Goal: Task Accomplishment & Management: Use online tool/utility

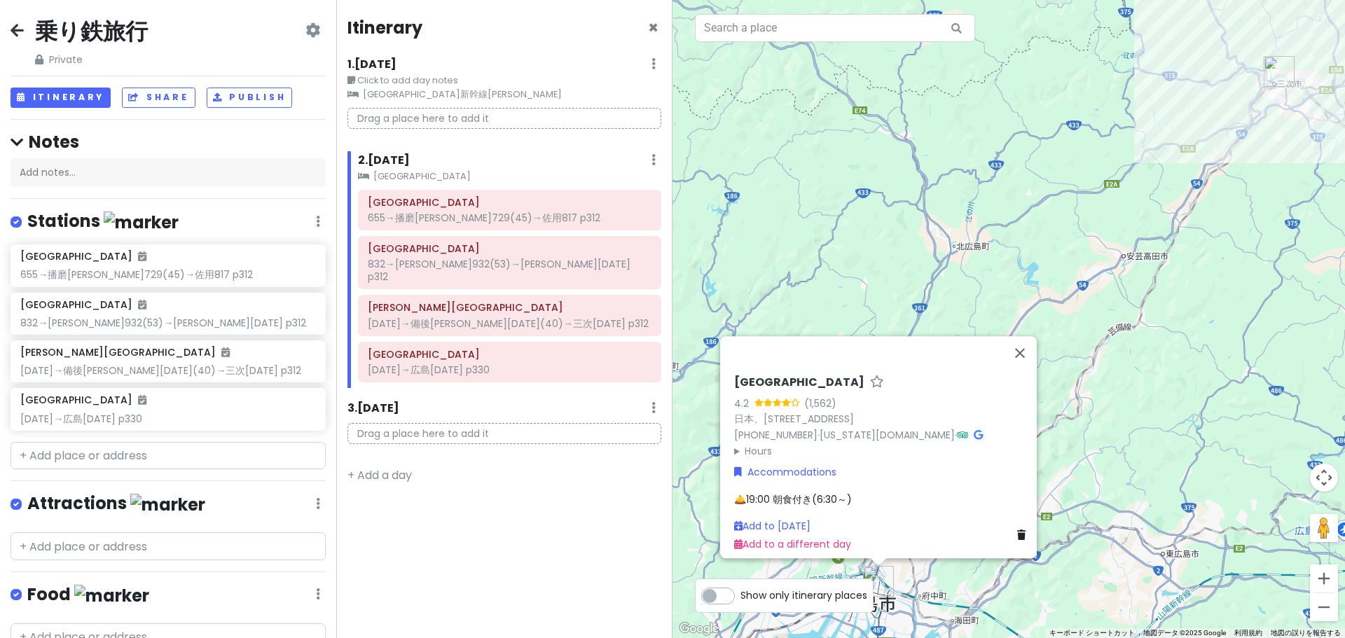
scroll to position [107, 0]
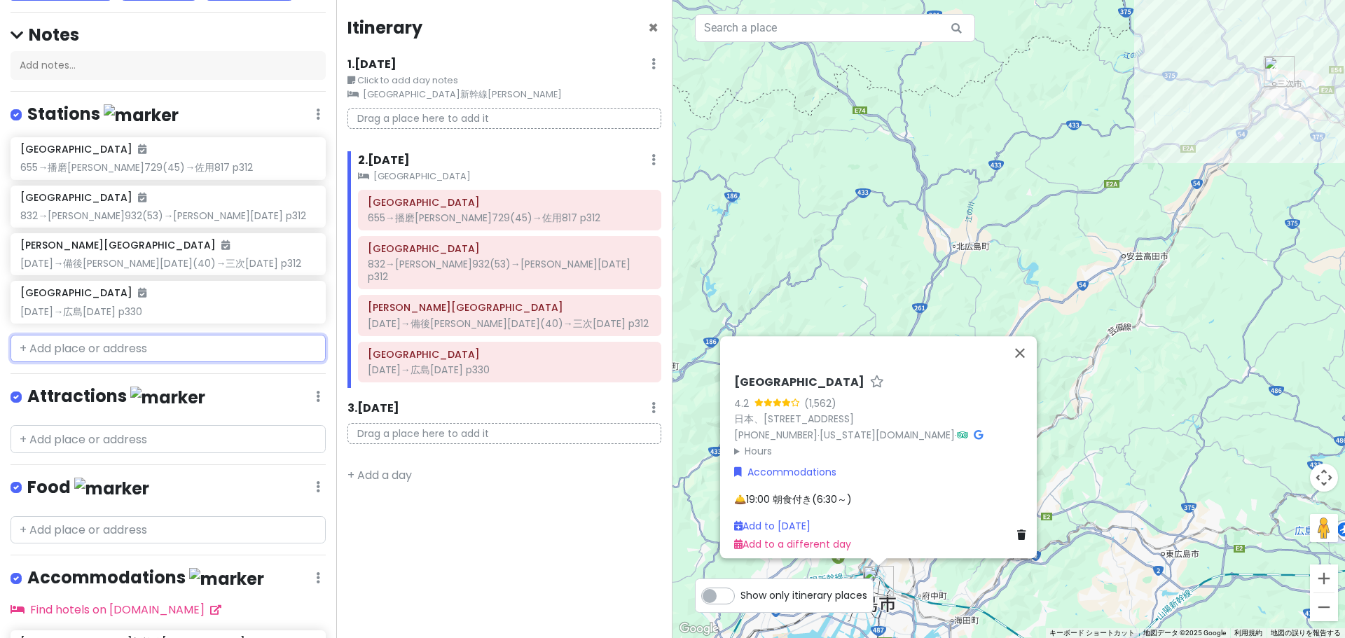
click at [112, 339] on input "text" at bounding box center [168, 349] width 315 height 28
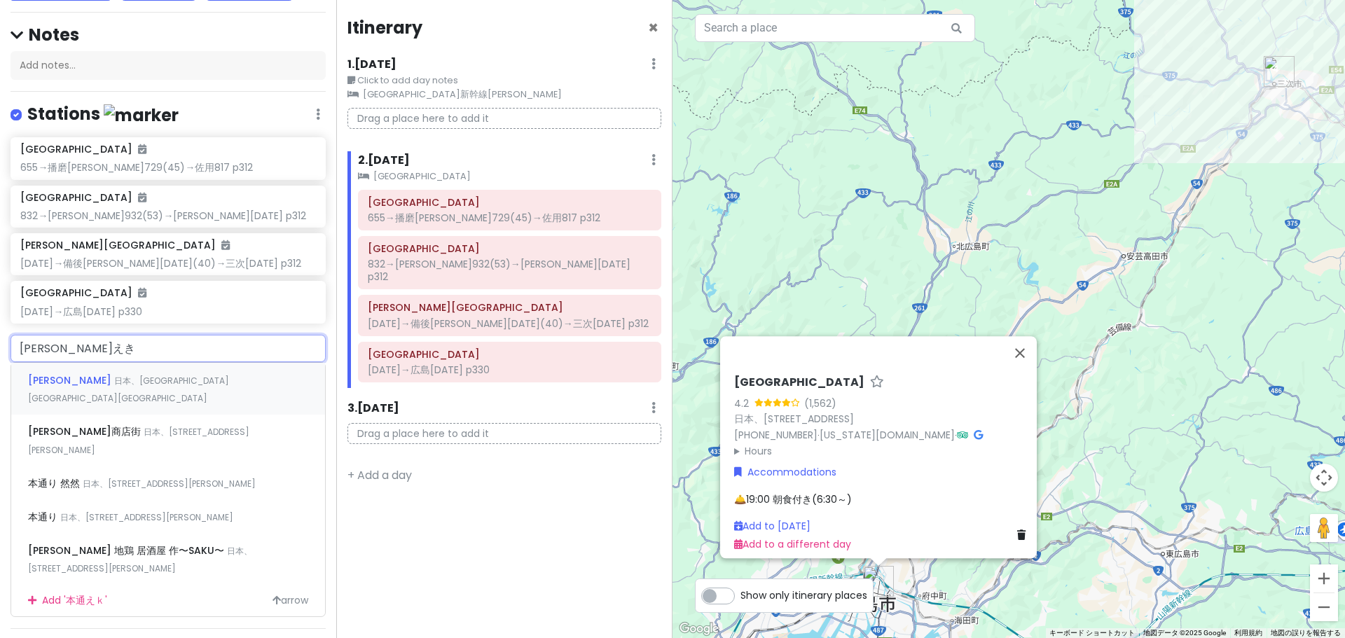
type input "[PERSON_NAME][GEOGRAPHIC_DATA]"
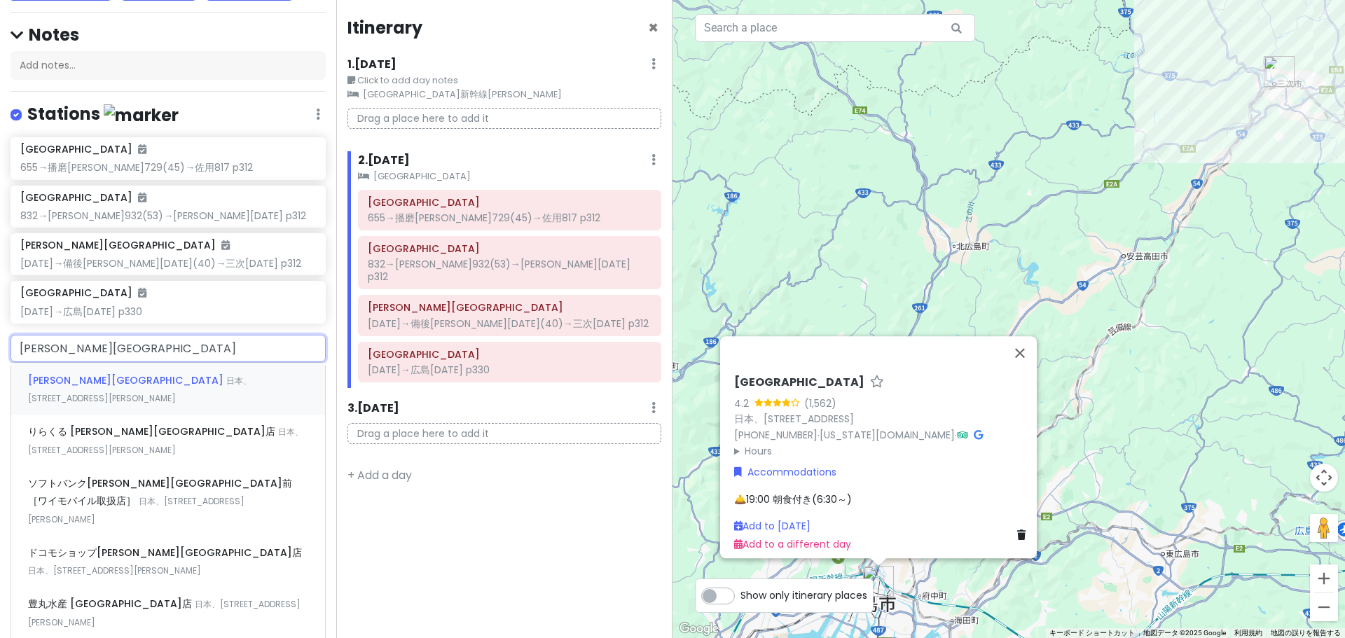
click at [111, 381] on span "日本、[STREET_ADDRESS][PERSON_NAME]" at bounding box center [140, 390] width 224 height 30
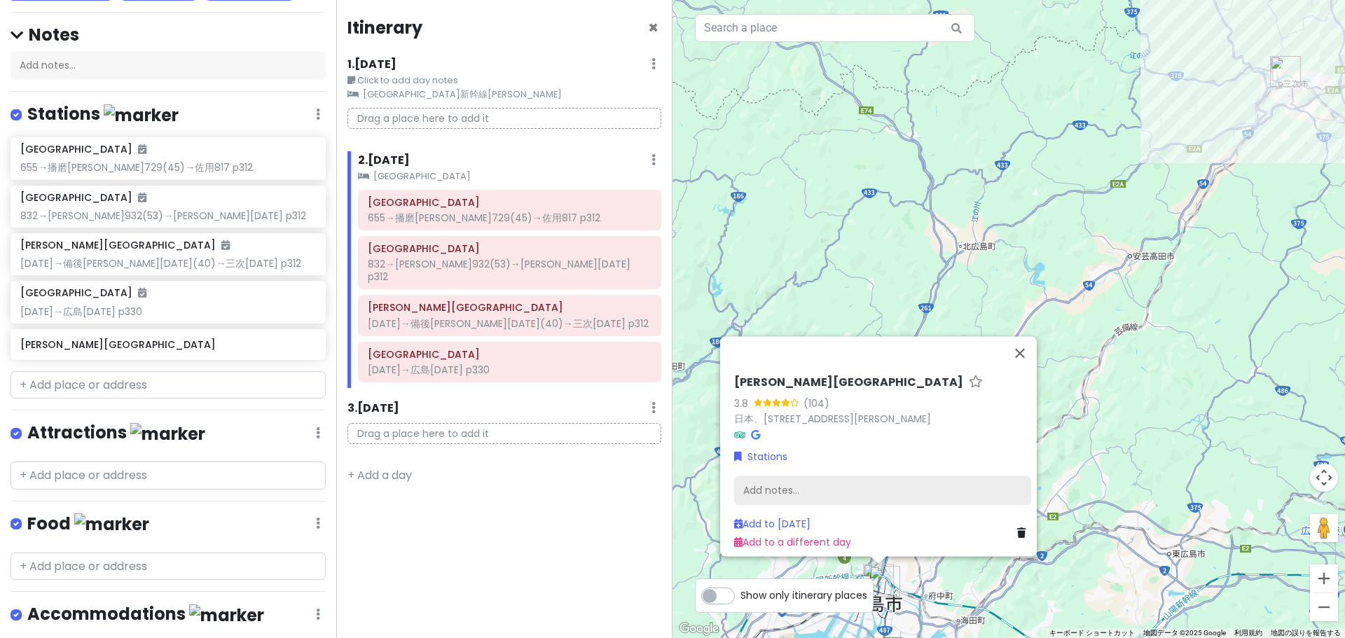
click at [869, 489] on div "Add notes..." at bounding box center [882, 490] width 297 height 29
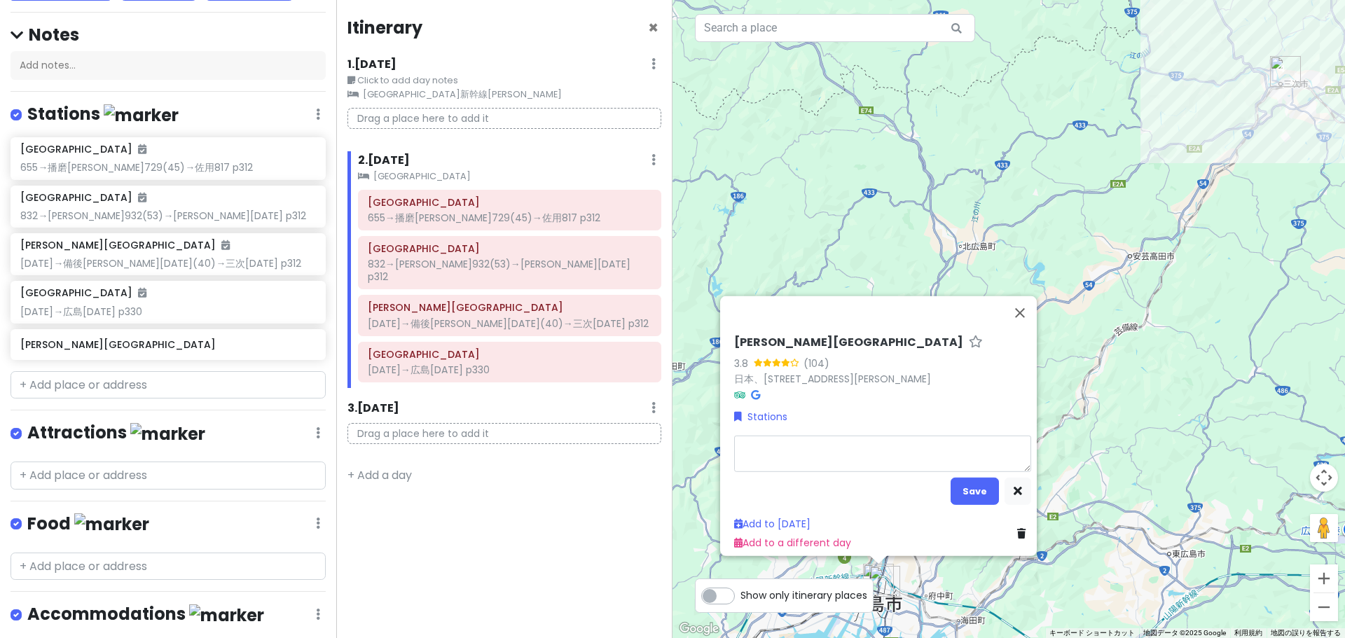
type textarea "x"
type textarea "7"
type textarea "x"
type textarea "7:"
type textarea "x"
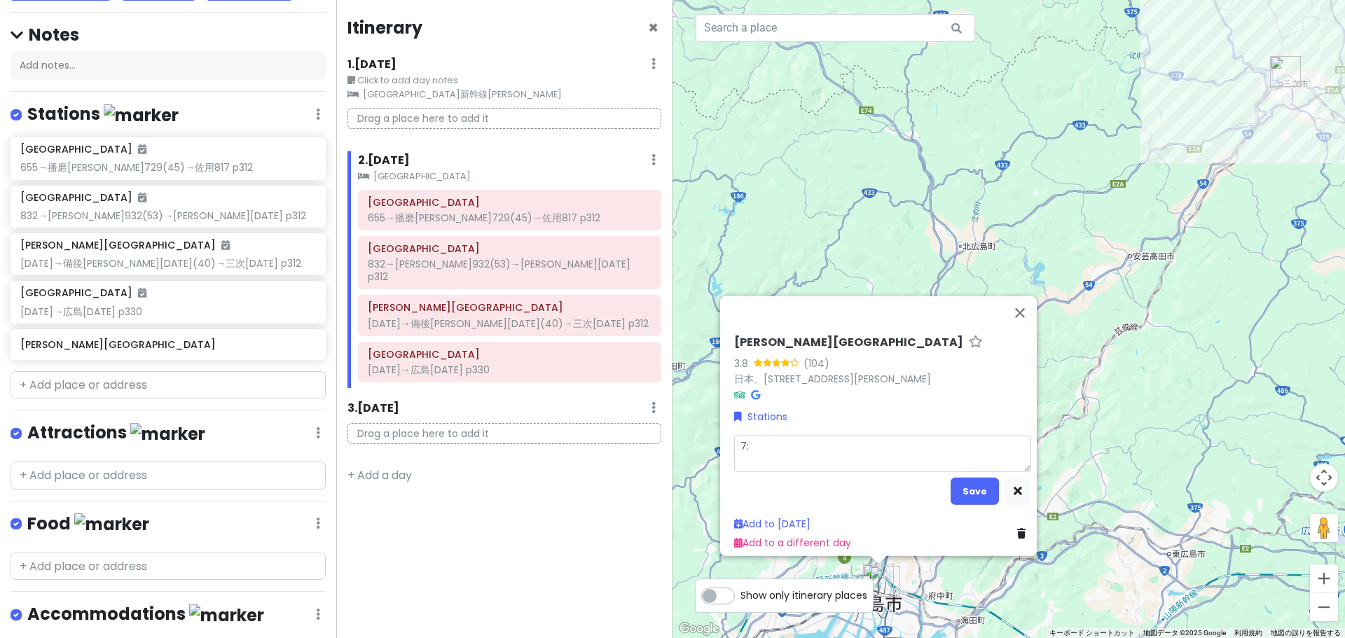
type textarea "7:4"
type textarea "x"
type textarea "7:45"
type textarea "x"
type textarea "7:45ｍ"
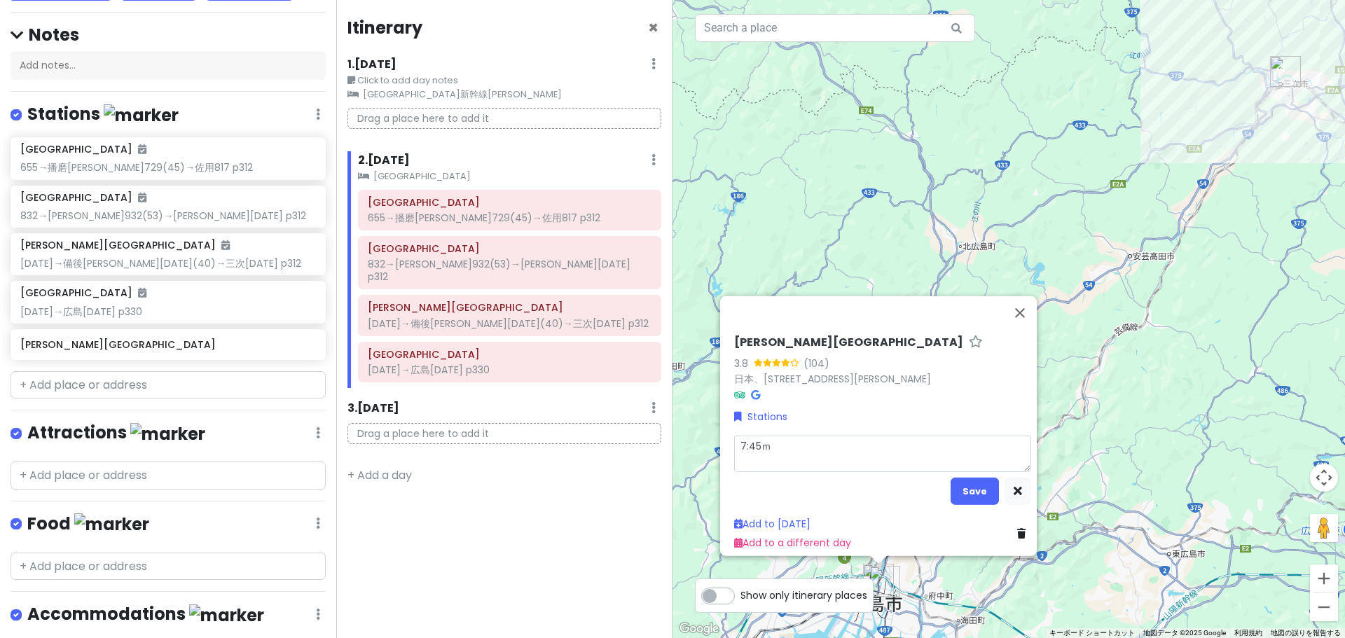
type textarea "x"
type textarea "7:45み"
type textarea "x"
type textarea "7:45みｇ"
type textarea "x"
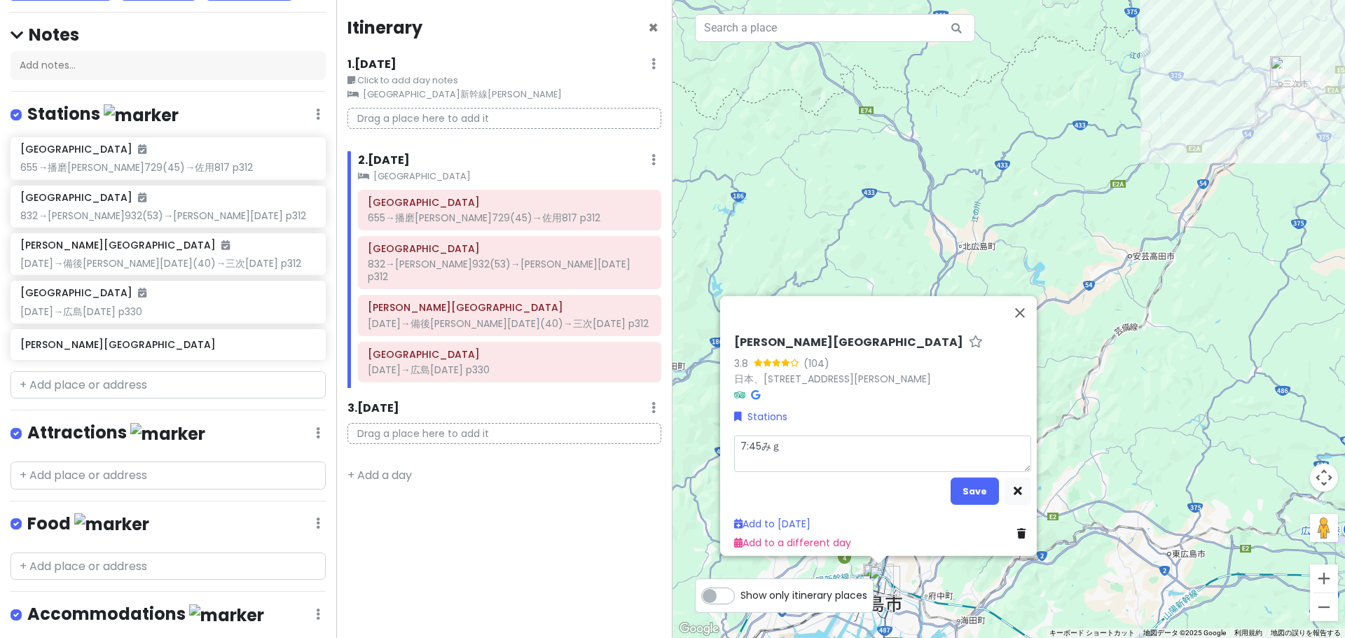
type textarea "7:45みぎ"
type textarea "x"
type textarea "7:45→"
type textarea "x"
type textarea "7:45→ｓ"
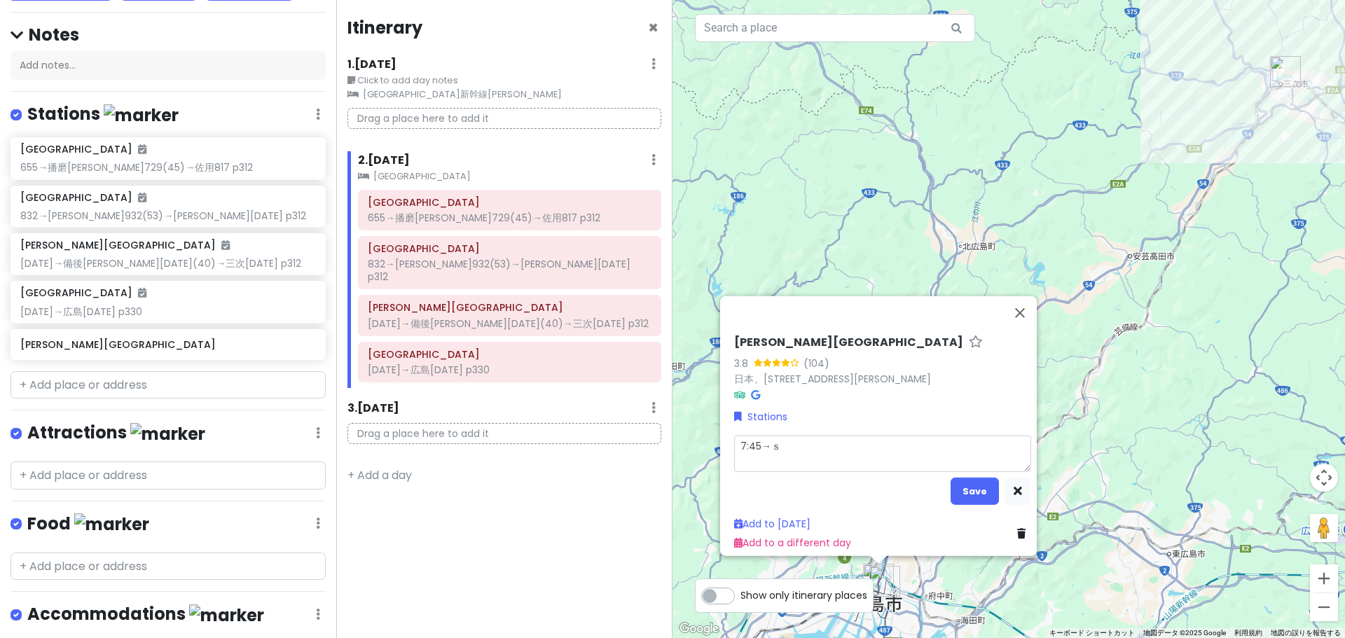
type textarea "x"
type textarea "7:45→し"
type textarea "x"
type textarea "7:45→しｎ"
type textarea "x"
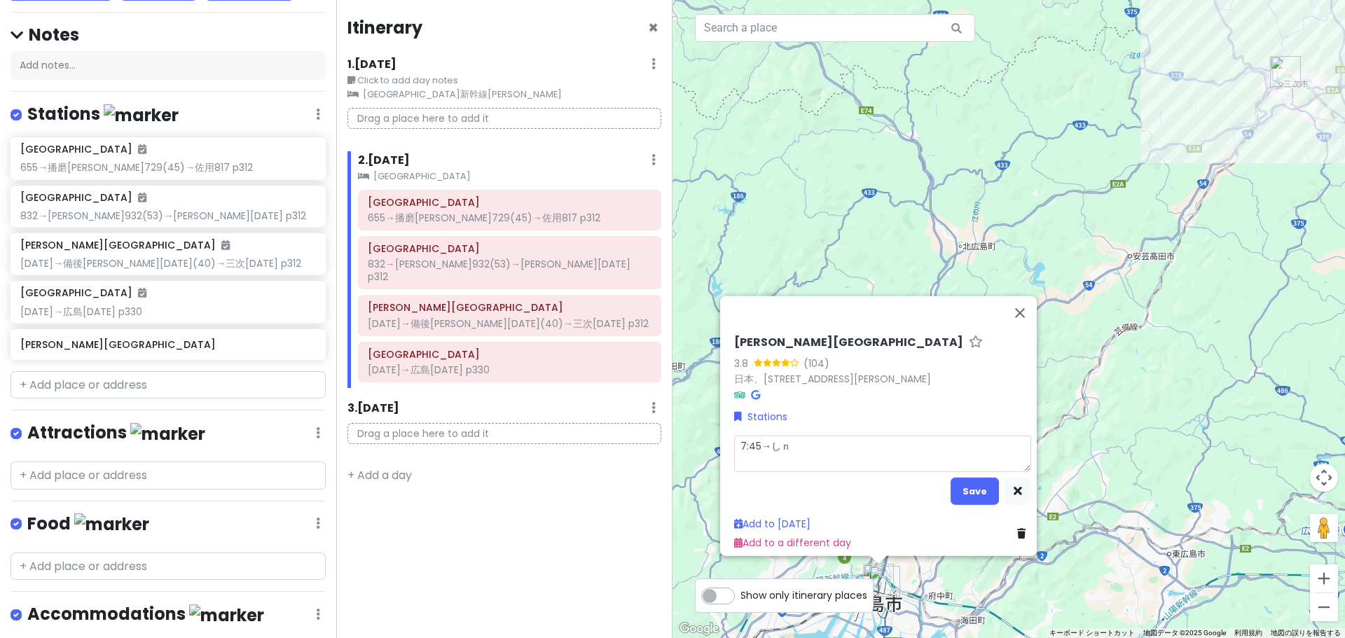
type textarea "7:45→しん"
type textarea "x"
type textarea "7:45→しんし"
type textarea "x"
type textarea "7:45→しんしｒ"
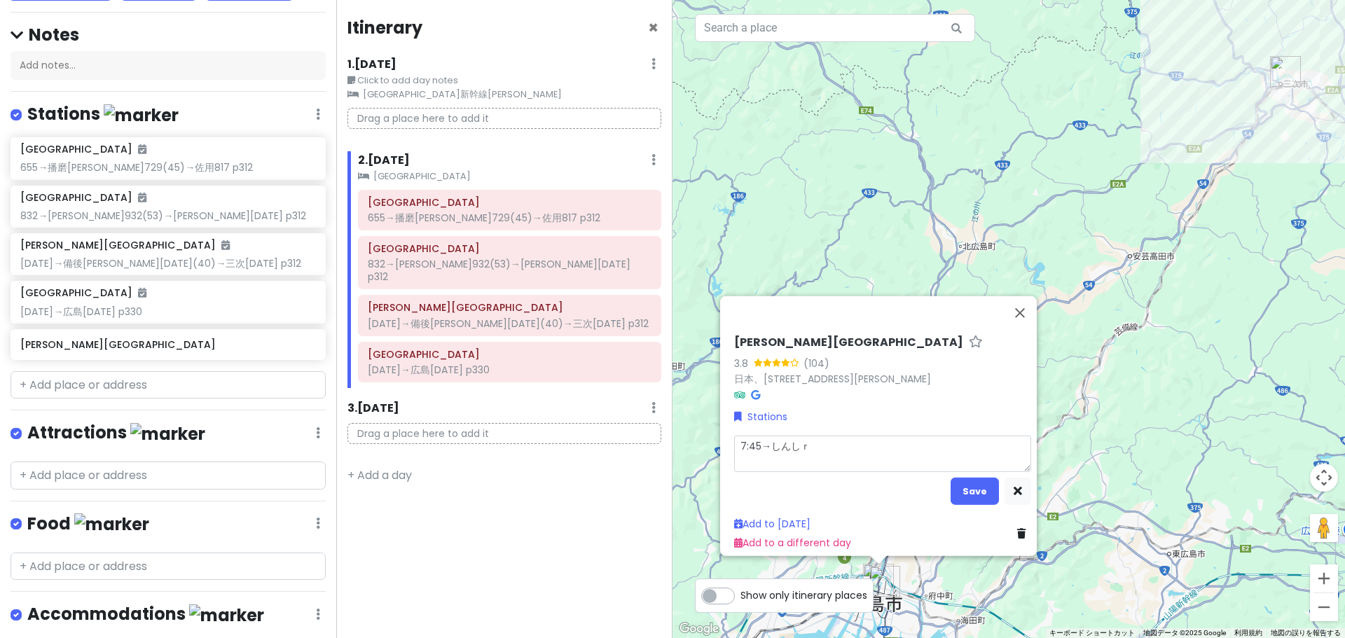
type textarea "x"
type textarea "7:45→しんしろ"
type textarea "x"
type textarea "7:45→しんしろｓ"
type textarea "x"
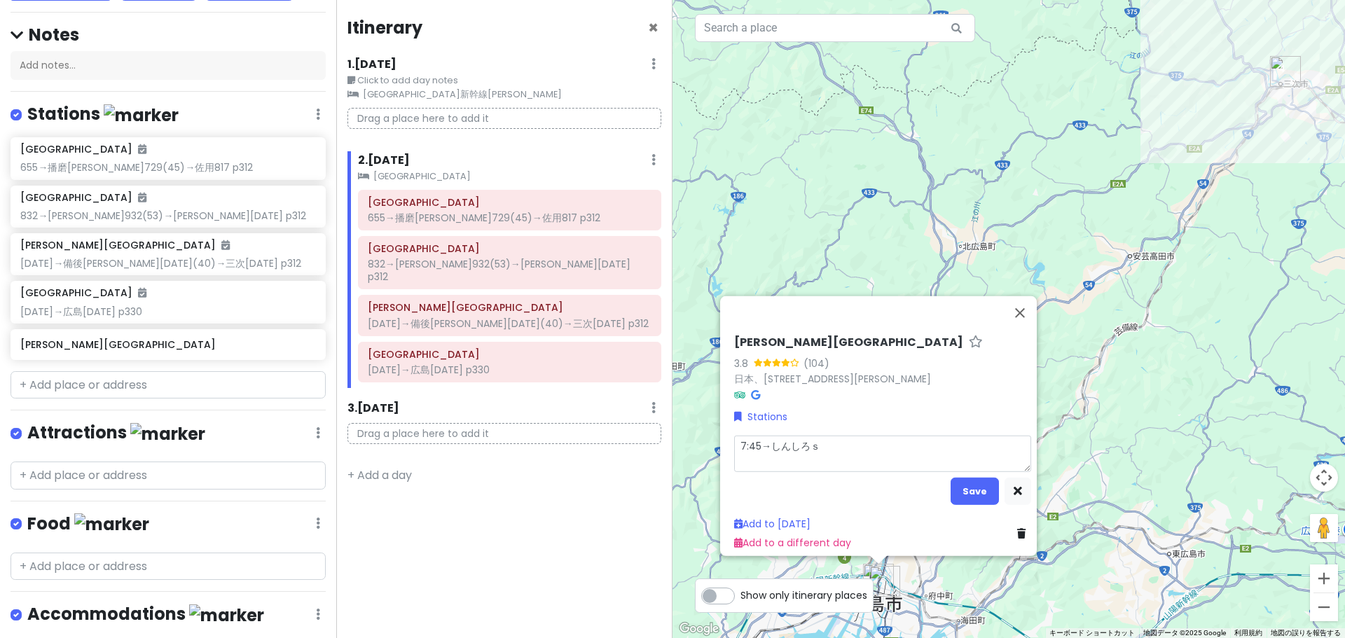
type textarea "7:45→しんしろし"
type textarea "x"
type textarea "7:45→しんしろしｍ"
type textarea "x"
type textarea "7:45→しんしろしま"
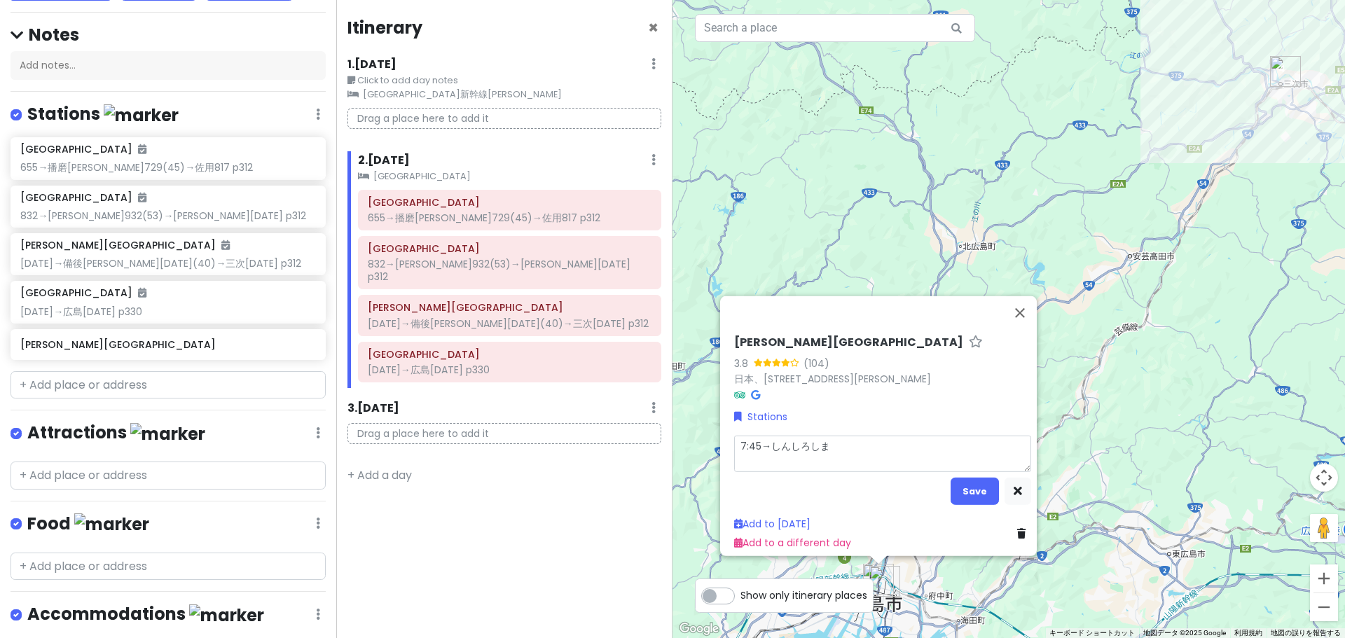
type textarea "x"
type textarea "7:45→新[PERSON_NAME]"
type textarea "x"
type textarea "7:45→しんしろしま"
type textarea "x"
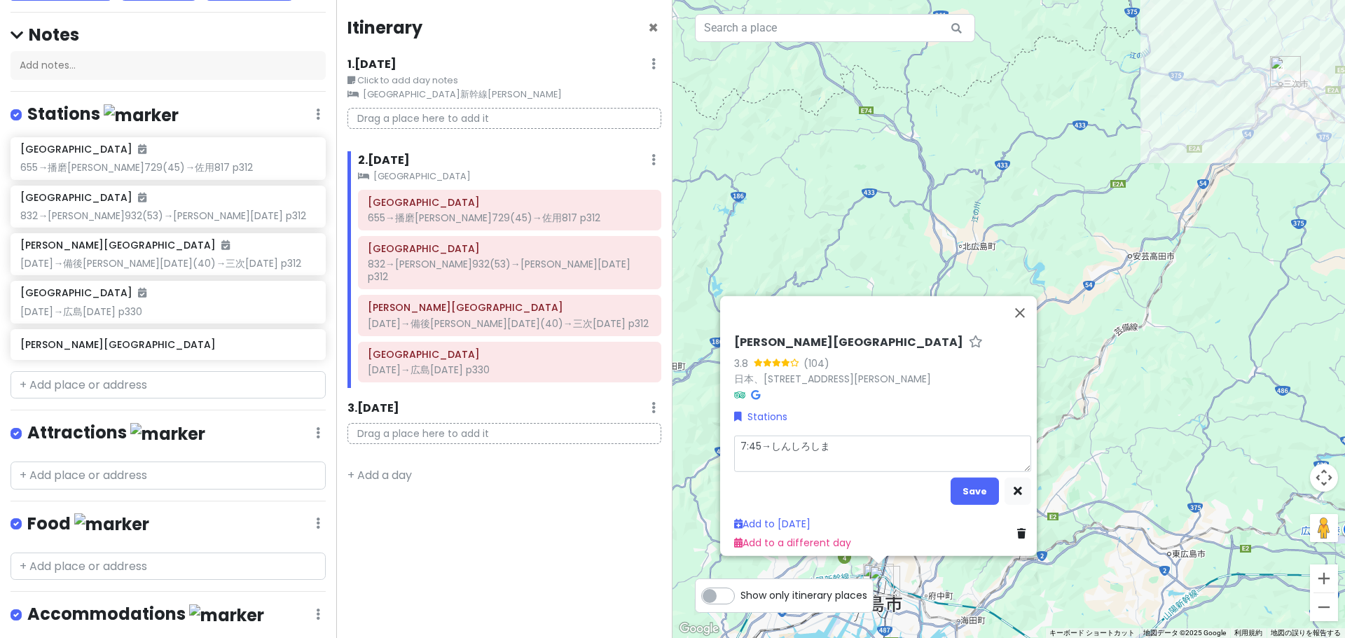
type textarea "7:45→しんしろし"
type textarea "x"
type textarea "7:45→しんしろ"
type textarea "x"
type textarea "7:45→しんし"
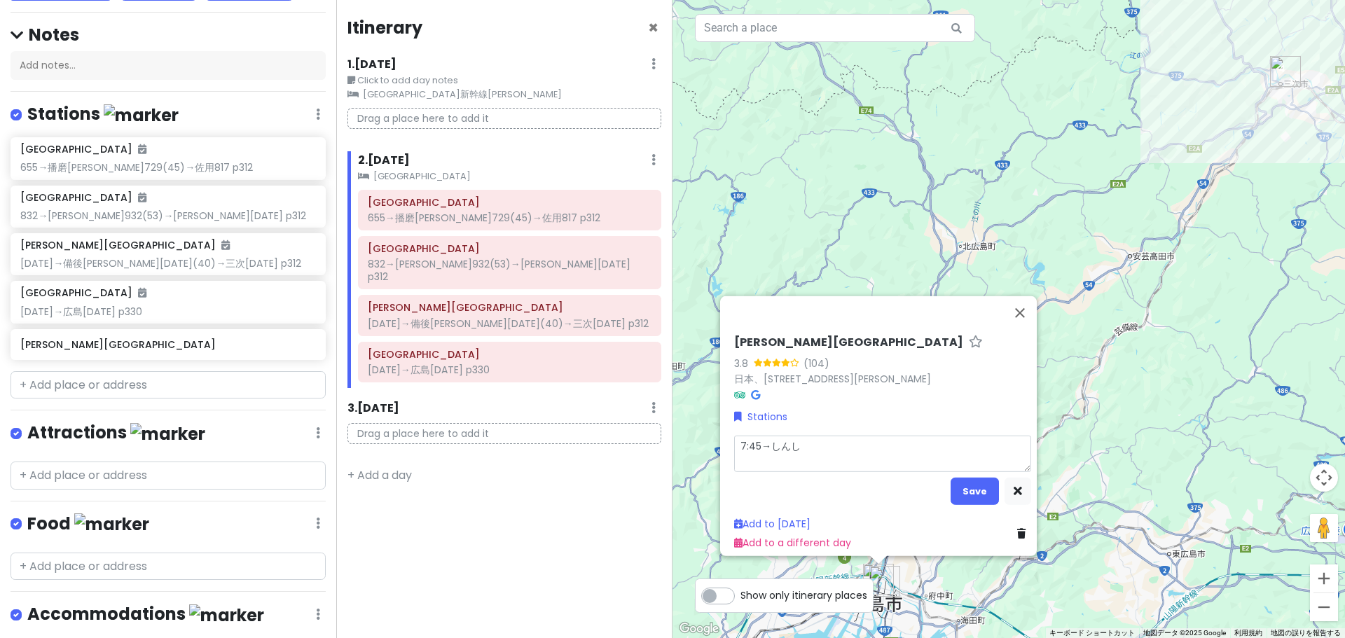
type textarea "x"
type textarea "7:45→しんしｒ"
type textarea "x"
type textarea "7:45→しんしら"
type textarea "x"
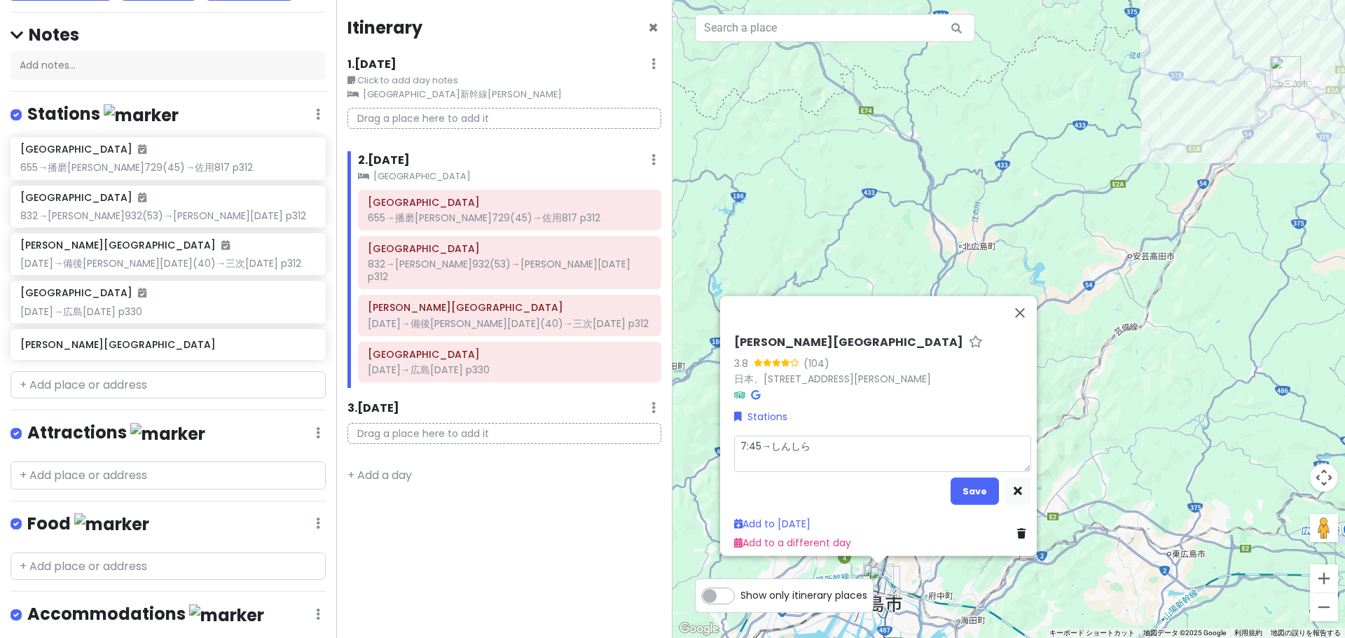
type textarea "7:45→しんしらｓ"
type textarea "x"
type textarea "7:45→しんしらし"
type textarea "x"
type textarea "7:45→しんしらしま"
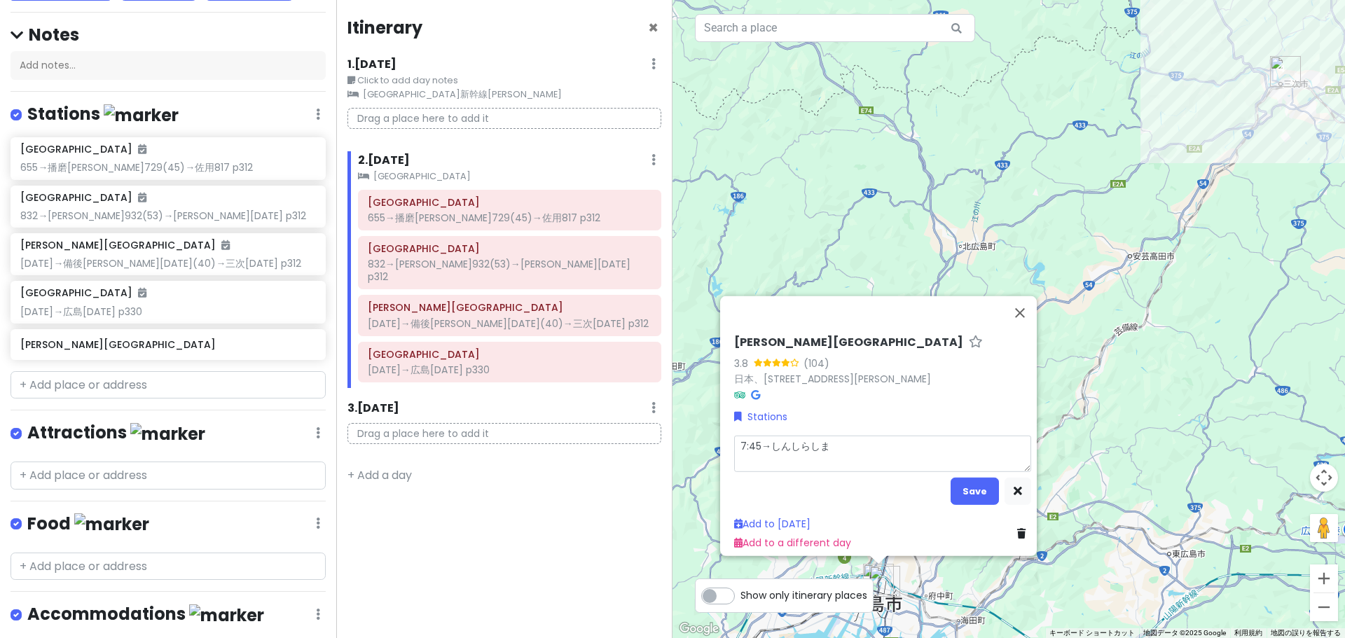
type textarea "x"
type textarea "7:45→[GEOGRAPHIC_DATA]"
type textarea "x"
type textarea "7:45→[GEOGRAPHIC_DATA]え"
type textarea "x"
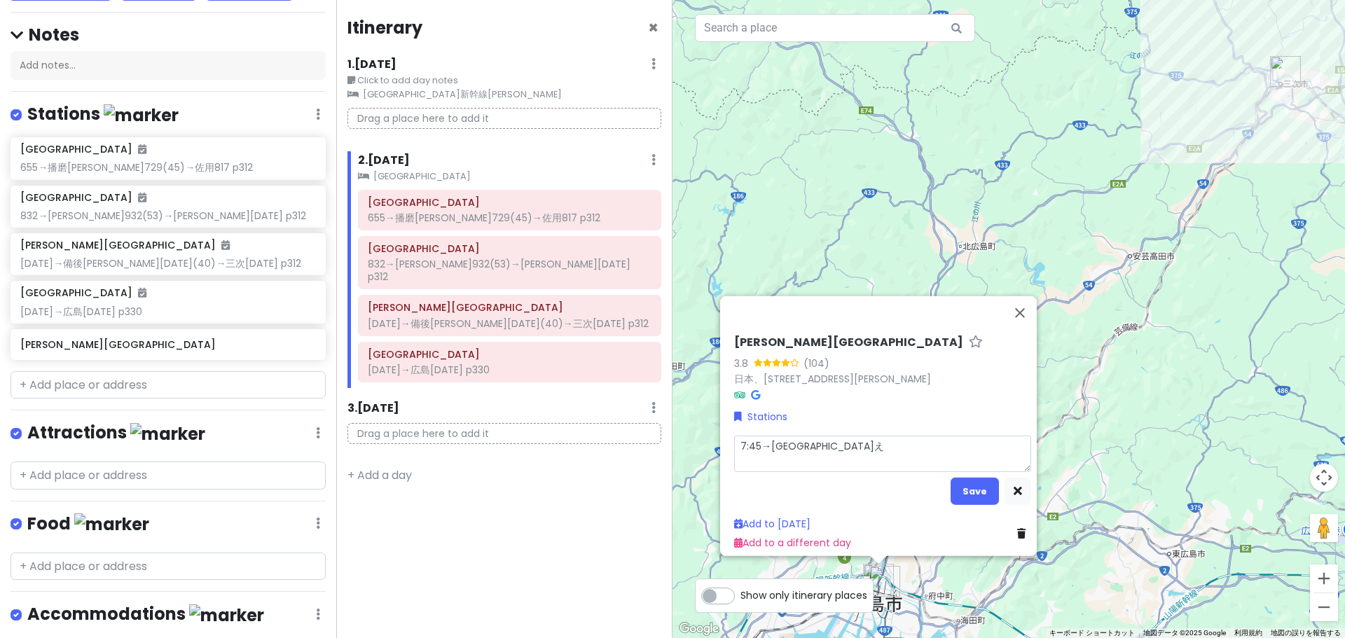
type textarea "7:45→[GEOGRAPHIC_DATA]えｋ"
type textarea "x"
type textarea "7:45→[GEOGRAPHIC_DATA]えき"
type textarea "x"
type textarea "7:45→[GEOGRAPHIC_DATA]"
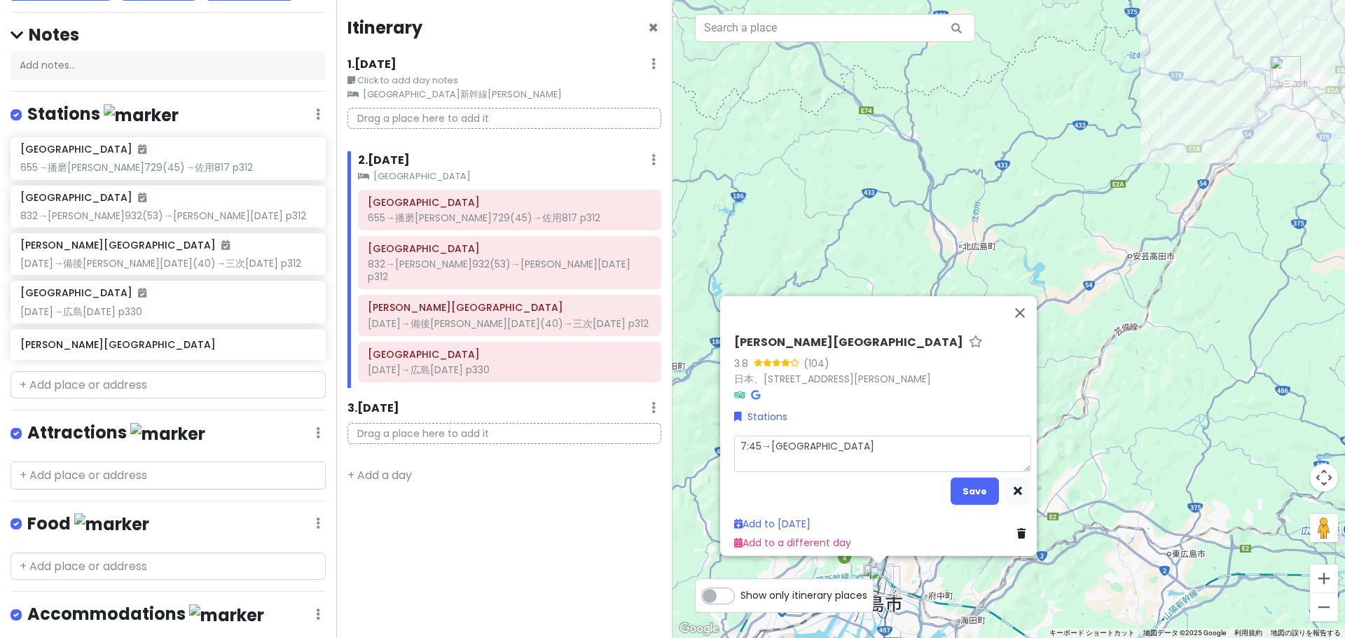
type textarea "x"
type textarea "7:45→[GEOGRAPHIC_DATA]"
type textarea "x"
type textarea "7:45→[GEOGRAPHIC_DATA]"
type textarea "x"
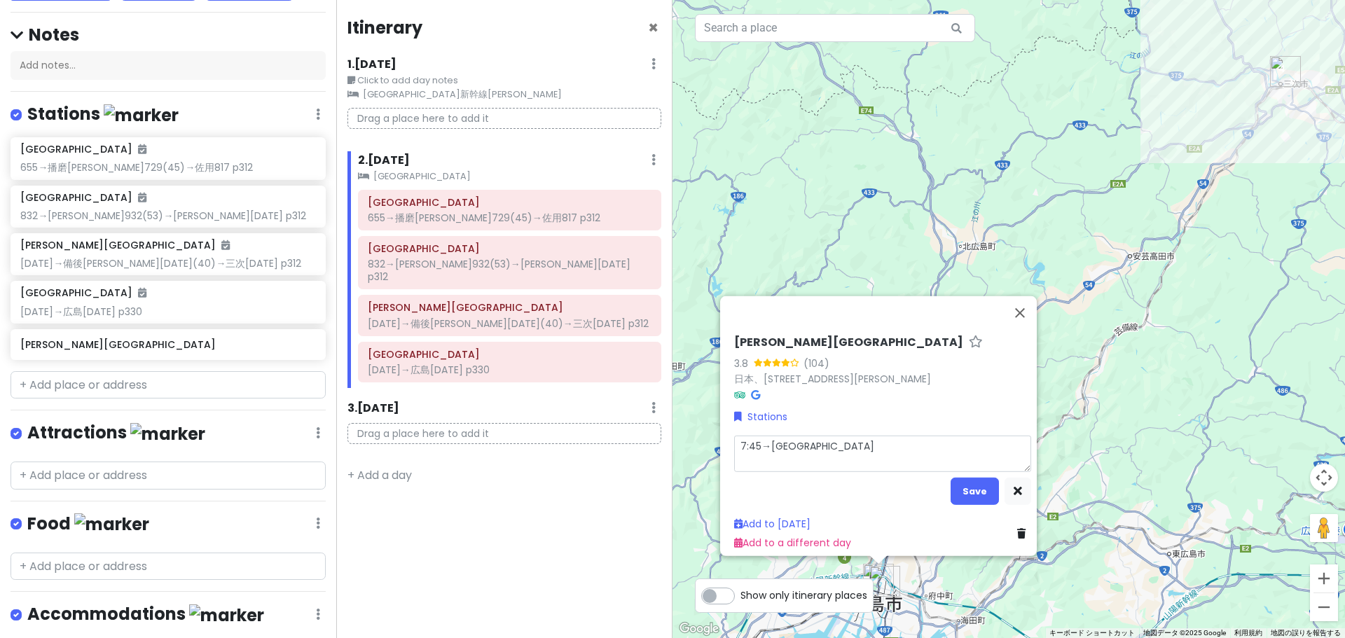
type textarea "7:45→[GEOGRAPHIC_DATA] 7"
type textarea "x"
type textarea "7:45→[GEOGRAPHIC_DATA] 74"
type textarea "x"
type textarea "7:45→[GEOGRAPHIC_DATA] 749"
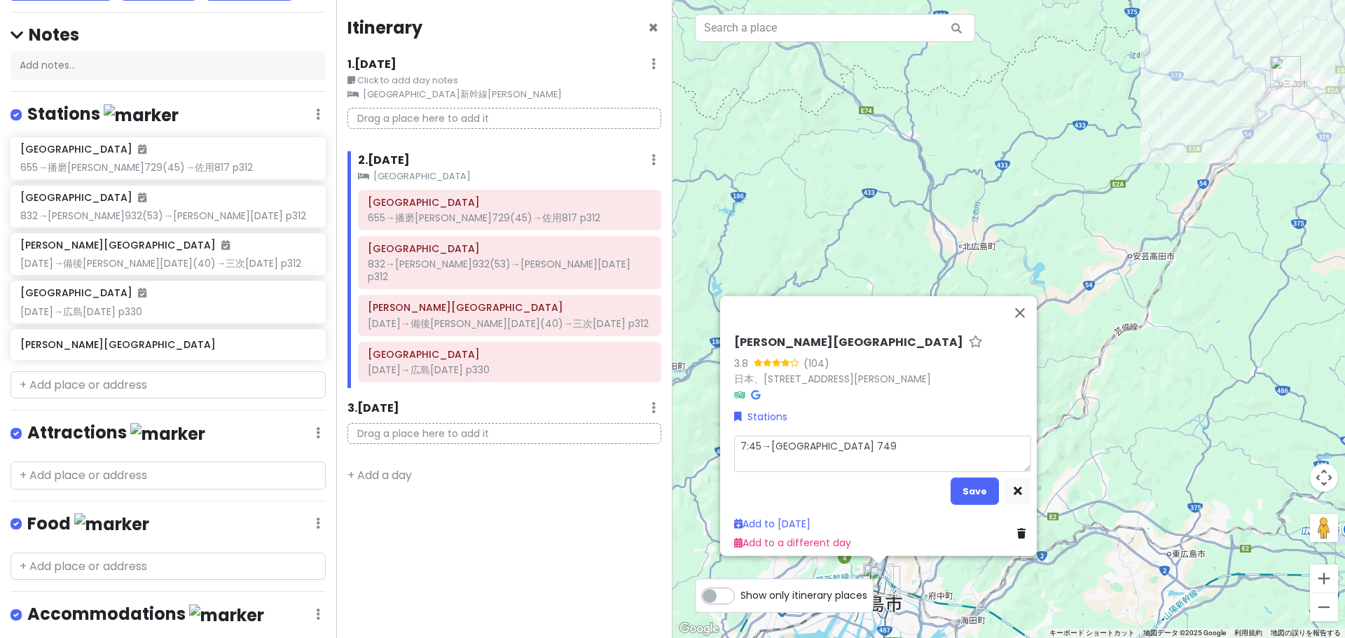
type textarea "x"
type textarea "7:45→[GEOGRAPHIC_DATA] 749("
type textarea "x"
type textarea "7:45→[GEOGRAPHIC_DATA] 749(5"
type textarea "x"
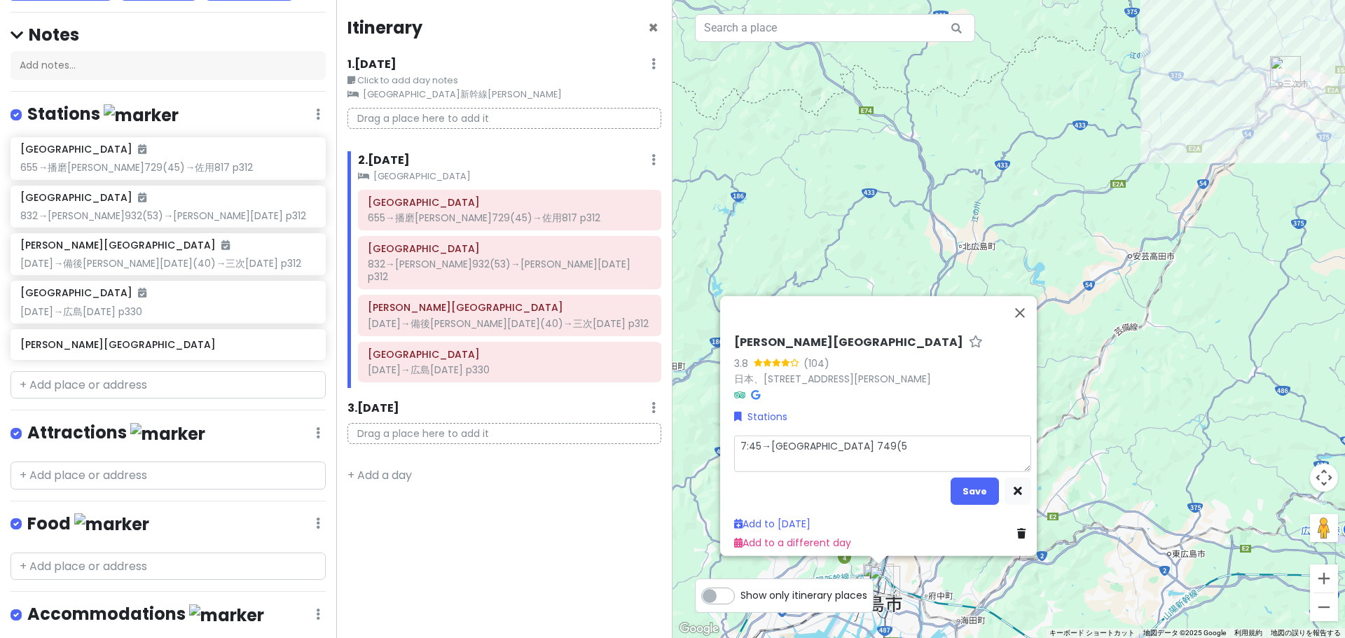
type textarea "7:45→[GEOGRAPHIC_DATA] 749(54"
type textarea "x"
type textarea "7:45→[GEOGRAPHIC_DATA] 749(54)"
type textarea "x"
type textarea "7:45→[GEOGRAPHIC_DATA] 749(54)ｍ"
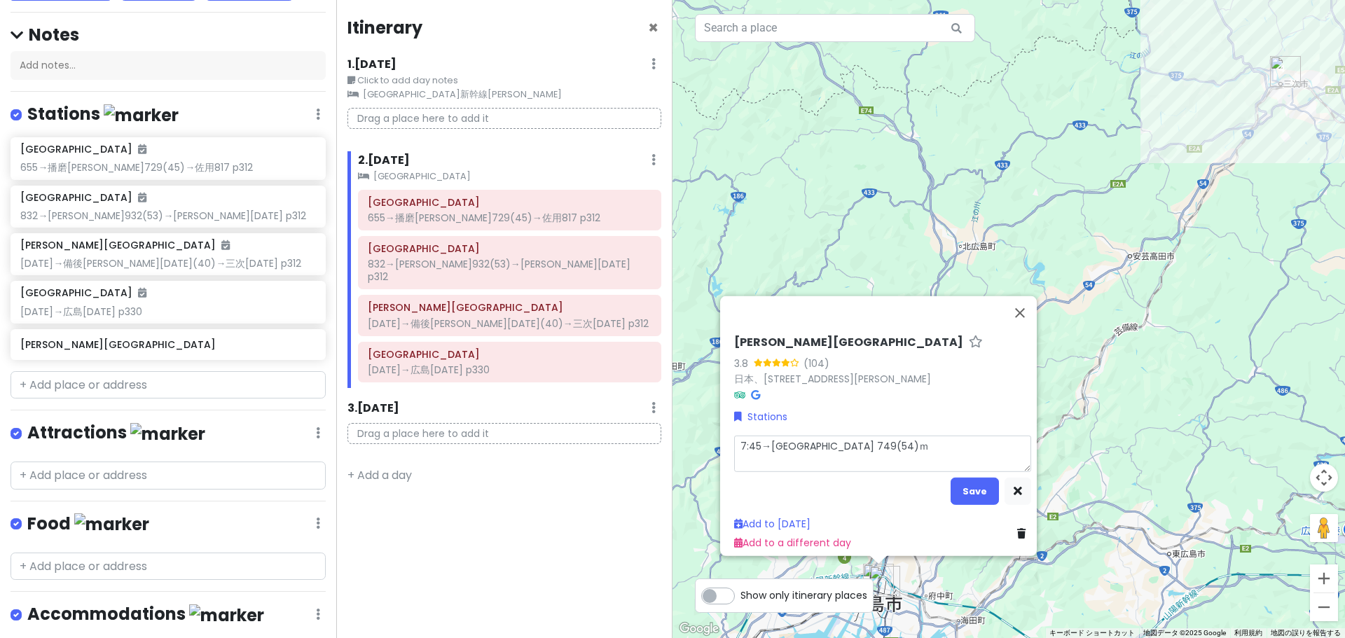
type textarea "x"
type textarea "7:45→[GEOGRAPHIC_DATA] 749(54)み"
type textarea "x"
type textarea "7:45→[GEOGRAPHIC_DATA] 749(54)みｇ"
type textarea "x"
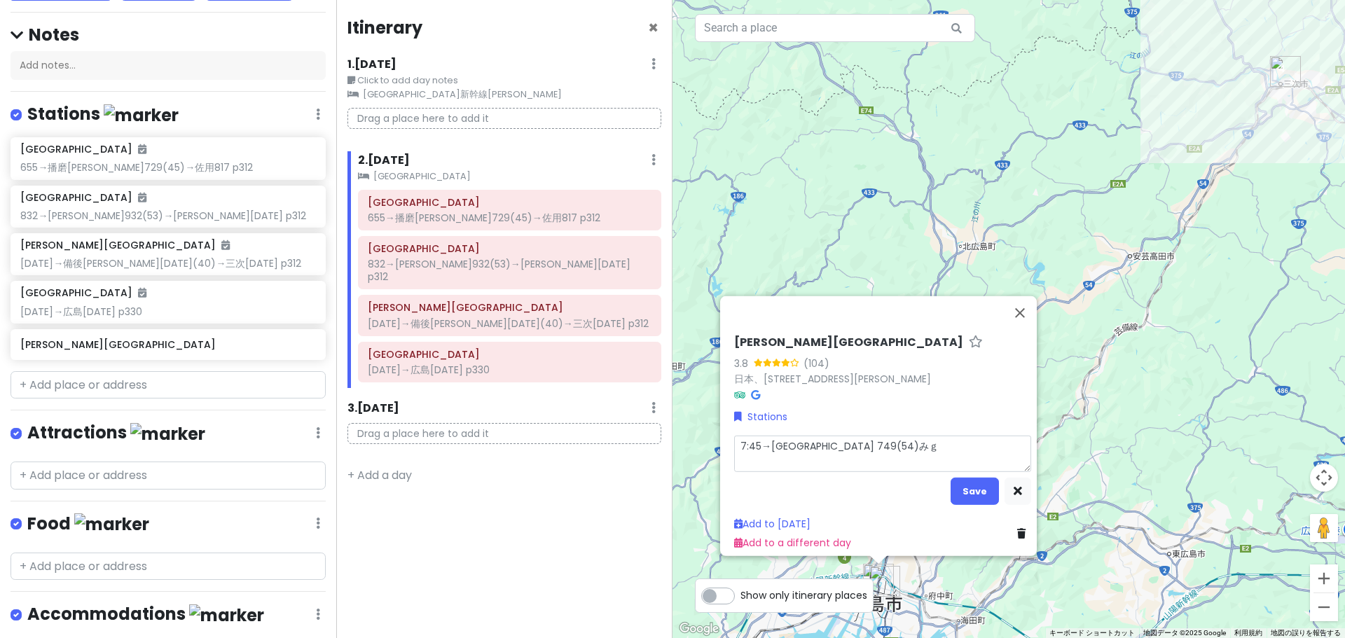
type textarea "7:45→[GEOGRAPHIC_DATA] 749(54)みぎ"
type textarea "x"
type textarea "7:45→[GEOGRAPHIC_DATA] 749(54)→"
type textarea "x"
type textarea "7:45→[GEOGRAPHIC_DATA] 749(54)→ｍ"
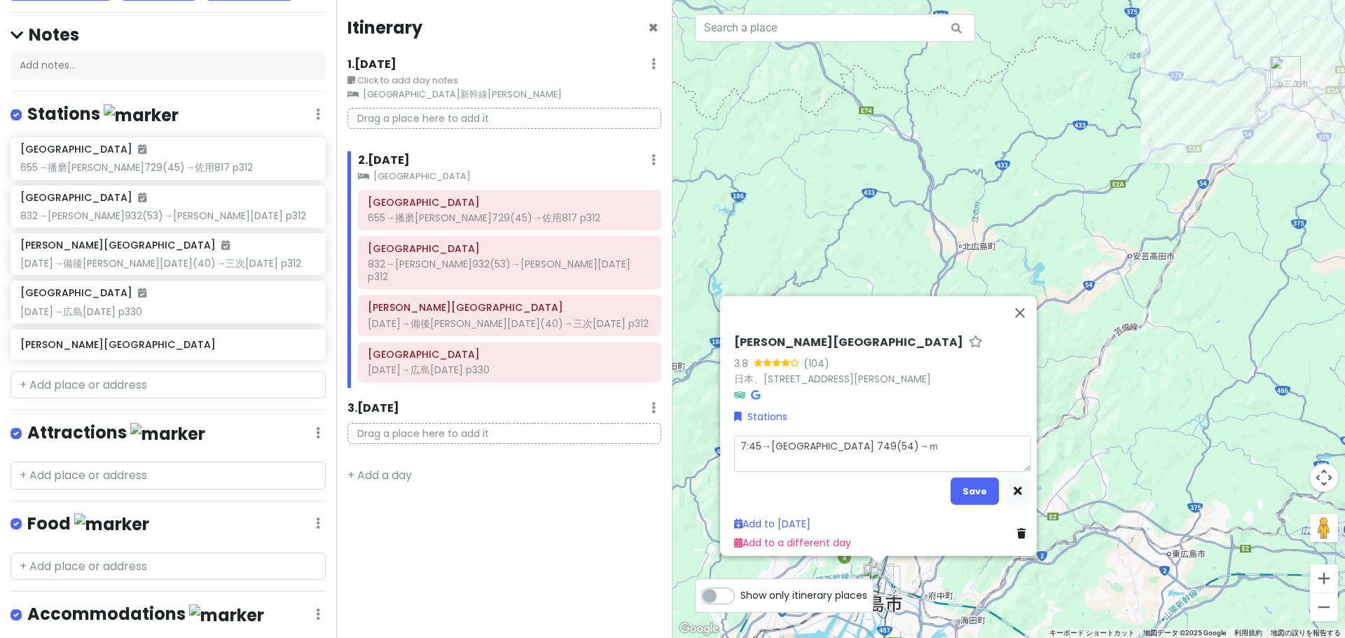
type textarea "x"
type textarea "7:45→[GEOGRAPHIC_DATA] 749(54)→み"
type textarea "x"
type textarea "7:45→[GEOGRAPHIC_DATA] 749(54)→みｊ"
type textarea "x"
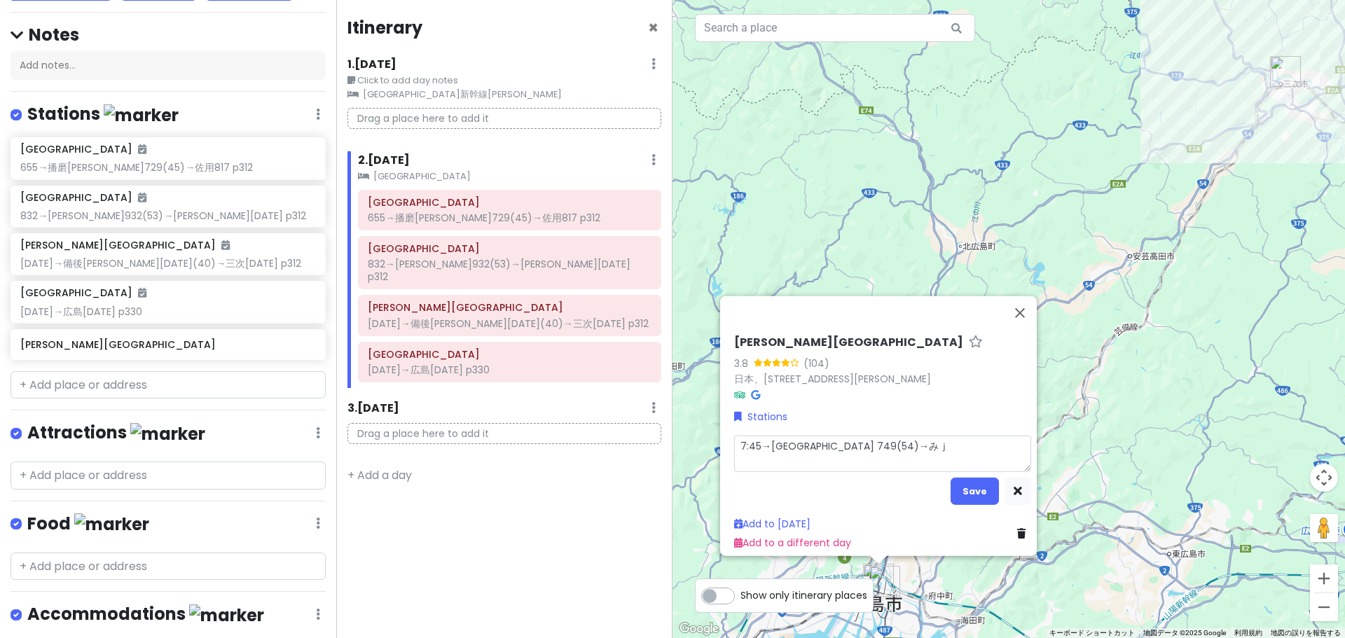
type textarea "7:45→[GEOGRAPHIC_DATA] 749(54)→み"
type textarea "x"
type textarea "7:45→[GEOGRAPHIC_DATA] 749(54)→みｙ"
type textarea "x"
type textarea "7:45→[GEOGRAPHIC_DATA] 749(54)→みや"
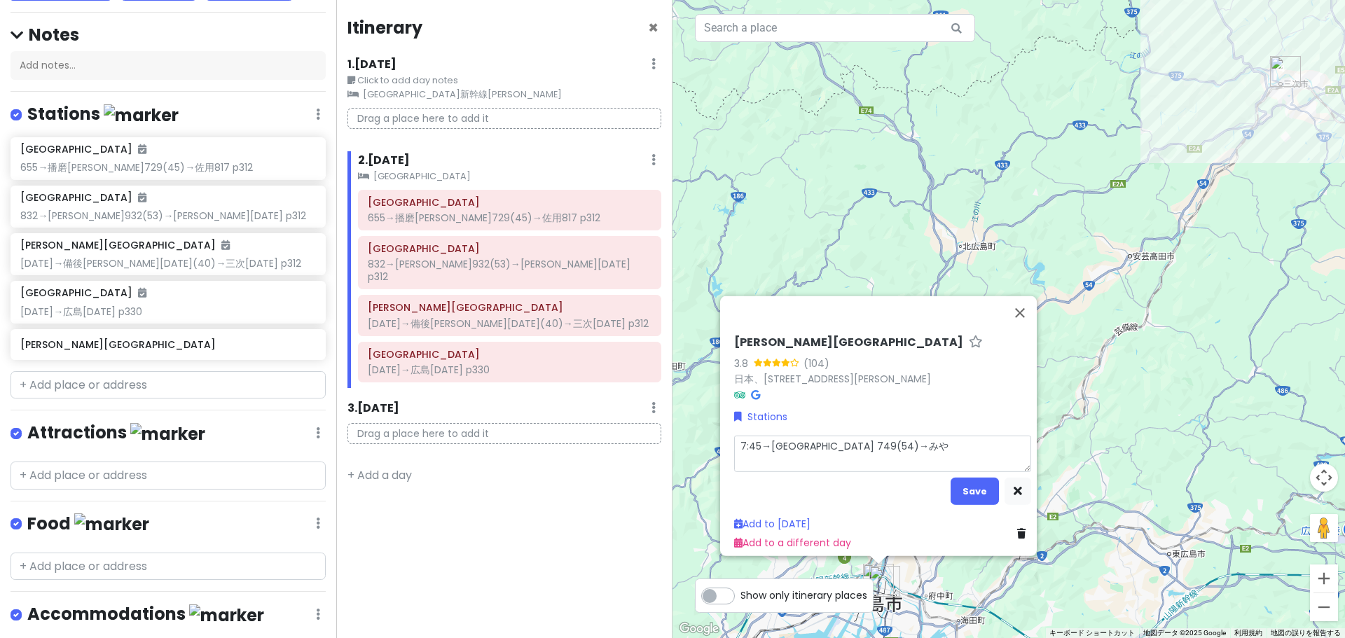
type textarea "x"
type textarea "7:45→[GEOGRAPHIC_DATA] 749(54)→みやｊ"
type textarea "x"
type textarea "7:45→[GEOGRAPHIC_DATA] 749(54)→みやじ"
type textarea "x"
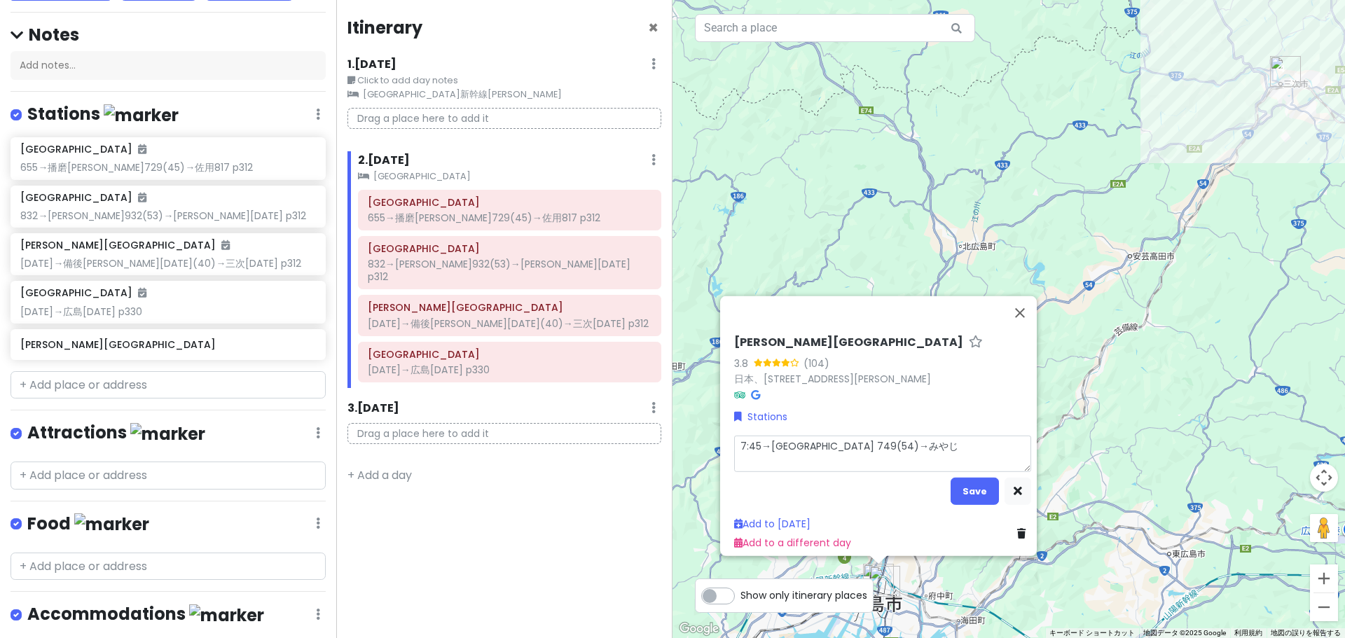
type textarea "7:45→[GEOGRAPHIC_DATA] 749(54)→みやじｍ"
type textarea "x"
type textarea "7:45→[GEOGRAPHIC_DATA] 749(54)→[PERSON_NAME]"
type textarea "x"
type textarea "7:45→[GEOGRAPHIC_DATA] 749(54)→みやじまｇ"
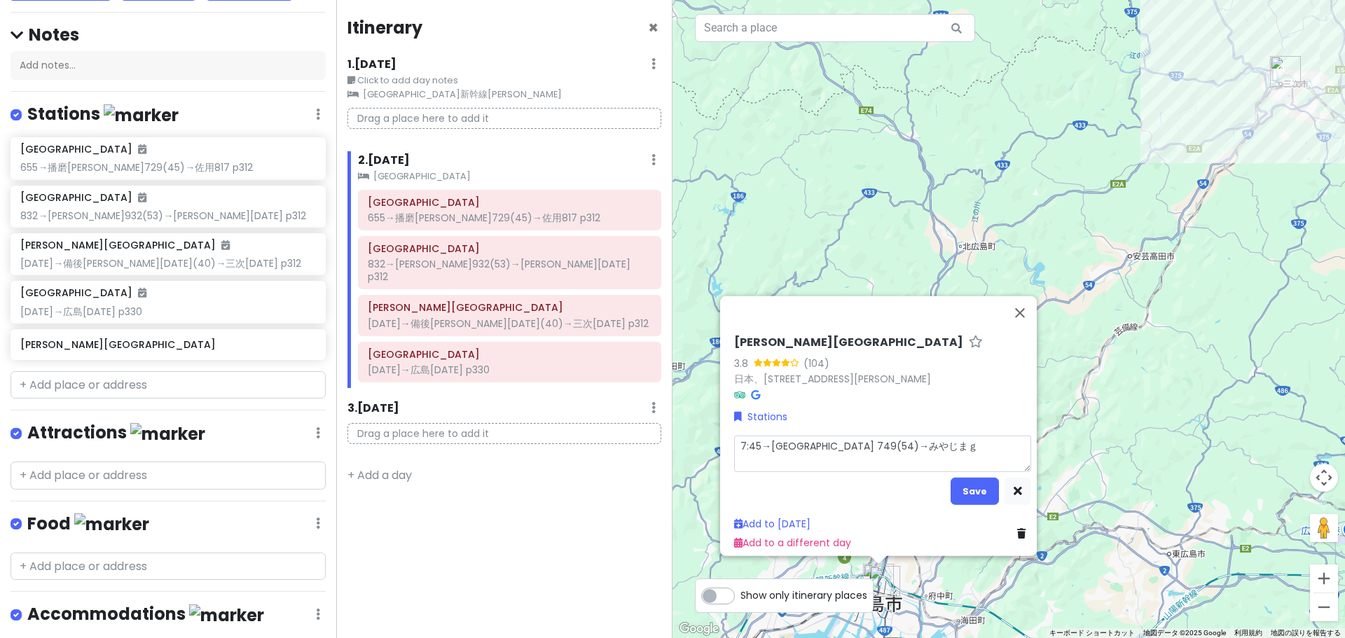
type textarea "x"
type textarea "7:45→[GEOGRAPHIC_DATA] 749(54)→みやじまぐ"
type textarea "x"
type textarea "7:45→[GEOGRAPHIC_DATA] 749(54)→みやじまぐｔ"
type textarea "x"
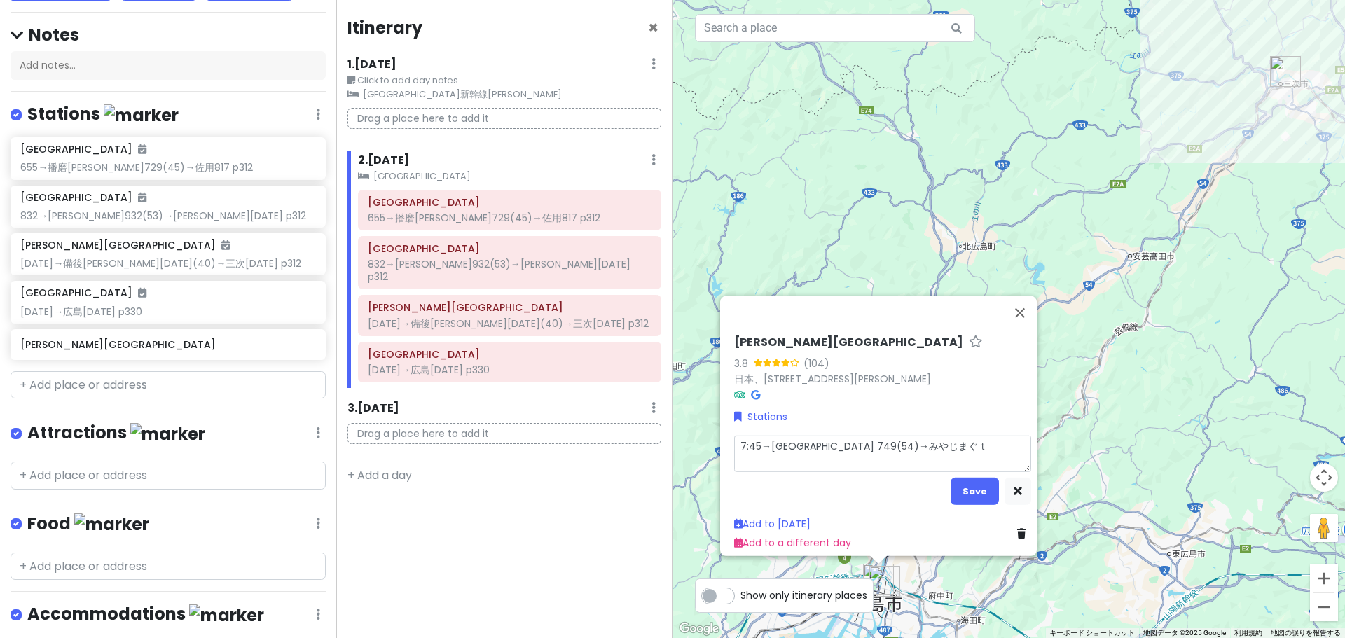
type textarea "7:45→[GEOGRAPHIC_DATA] 749(54)→みやじまぐち"
type textarea "x"
type textarea "7:45→[GEOGRAPHIC_DATA] 749(54)→宮島口"
type textarea "x"
type textarea "7:45→[GEOGRAPHIC_DATA] 749(54)→[GEOGRAPHIC_DATA]8"
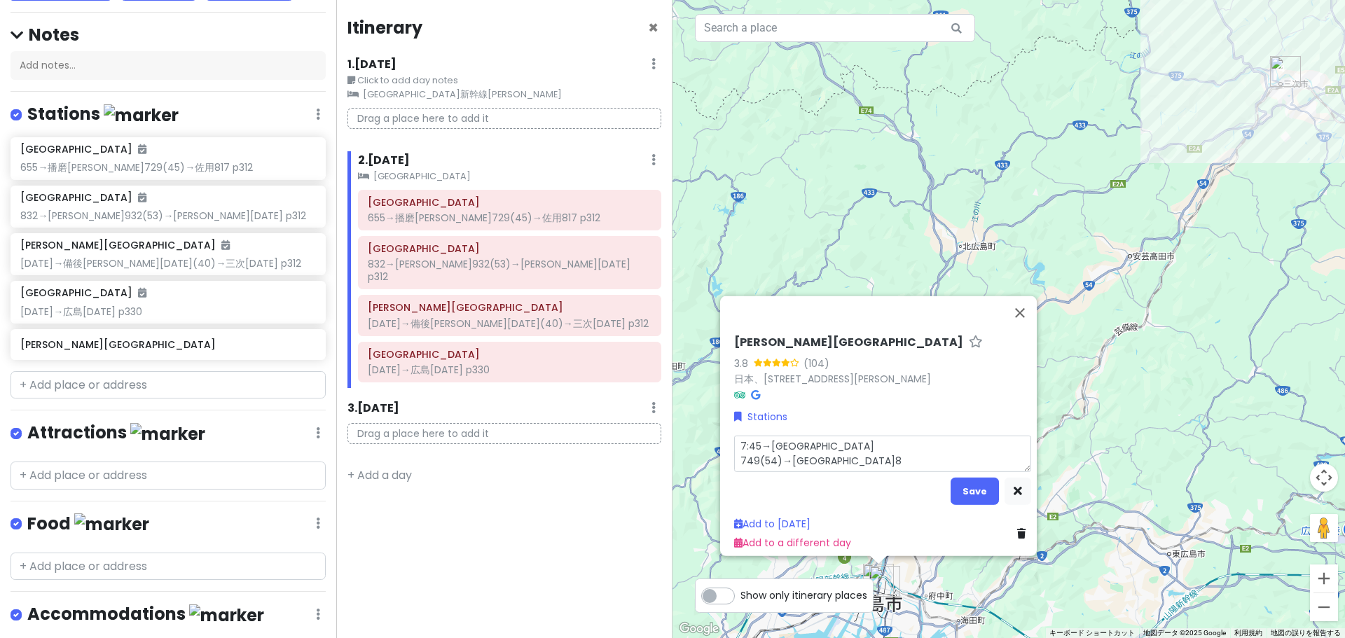
type textarea "x"
type textarea "7:45→[GEOGRAPHIC_DATA] 749(54)→[GEOGRAPHIC_DATA]81"
type textarea "x"
type textarea "7:45→[GEOGRAPHIC_DATA] 749(54)→[GEOGRAPHIC_DATA]819"
click at [971, 486] on button "Save" at bounding box center [975, 490] width 48 height 27
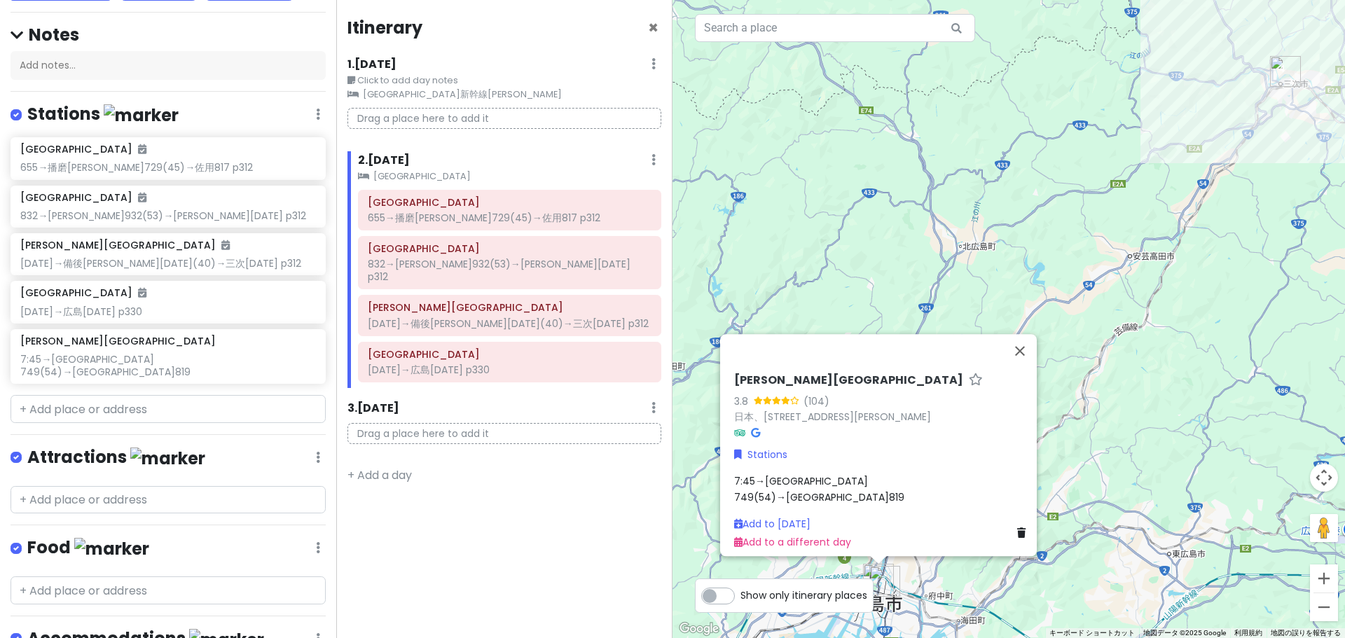
click at [135, 376] on div "乗り鉄旅行 Private Change Dates Make a Copy Delete Trip Go Pro ⚡️ Give Feedback 💡 Su…" at bounding box center [168, 319] width 336 height 638
click at [130, 401] on input "text" at bounding box center [168, 409] width 315 height 28
click at [909, 491] on div "7:45→[GEOGRAPHIC_DATA] 749(54)→[GEOGRAPHIC_DATA]819" at bounding box center [882, 490] width 297 height 32
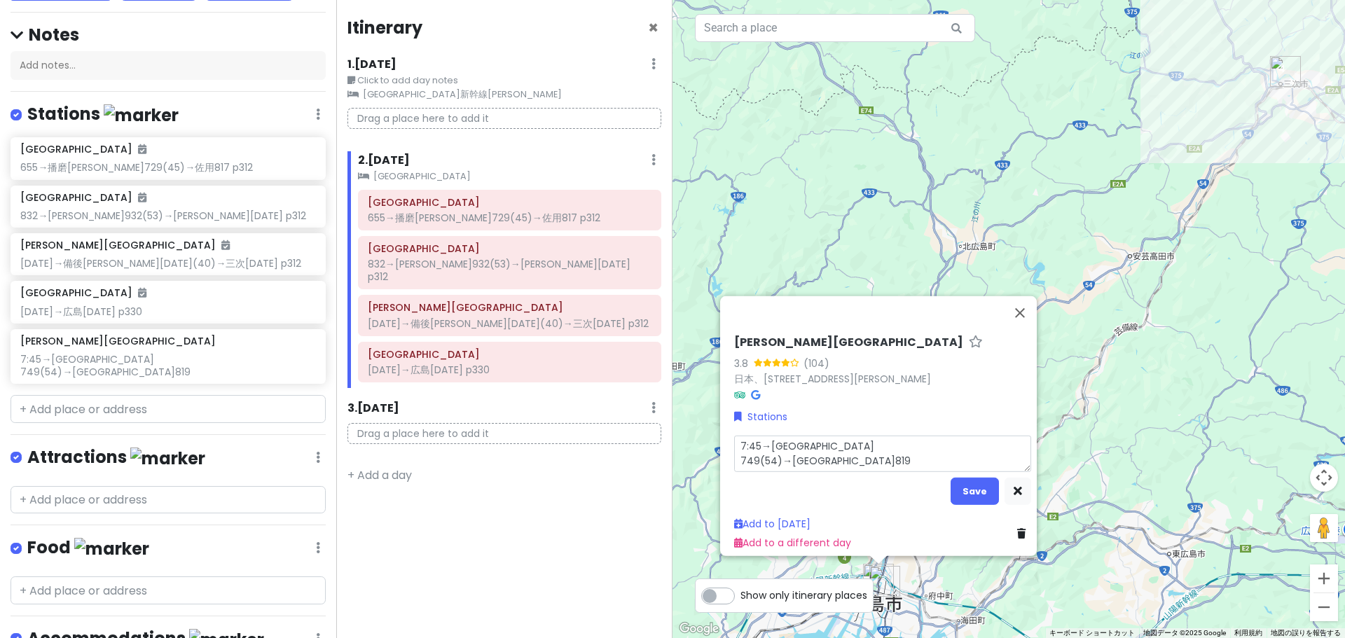
click at [914, 451] on textarea "7:45→[GEOGRAPHIC_DATA] 749(54)→[GEOGRAPHIC_DATA]819" at bounding box center [882, 453] width 297 height 36
type textarea "x"
type textarea "7:45→[GEOGRAPHIC_DATA] 749(54)→[GEOGRAPHIC_DATA]819ｍ"
type textarea "x"
type textarea "7:45→[GEOGRAPHIC_DATA] 749(54)→[GEOGRAPHIC_DATA]819み"
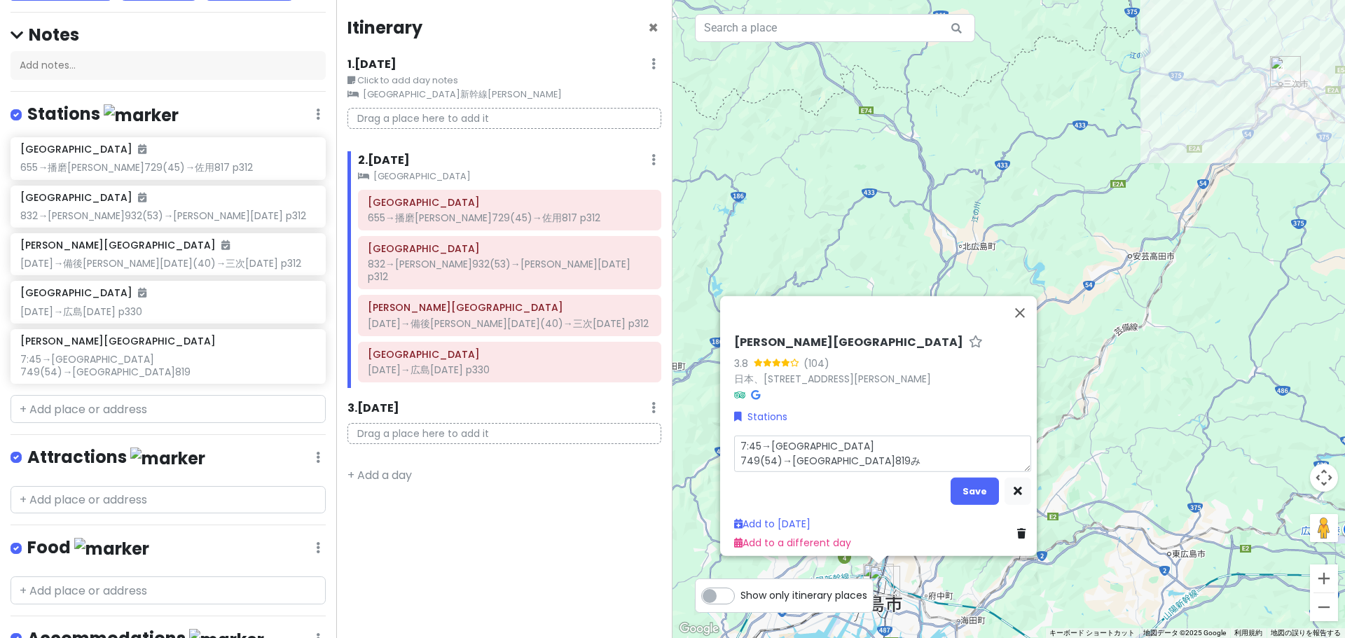
type textarea "x"
type textarea "7:45→[GEOGRAPHIC_DATA] 749(54)→[GEOGRAPHIC_DATA]口819みｇ"
type textarea "x"
type textarea "7:45→[GEOGRAPHIC_DATA] 749(54)→宮島口819みぎ"
type textarea "x"
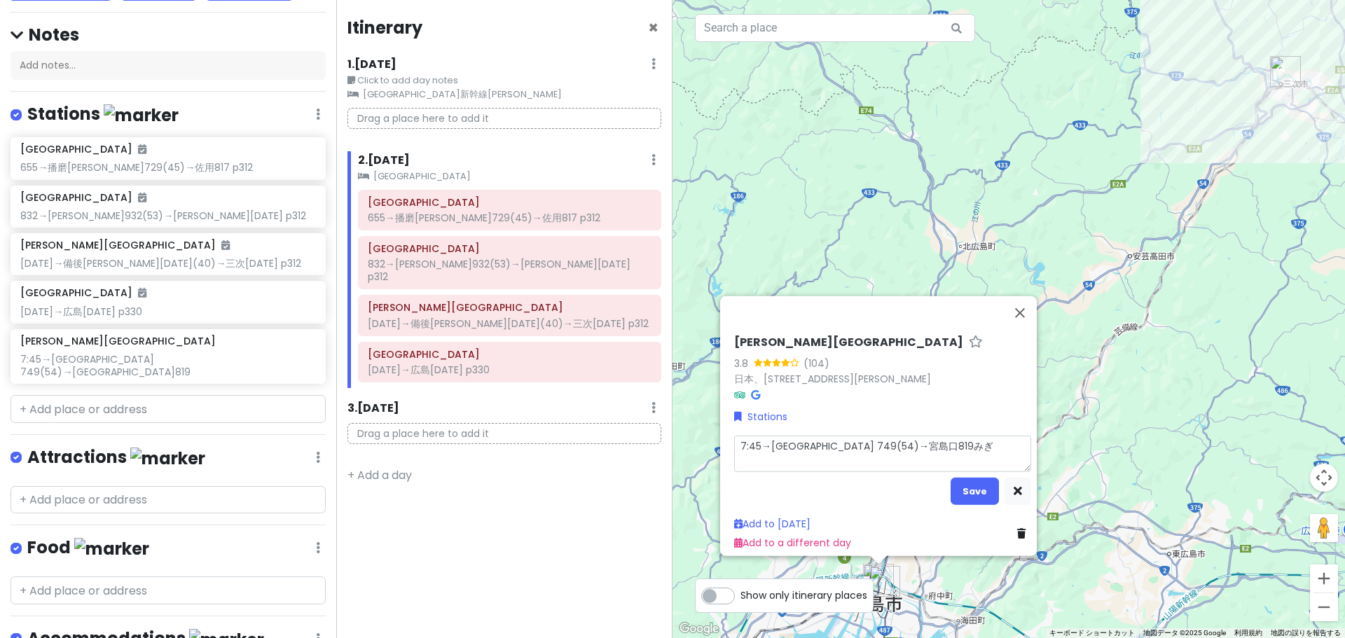
type textarea "7:45→[GEOGRAPHIC_DATA] 749(54)→[GEOGRAPHIC_DATA]819→"
type textarea "x"
type textarea "7:45→[GEOGRAPHIC_DATA] 749(54)→[GEOGRAPHIC_DATA]819(→"
type textarea "x"
type textarea "7:45→[GEOGRAPHIC_DATA] 749(54)→[GEOGRAPHIC_DATA]819(3→"
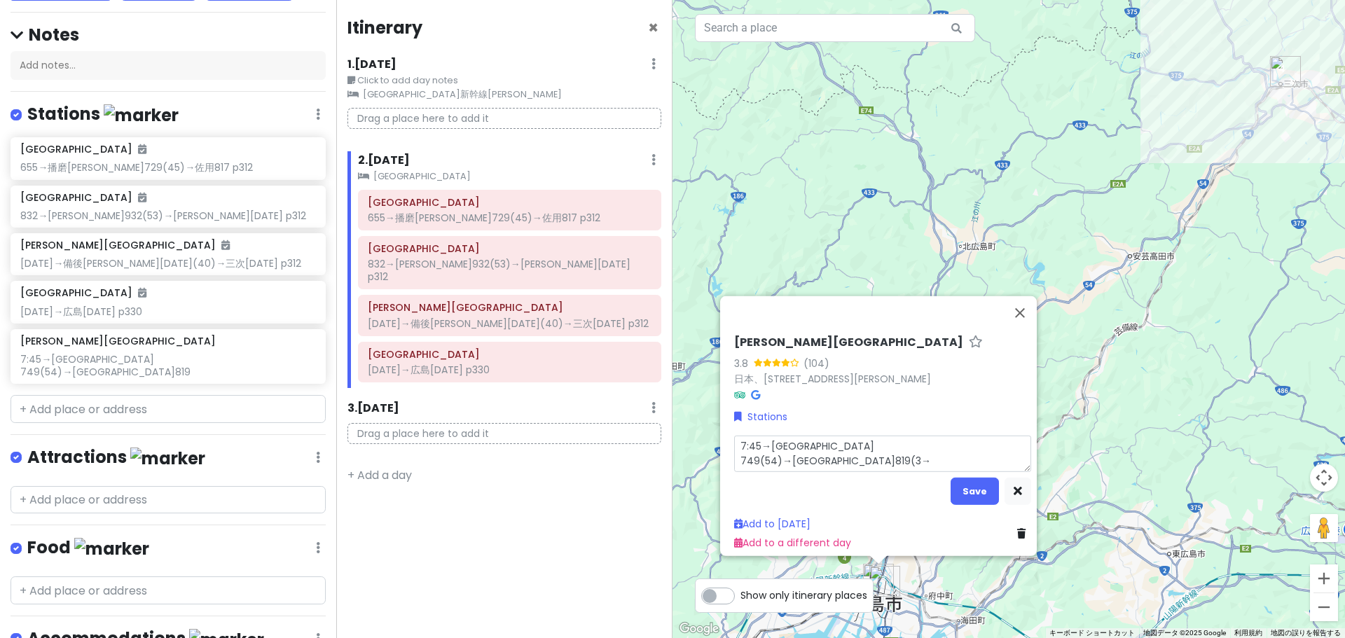
type textarea "x"
type textarea "7:45→[GEOGRAPHIC_DATA] 749(54)→[GEOGRAPHIC_DATA]819(30→"
type textarea "x"
type textarea "7:45→[GEOGRAPHIC_DATA] 749(54)→[GEOGRAPHIC_DATA]819(30)→"
type textarea "x"
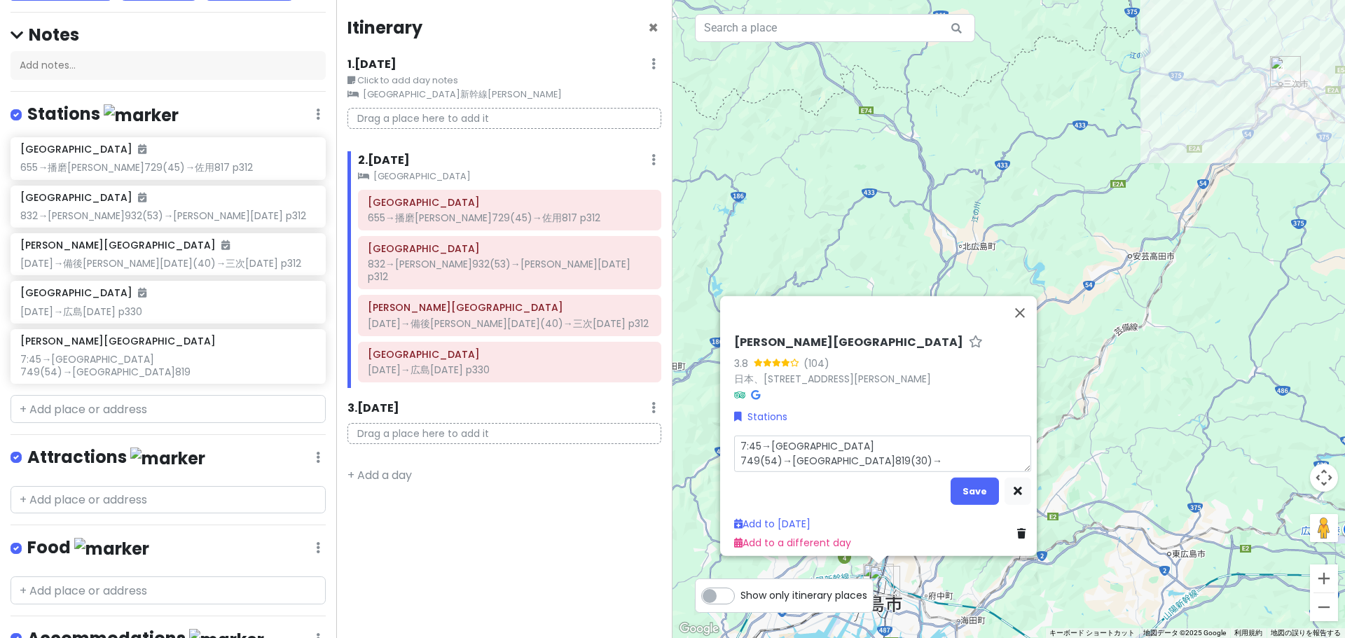
type textarea "7:45→[GEOGRAPHIC_DATA] 749(54)→[GEOGRAPHIC_DATA]819(30)"
type textarea "x"
type textarea "7:45→[GEOGRAPHIC_DATA] 749(54)→[GEOGRAPHIC_DATA]819(30"
type textarea "x"
type textarea "7:45→[GEOGRAPHIC_DATA] 749(54)→[GEOGRAPHIC_DATA]819(3"
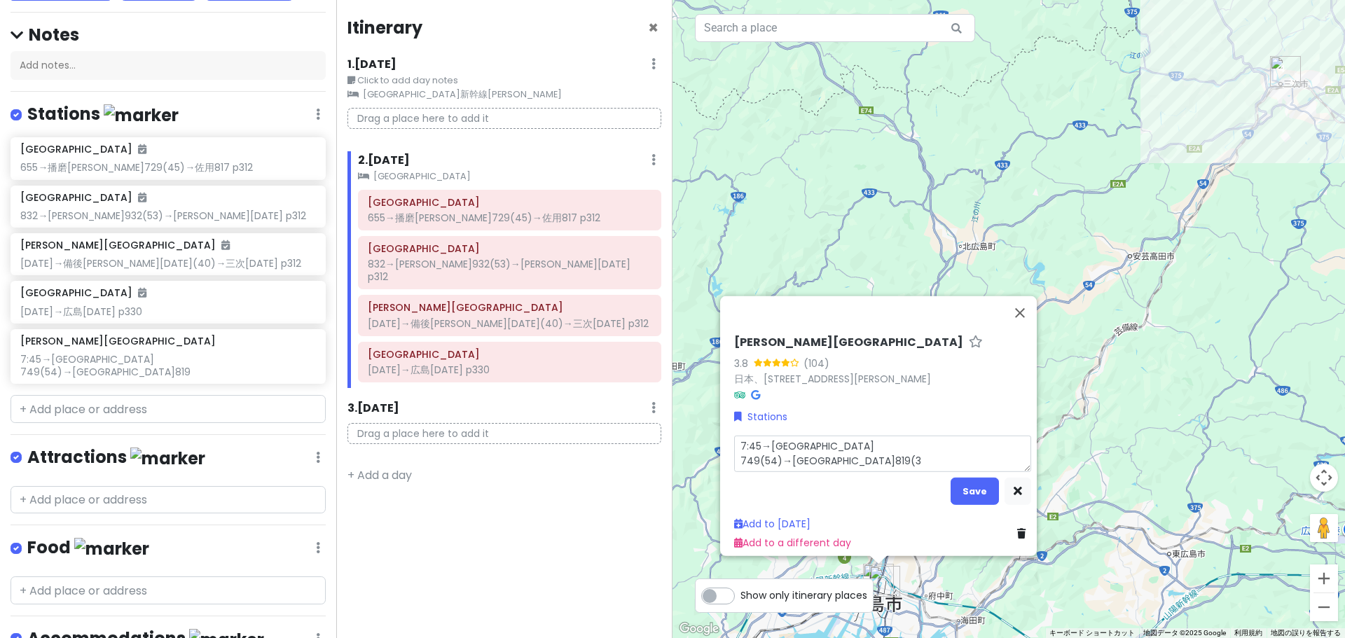
type textarea "x"
type textarea "7:45→[GEOGRAPHIC_DATA] 749(54)→[GEOGRAPHIC_DATA]819("
type textarea "x"
type textarea "7:45→[GEOGRAPHIC_DATA] 749(54)→[GEOGRAPHIC_DATA]819"
click at [975, 477] on button "Save" at bounding box center [975, 490] width 48 height 27
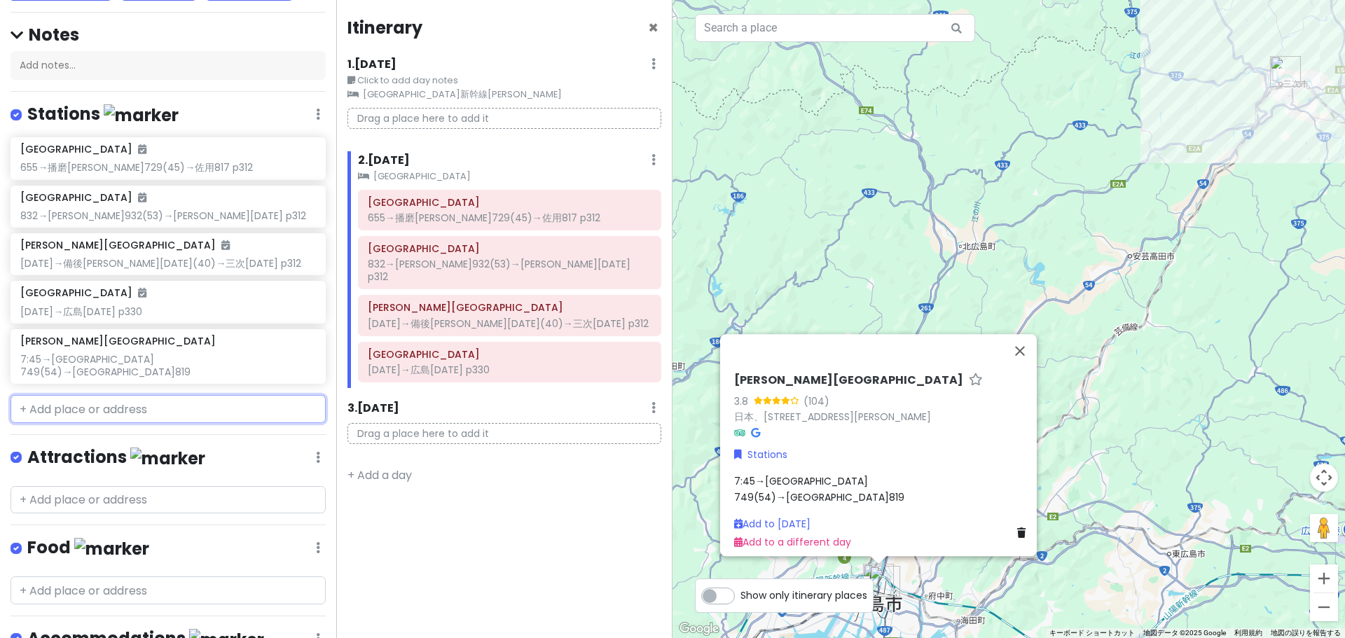
click at [135, 395] on input "text" at bounding box center [168, 409] width 315 height 28
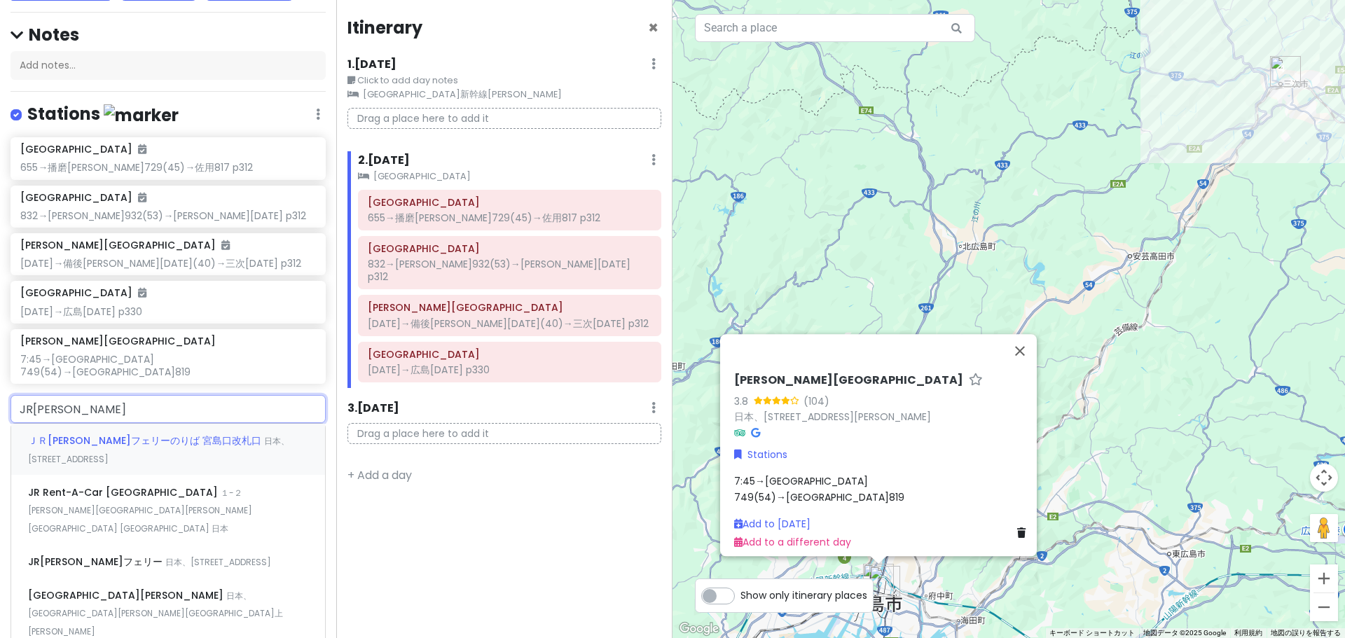
type input "JR[PERSON_NAME]"
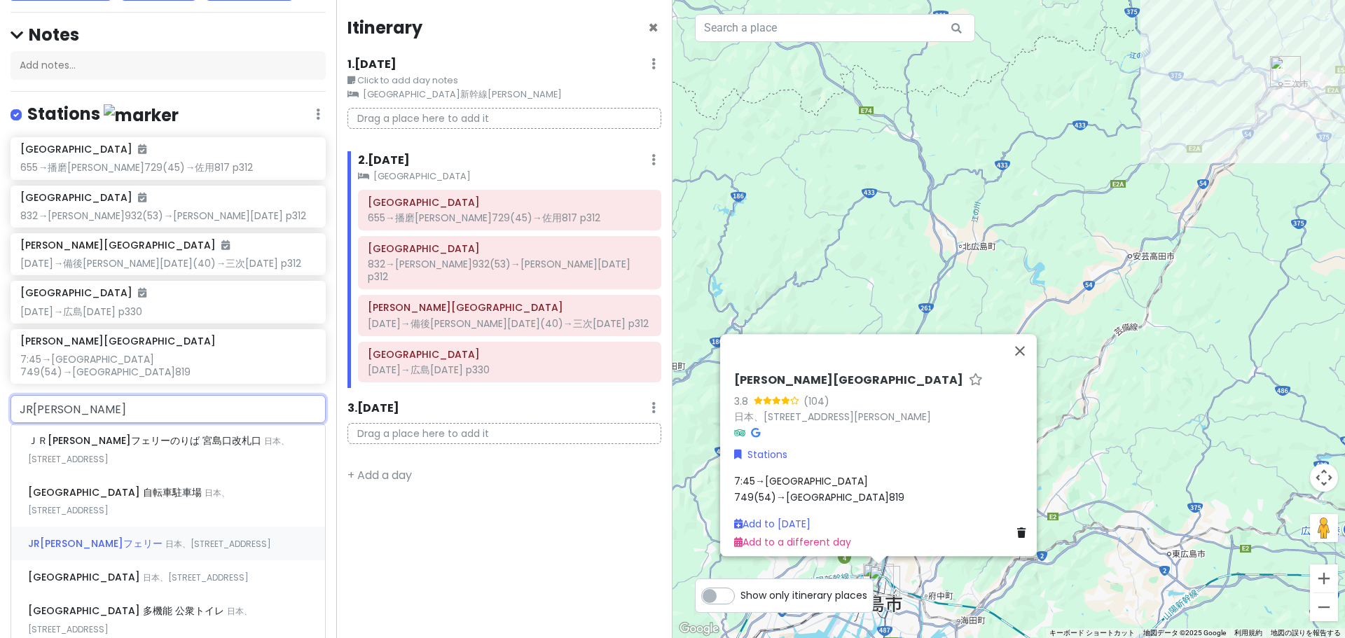
click at [109, 465] on span "日本、[STREET_ADDRESS]" at bounding box center [158, 450] width 261 height 30
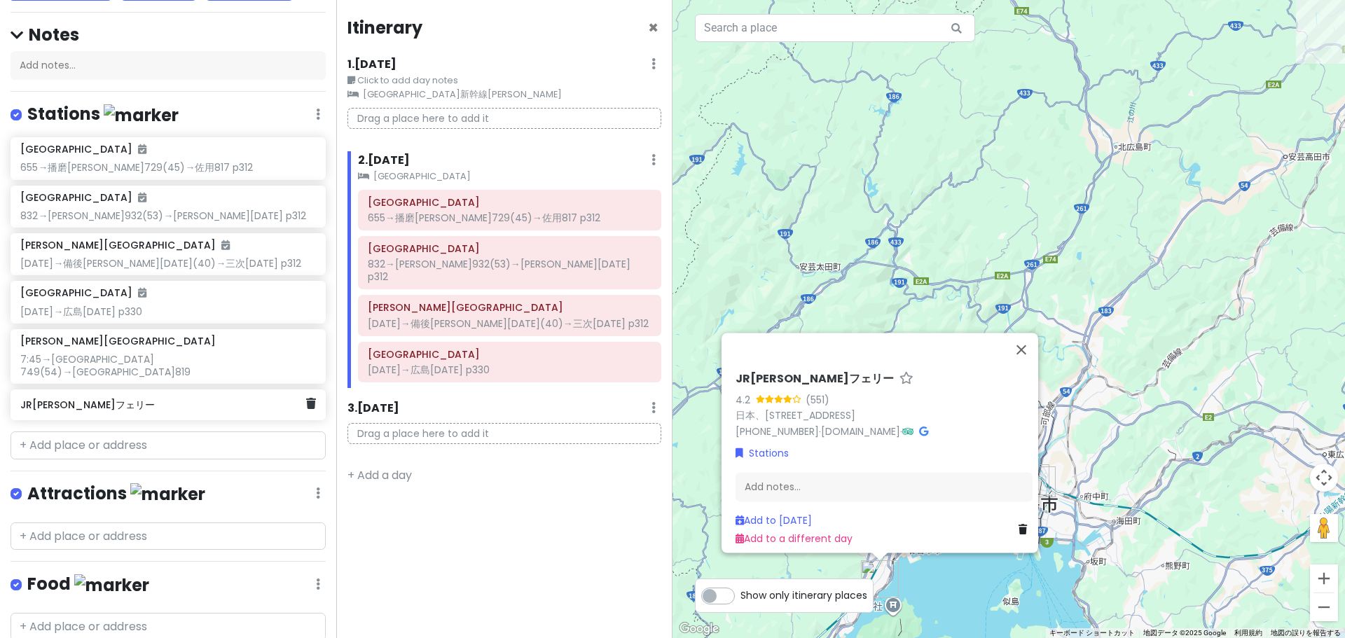
click at [146, 399] on h6 "JR[PERSON_NAME]フェリー" at bounding box center [162, 405] width 285 height 13
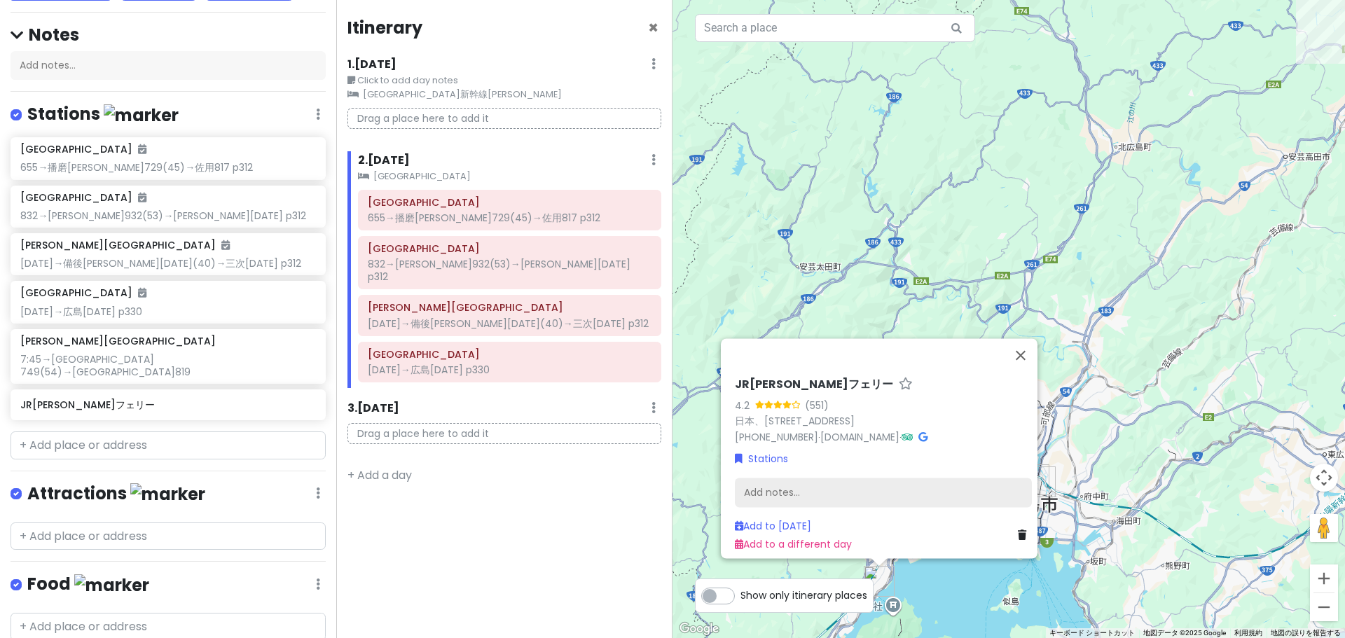
click at [940, 481] on div "Add notes..." at bounding box center [883, 492] width 297 height 29
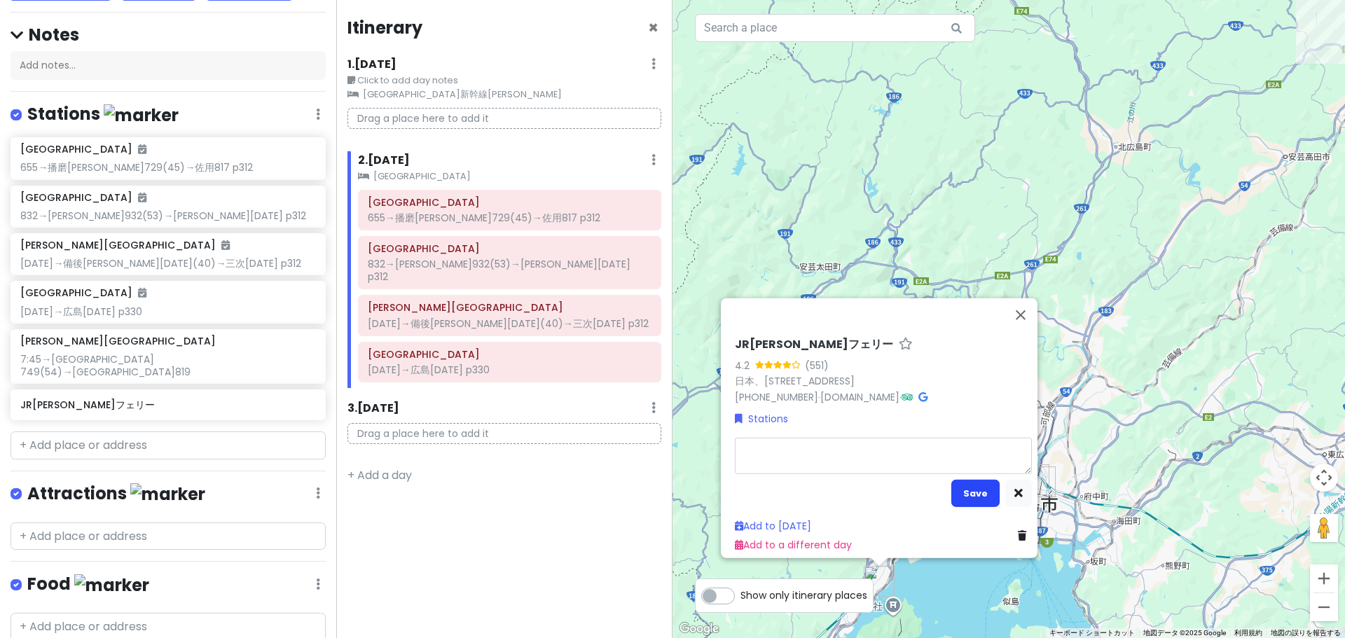
type textarea "x"
type textarea "8"
type textarea "x"
type textarea "83"
type textarea "x"
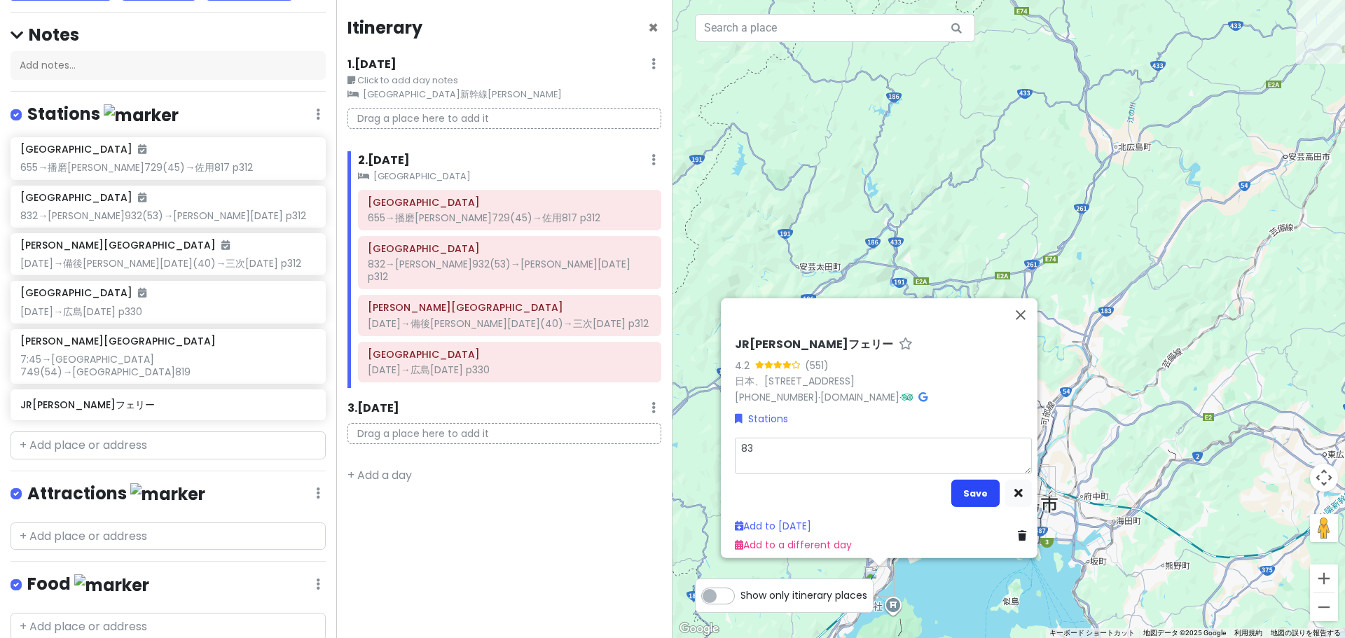
type textarea "830"
type textarea "x"
type textarea "830ｍ"
type textarea "x"
type textarea "830み"
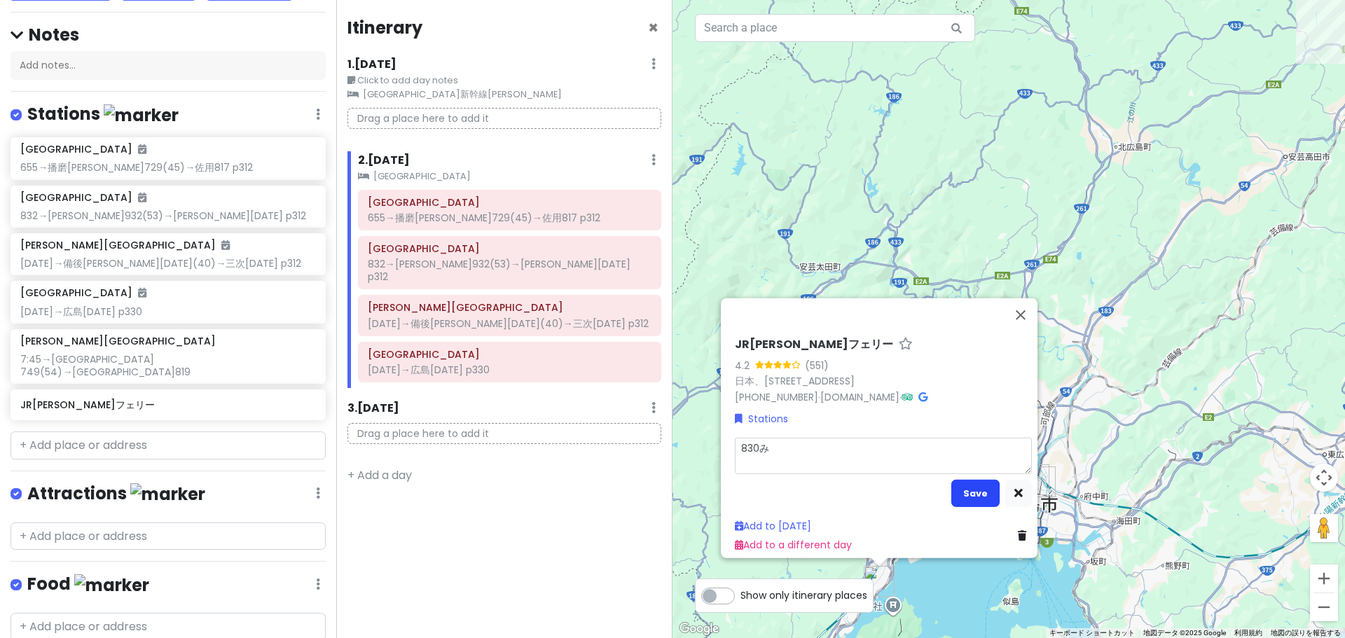
type textarea "x"
type textarea "830みｇ"
type textarea "x"
type textarea "830みぎ"
type textarea "x"
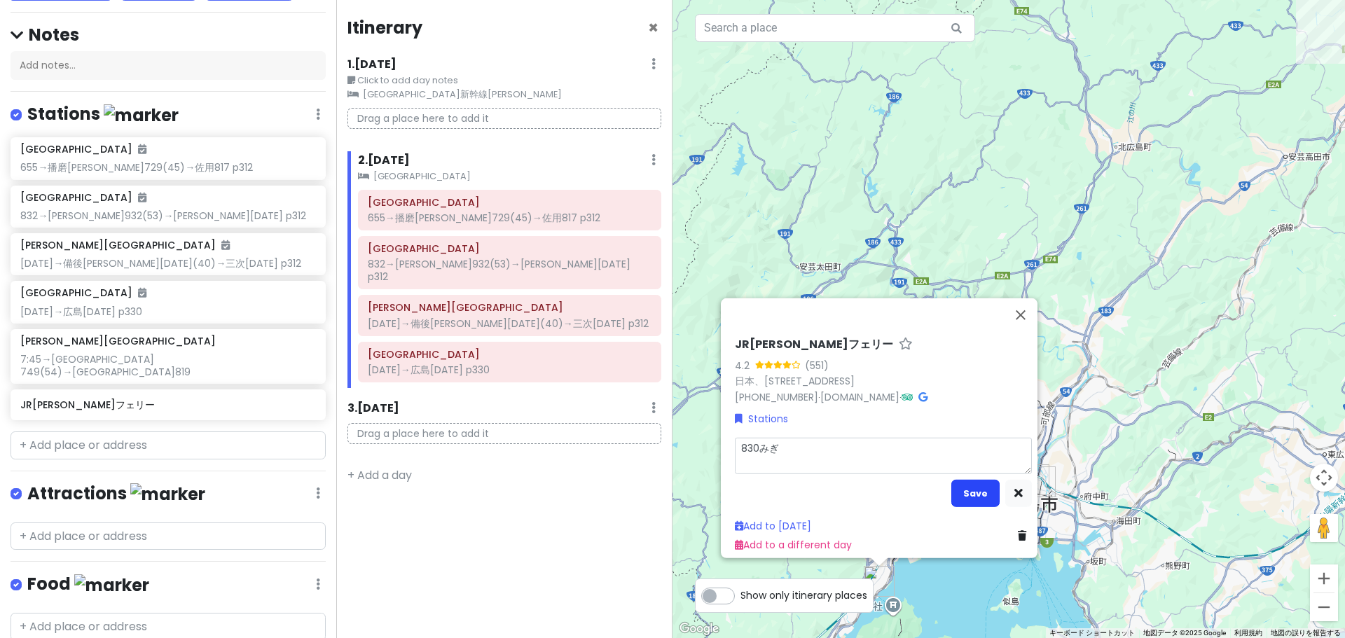
type textarea "830→"
type textarea "x"
type textarea "830→m"
type textarea "x"
type textarea "830→mi"
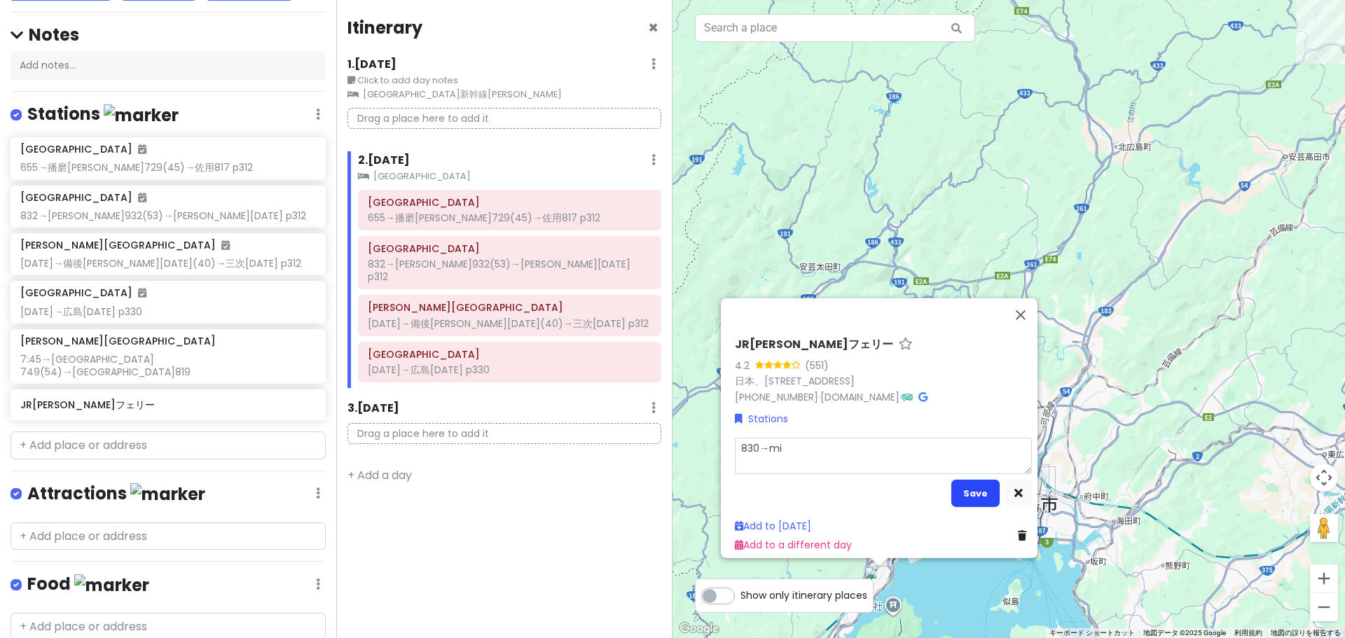
type textarea "x"
type textarea "830→m"
type textarea "x"
type textarea "830→"
type textarea "x"
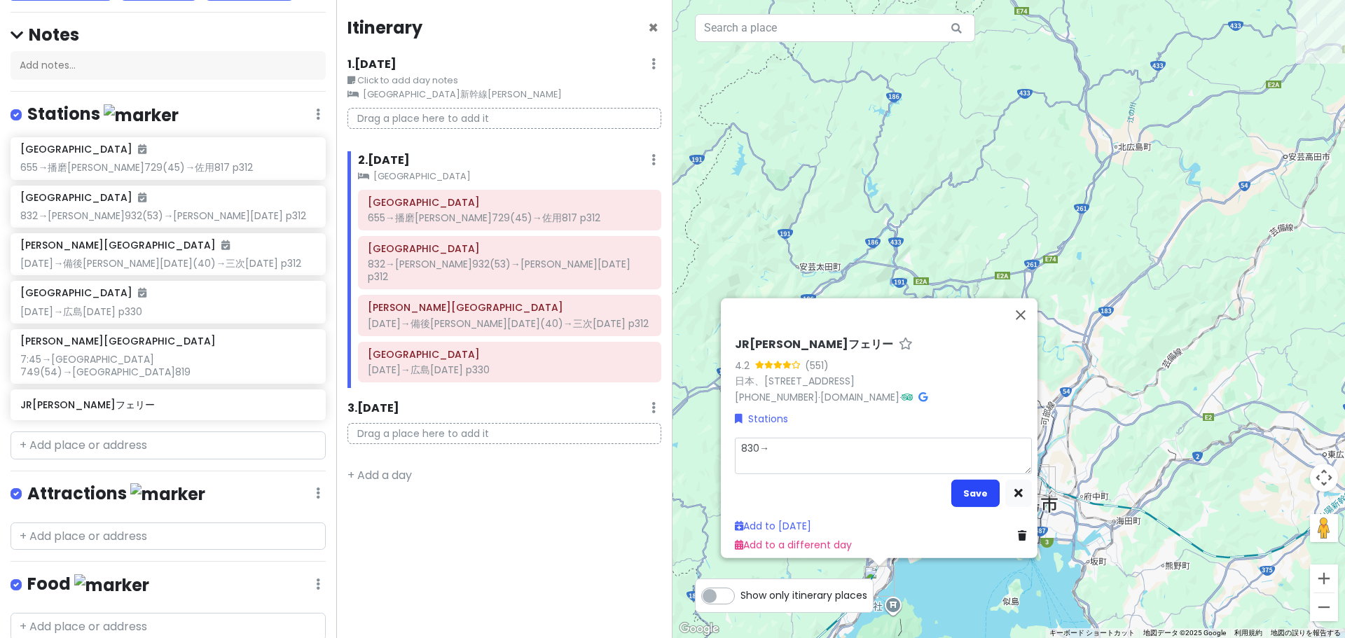
type textarea "830→ｍ"
type textarea "x"
type textarea "830→み"
type textarea "x"
type textarea "830→みｙ"
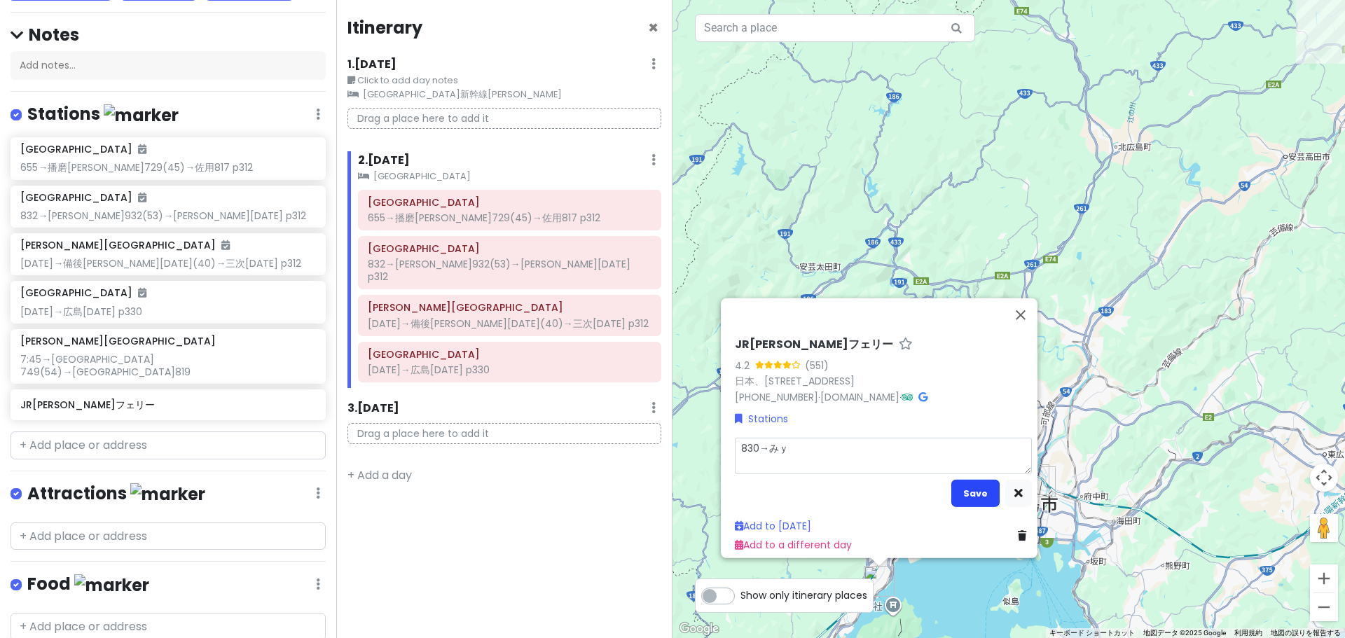
type textarea "x"
type textarea "830→みや"
type textarea "x"
type textarea "830→みやｊ"
click at [953, 479] on button "Save" at bounding box center [976, 492] width 48 height 27
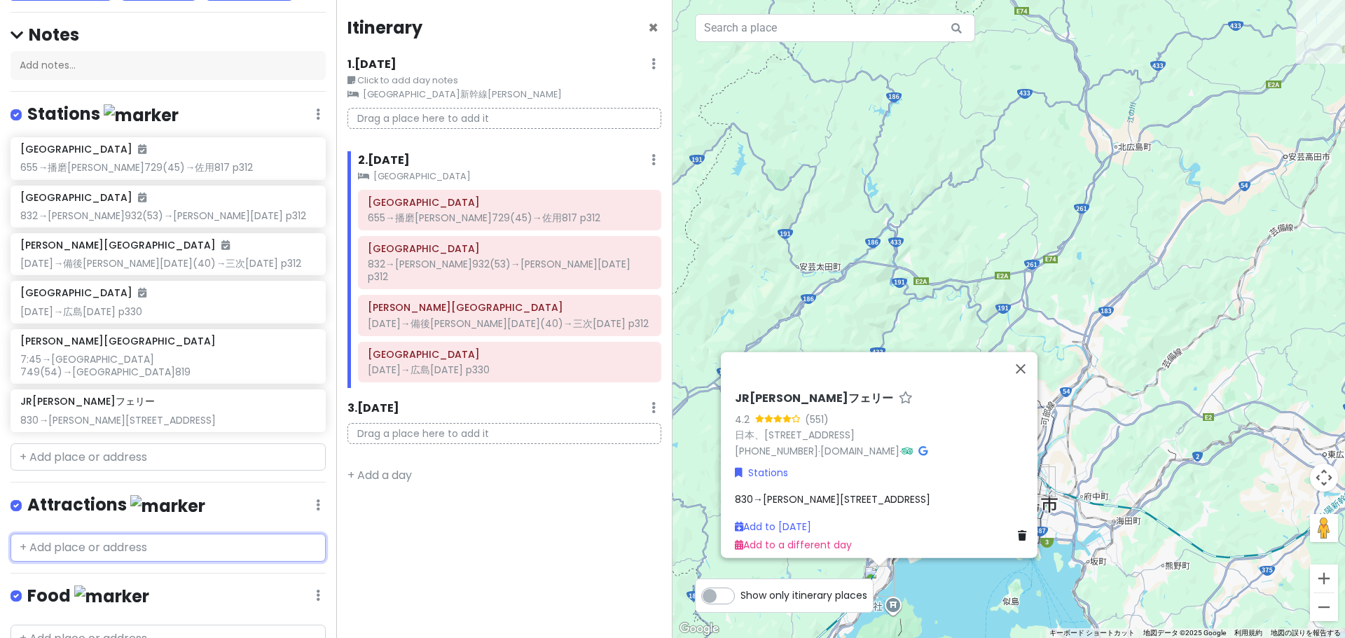
click at [83, 534] on input "text" at bounding box center [168, 548] width 315 height 28
click at [65, 575] on div "揚げもみじの[GEOGRAPHIC_DATA] 本店 日本、[STREET_ADDRESS][PERSON_NAME]" at bounding box center [168, 589] width 314 height 52
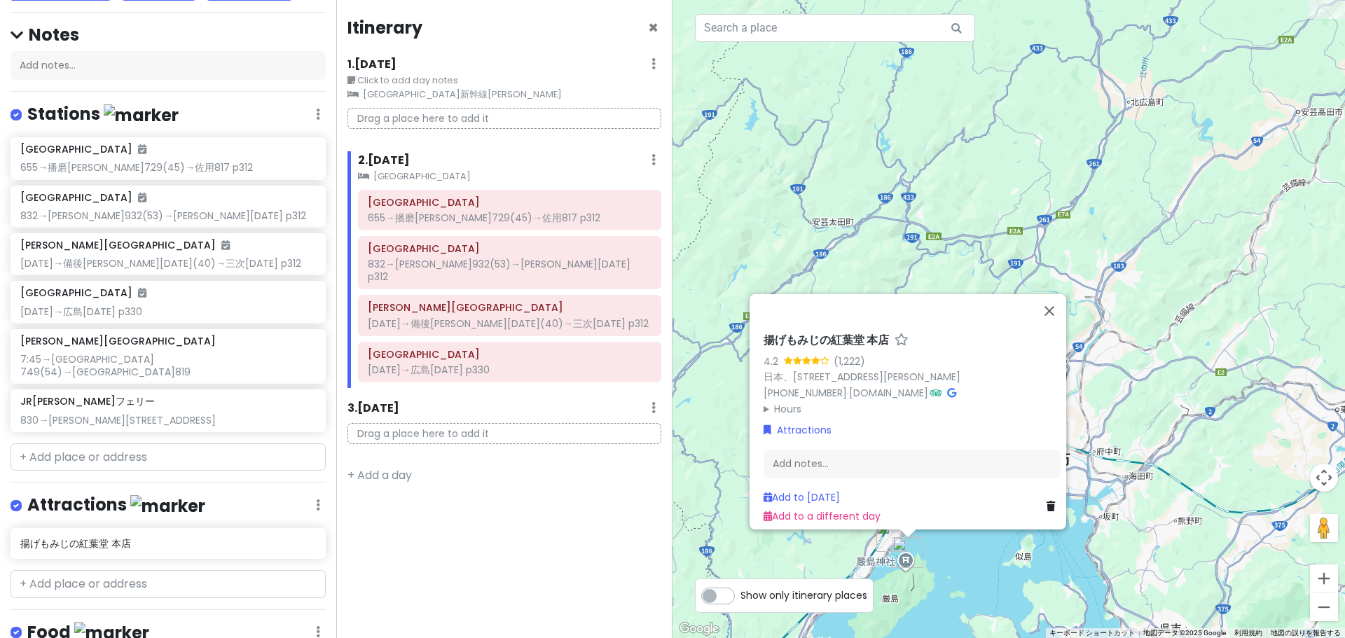
drag, startPoint x: 1022, startPoint y: 609, endPoint x: 1125, endPoint y: 369, distance: 260.8
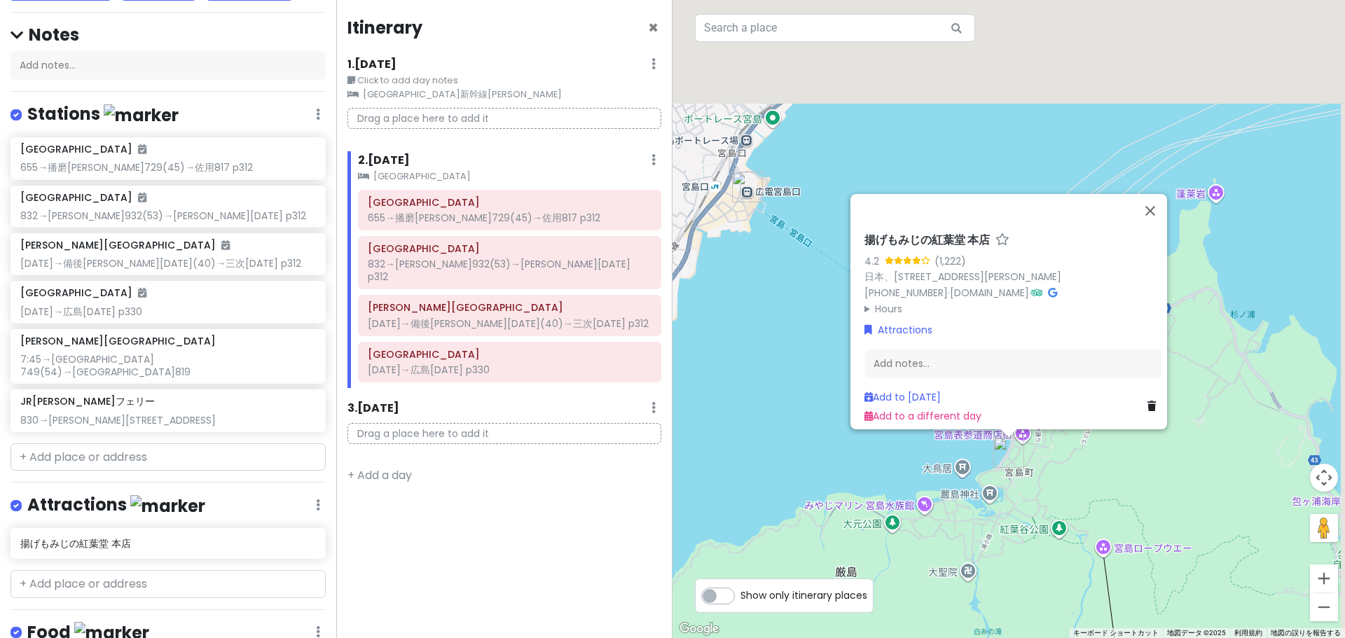
drag, startPoint x: 1049, startPoint y: 251, endPoint x: 863, endPoint y: 574, distance: 372.6
click at [860, 608] on div "← 左へ移動 → 右へ移動 ↑ 上へ移動 ↓ 下へ移動 + ズームイン - ズームアウト Home ビューを 75% 左へ移動 End ビューを 75% 右へ…" at bounding box center [1009, 319] width 673 height 638
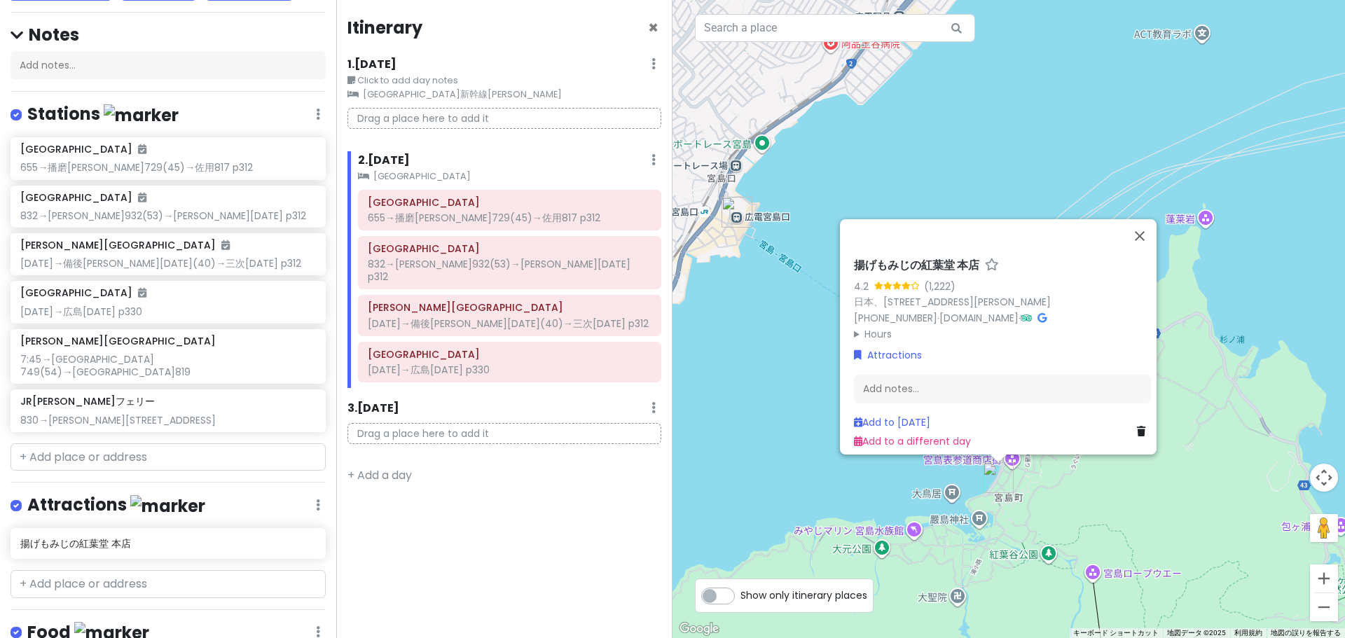
click at [923, 363] on div "揚げもみじの[GEOGRAPHIC_DATA] 本店 4.2 (1,222) 日本、[STREET_ADDRESS][PERSON_NAME] [PHONE_…" at bounding box center [1003, 354] width 308 height 202
click at [909, 388] on div "Add notes..." at bounding box center [1002, 388] width 297 height 29
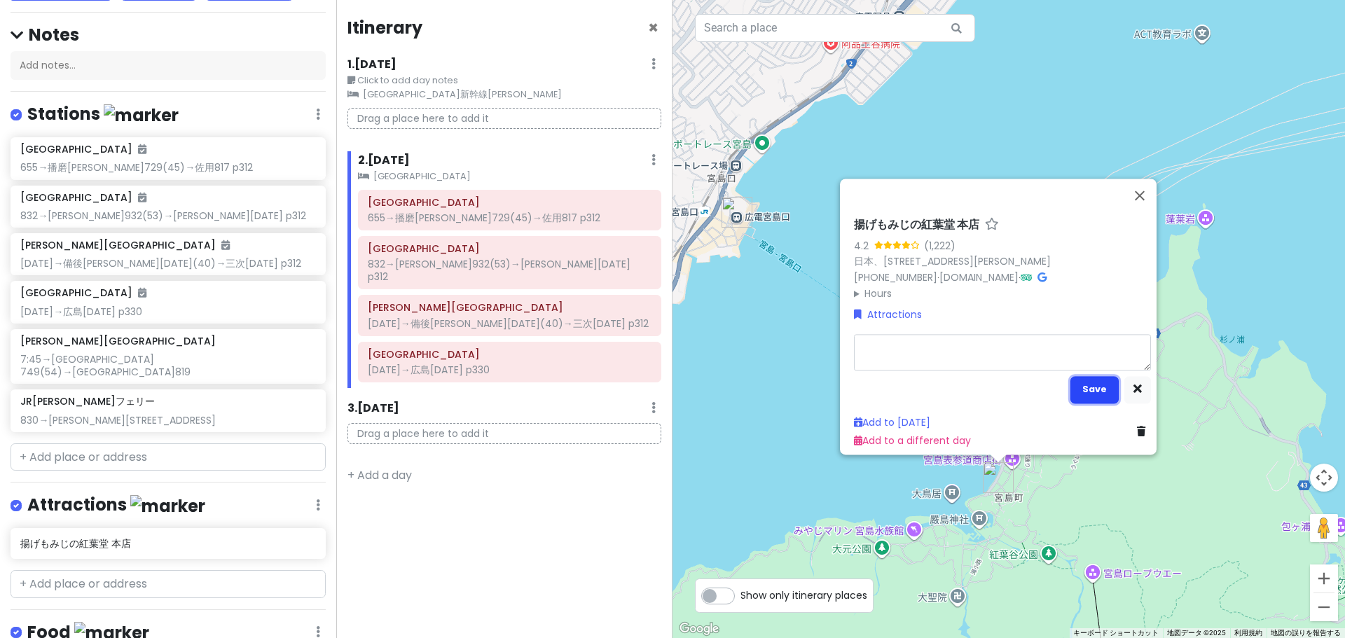
click at [1077, 394] on button "Save" at bounding box center [1095, 389] width 48 height 27
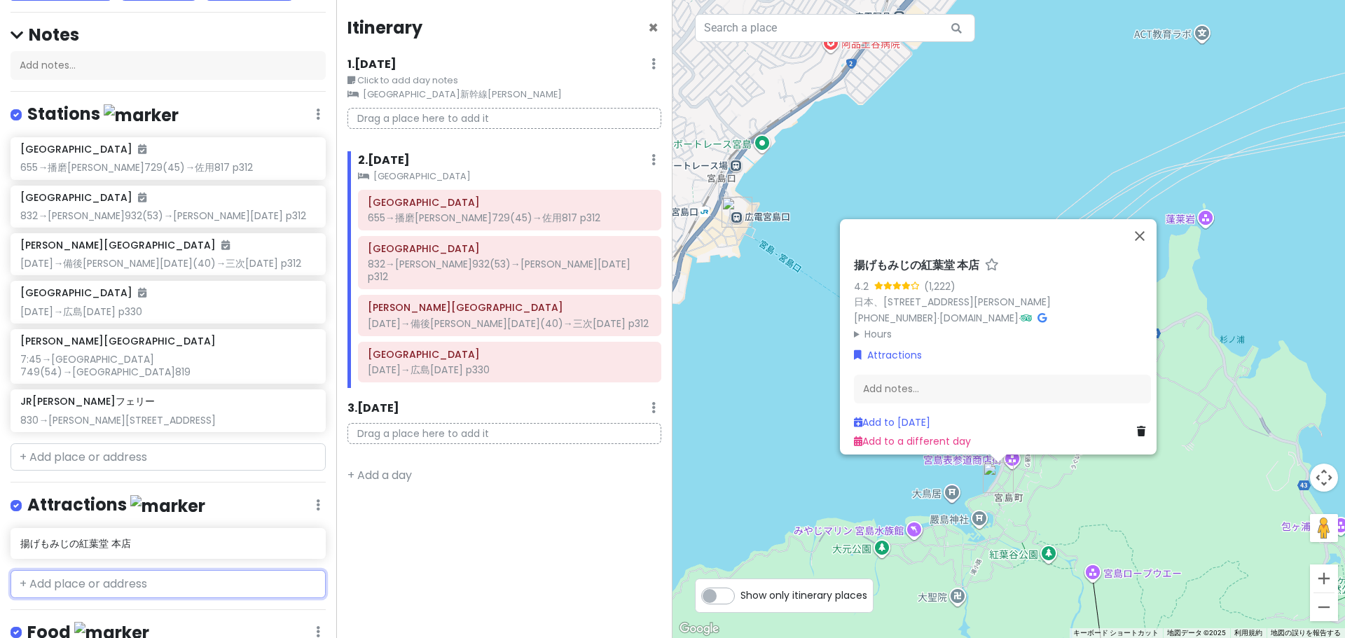
click at [238, 577] on input "text" at bounding box center [168, 584] width 315 height 28
click at [200, 599] on div "[DEMOGRAPHIC_DATA] 日本、[STREET_ADDRESS][PERSON_NAME]" at bounding box center [168, 625] width 314 height 52
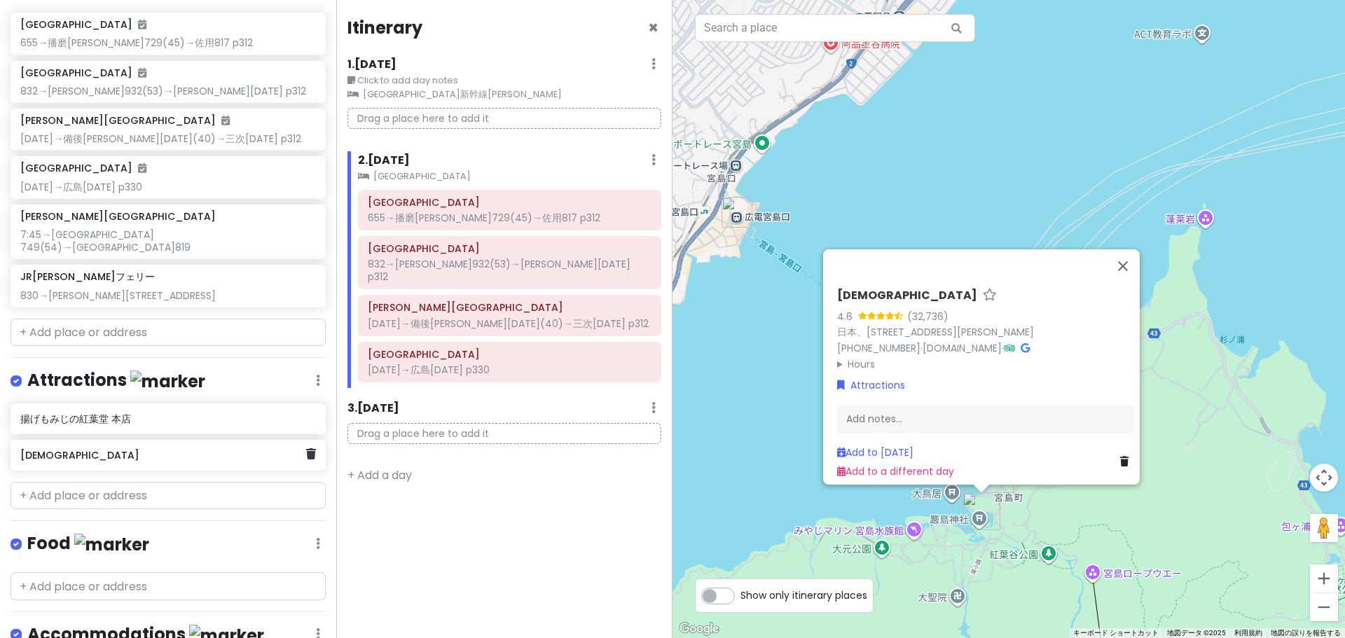
scroll to position [247, 0]
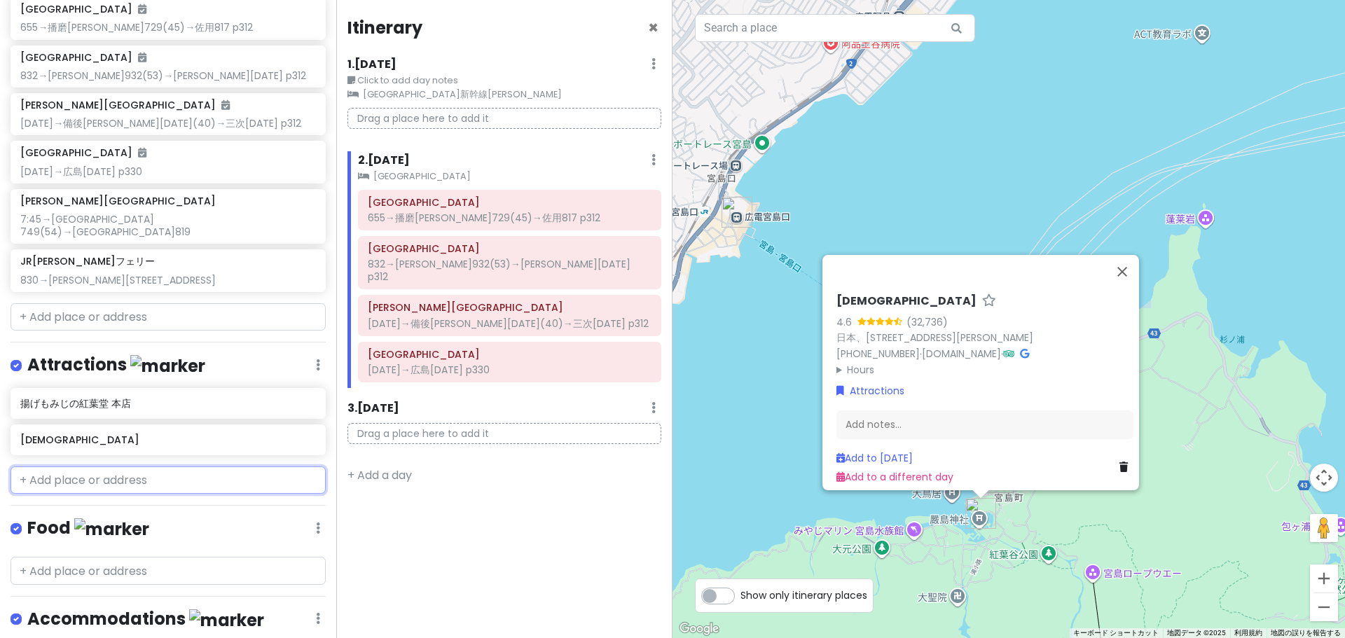
click at [125, 467] on input "text" at bounding box center [168, 481] width 315 height 28
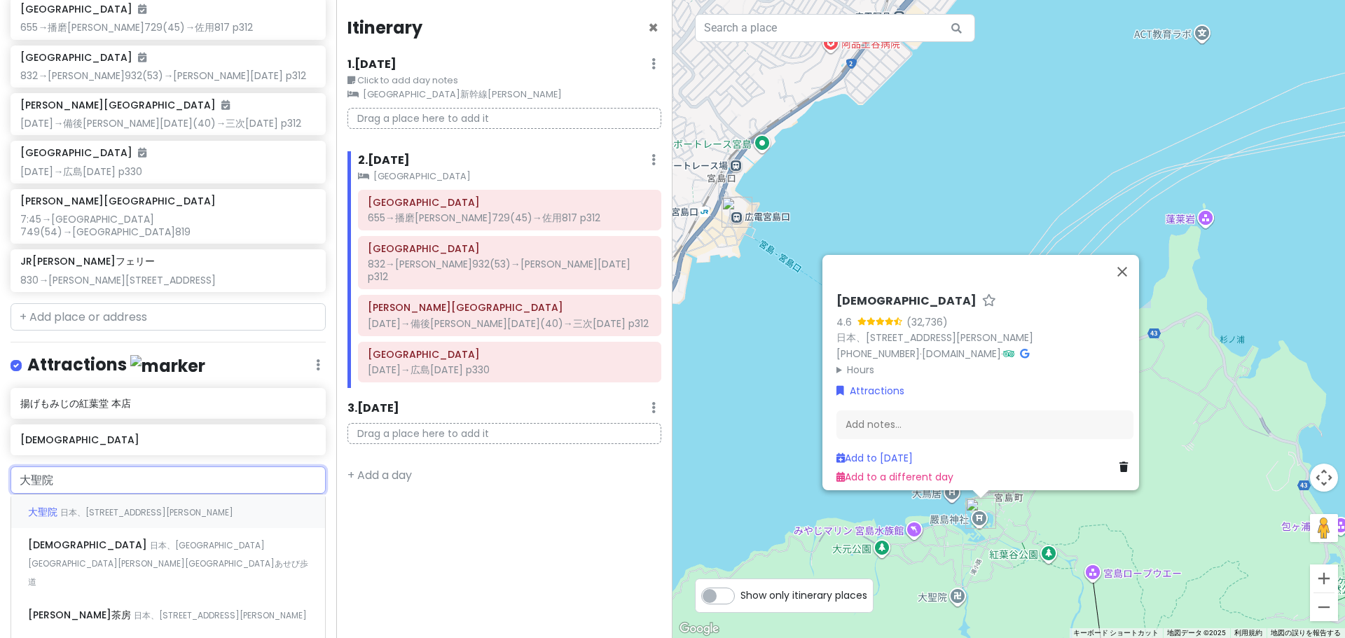
click at [96, 495] on div "大聖院 日本、[STREET_ADDRESS][PERSON_NAME]" at bounding box center [168, 512] width 314 height 34
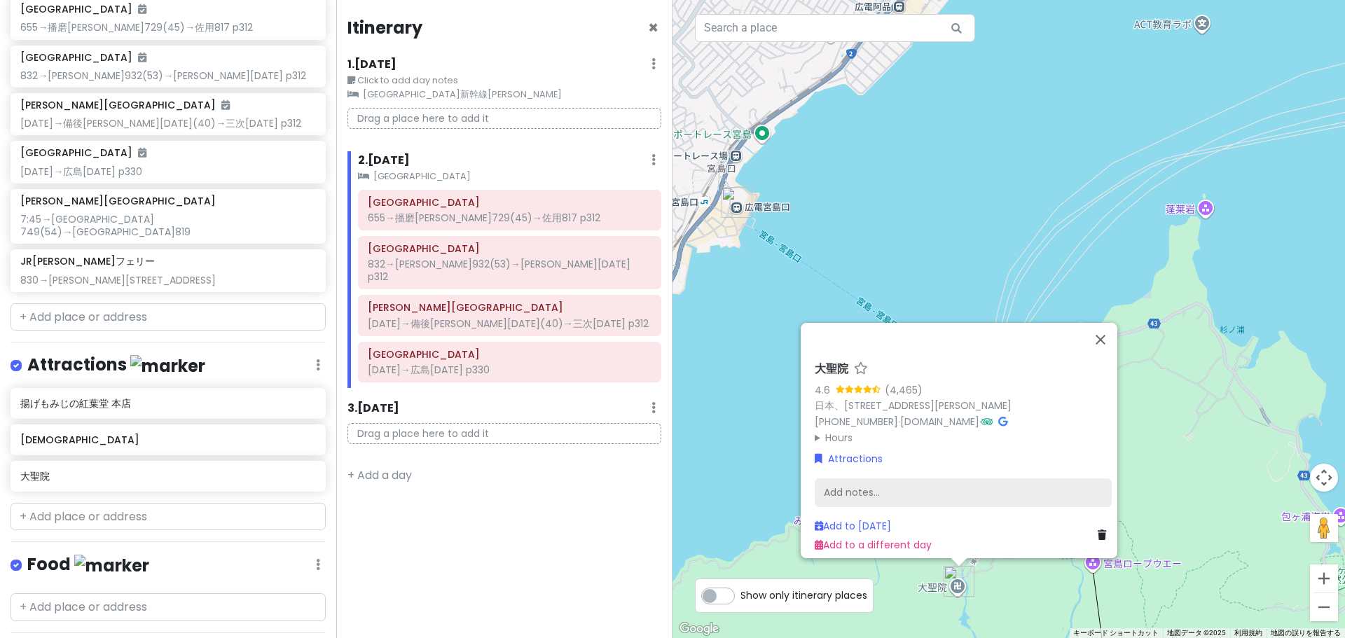
click at [962, 481] on div "Add notes..." at bounding box center [963, 492] width 297 height 29
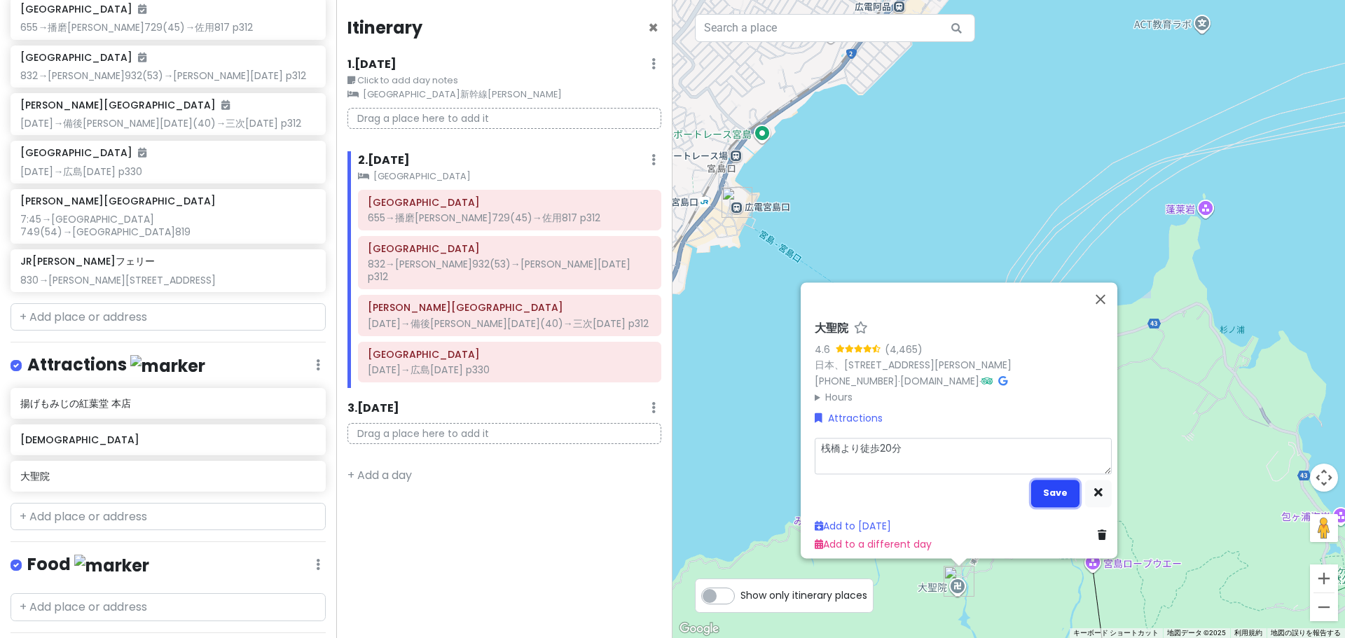
click at [1045, 479] on button "Save" at bounding box center [1055, 492] width 48 height 27
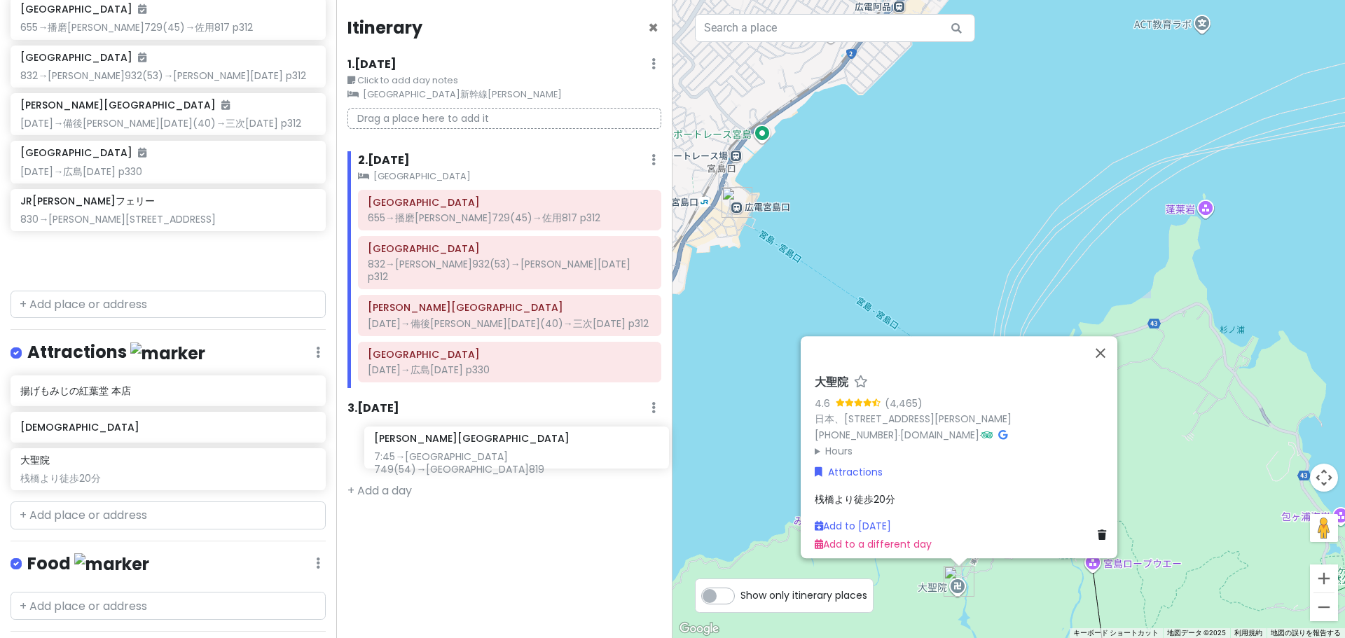
drag, startPoint x: 100, startPoint y: 224, endPoint x: 453, endPoint y: 465, distance: 427.0
click at [453, 465] on div "乗り鉄旅行 Private Change Dates Make a Copy Delete Trip Go Pro ⚡️ Give Feedback 💡 Su…" at bounding box center [672, 319] width 1345 height 638
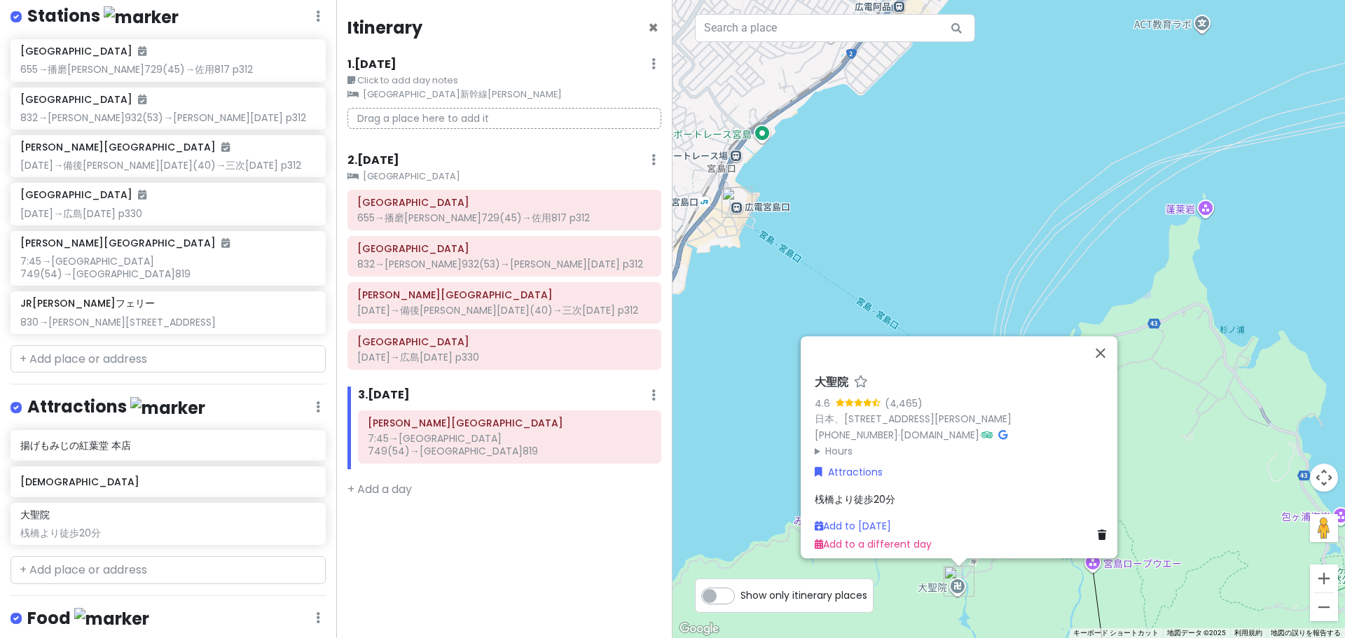
scroll to position [200, 0]
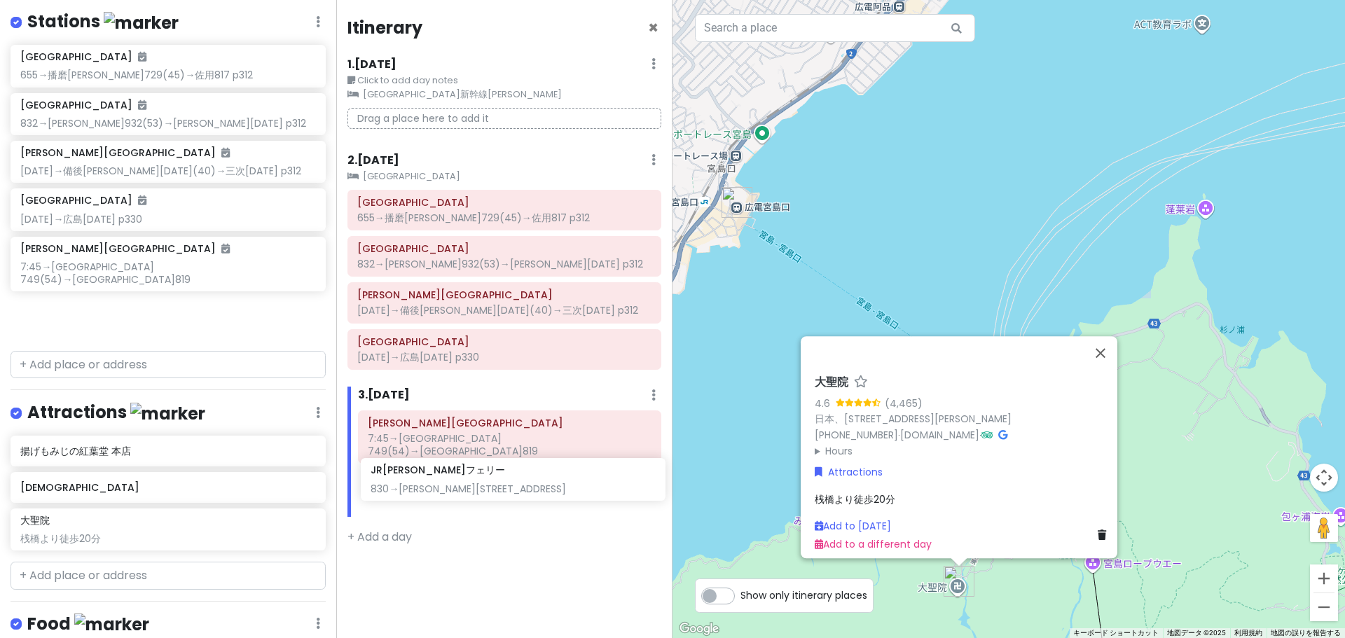
drag, startPoint x: 144, startPoint y: 305, endPoint x: 495, endPoint y: 480, distance: 391.7
click at [495, 480] on div "乗り鉄旅行 Private Change Dates Make a Copy Delete Trip Go Pro ⚡️ Give Feedback 💡 Su…" at bounding box center [672, 319] width 1345 height 638
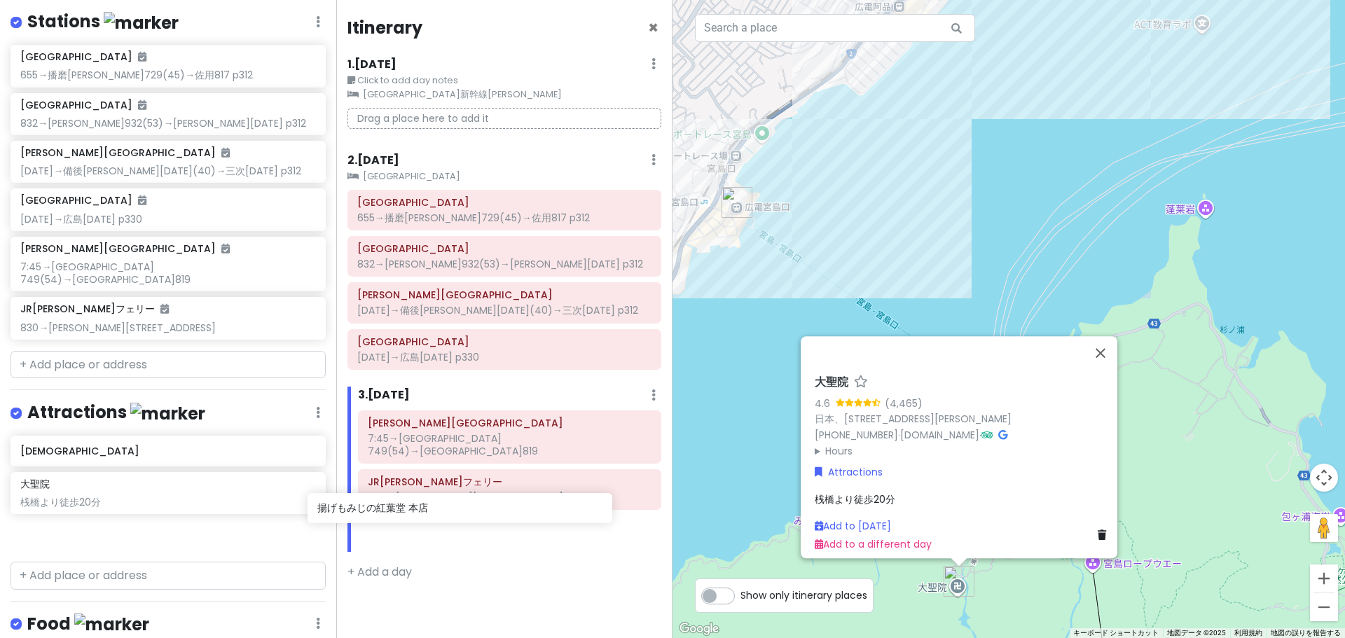
drag, startPoint x: 155, startPoint y: 448, endPoint x: 452, endPoint y: 522, distance: 306.1
click at [452, 522] on div "乗り鉄旅行 Private Change Dates Make a Copy Delete Trip Go Pro ⚡️ Give Feedback 💡 Su…" at bounding box center [672, 319] width 1345 height 638
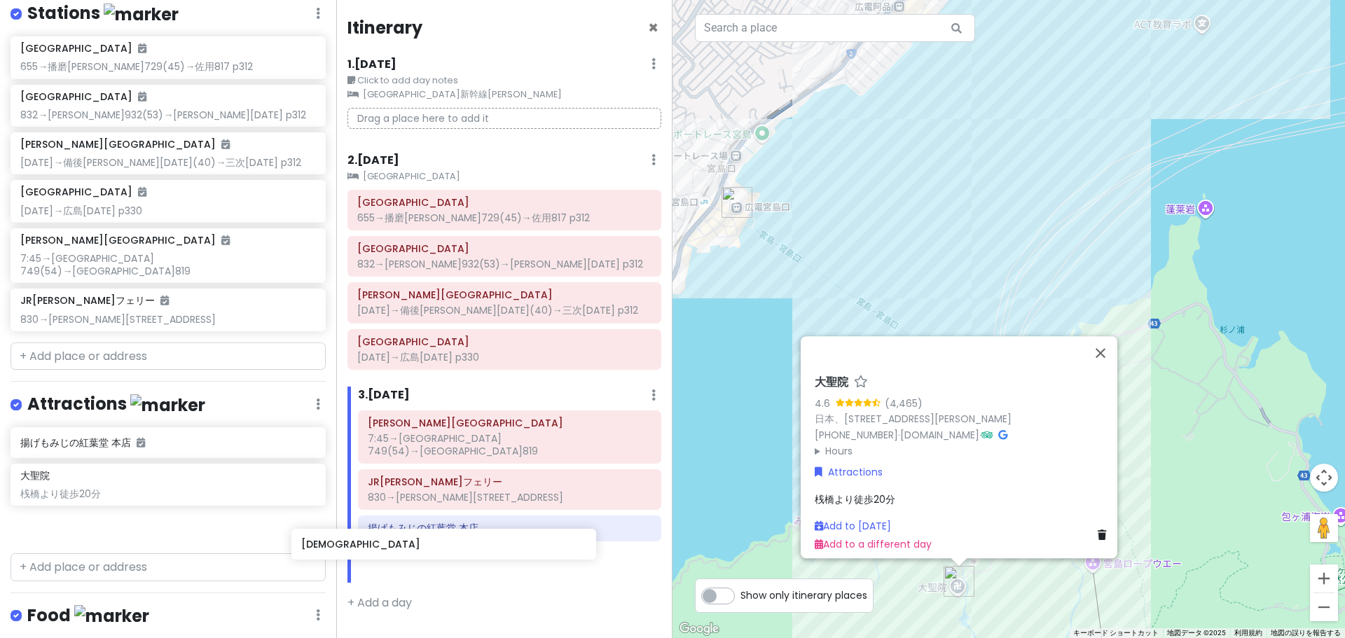
scroll to position [212, 0]
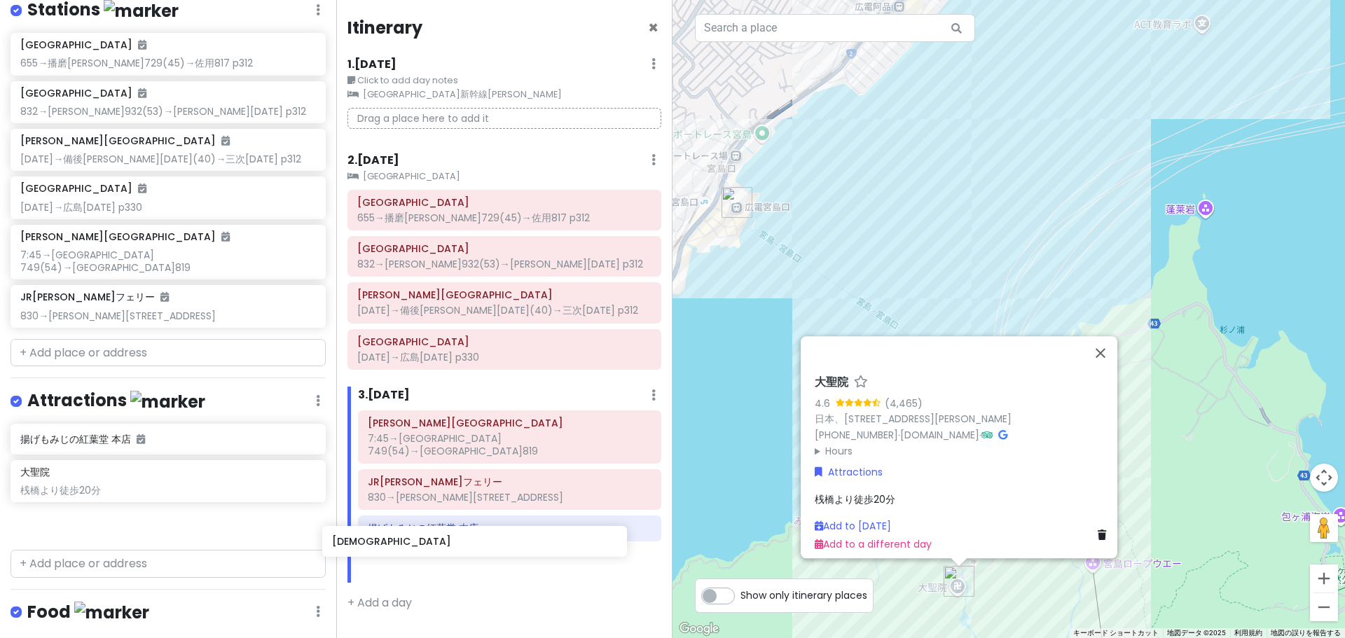
drag, startPoint x: 181, startPoint y: 470, endPoint x: 493, endPoint y: 540, distance: 319.4
click at [493, 540] on div "乗り鉄旅行 Private Change Dates Make a Copy Delete Trip Go Pro ⚡️ Give Feedback 💡 Su…" at bounding box center [672, 319] width 1345 height 638
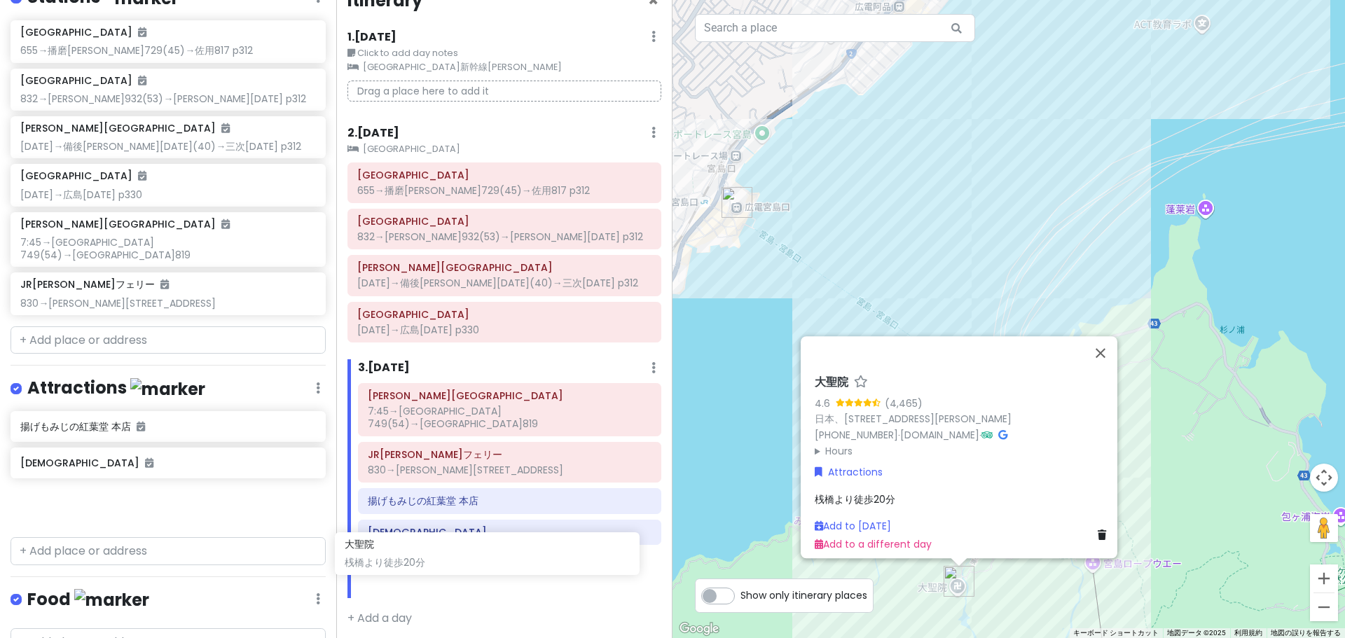
scroll to position [31, 0]
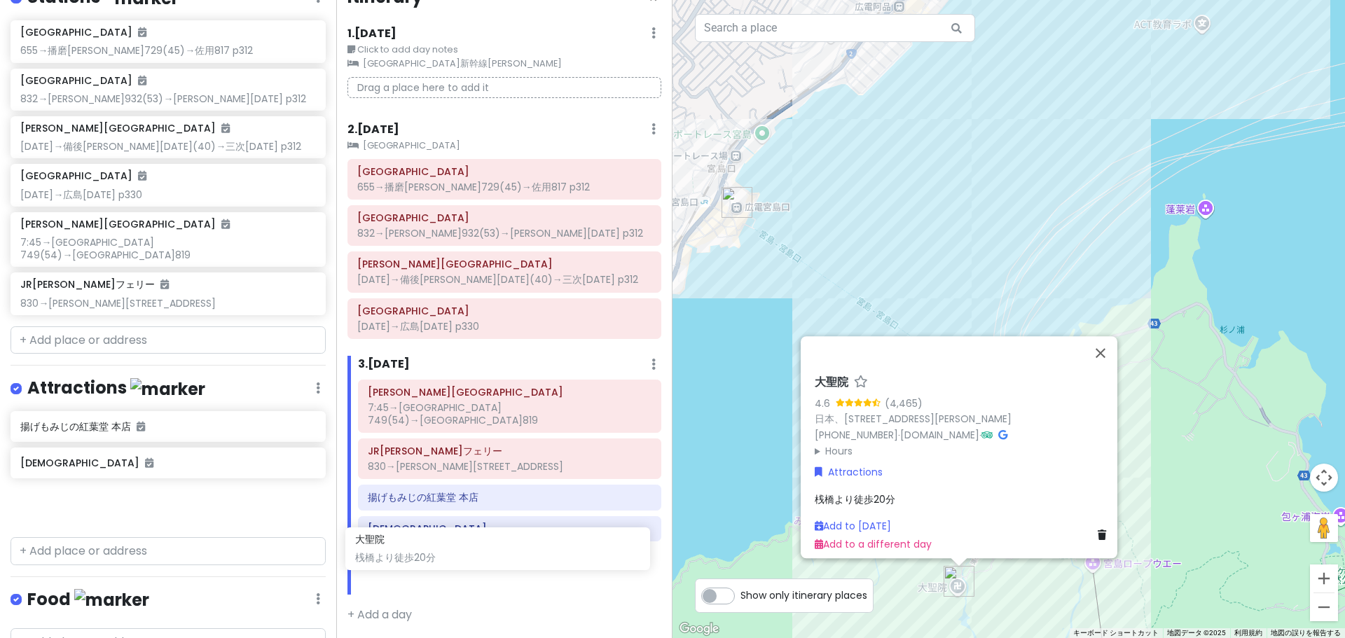
drag, startPoint x: 217, startPoint y: 507, endPoint x: 552, endPoint y: 554, distance: 338.1
click at [552, 554] on div "乗り鉄旅行 Private Change Dates Make a Copy Delete Trip Go Pro ⚡️ Give Feedback 💡 Su…" at bounding box center [672, 319] width 1345 height 638
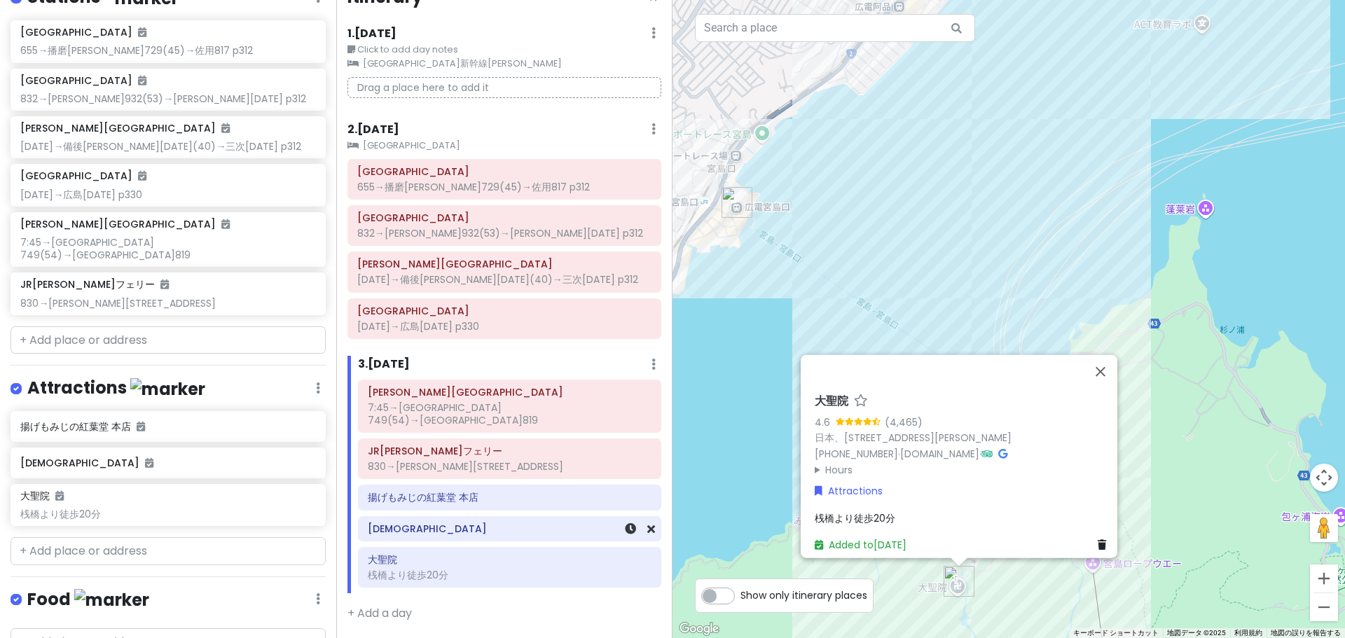
scroll to position [0, 0]
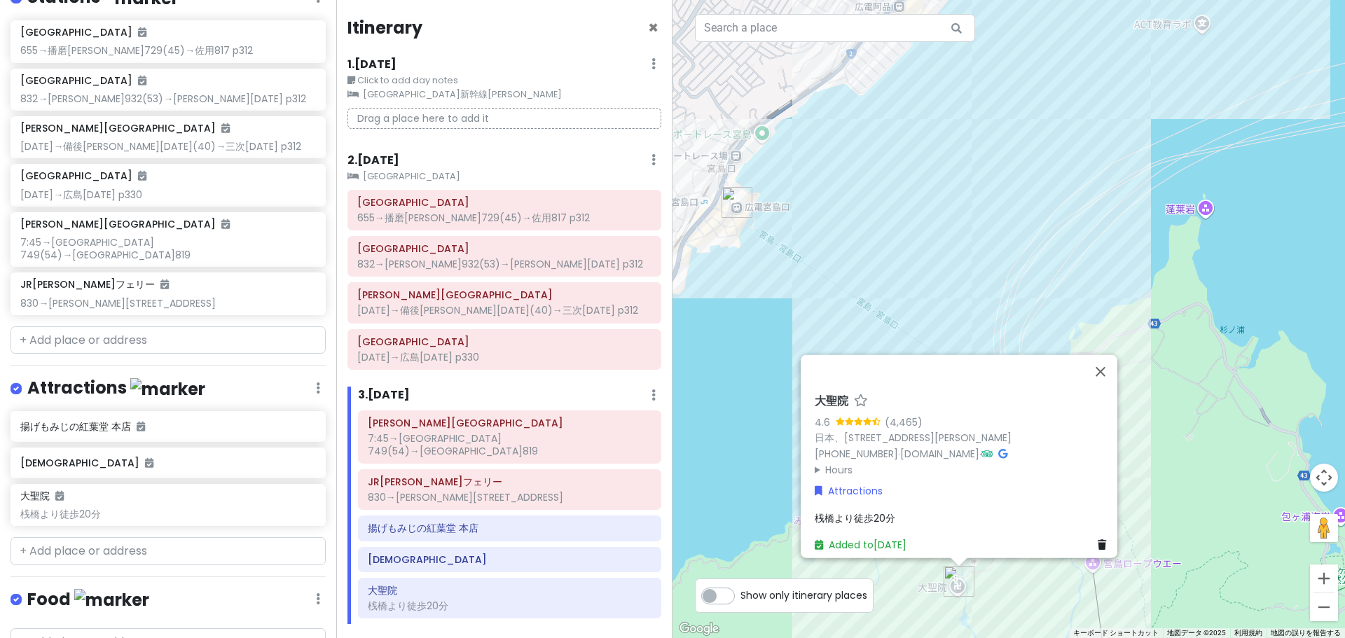
click at [652, 69] on icon at bounding box center [654, 63] width 4 height 11
click at [619, 435] on link "Add Day Notes" at bounding box center [610, 437] width 115 height 34
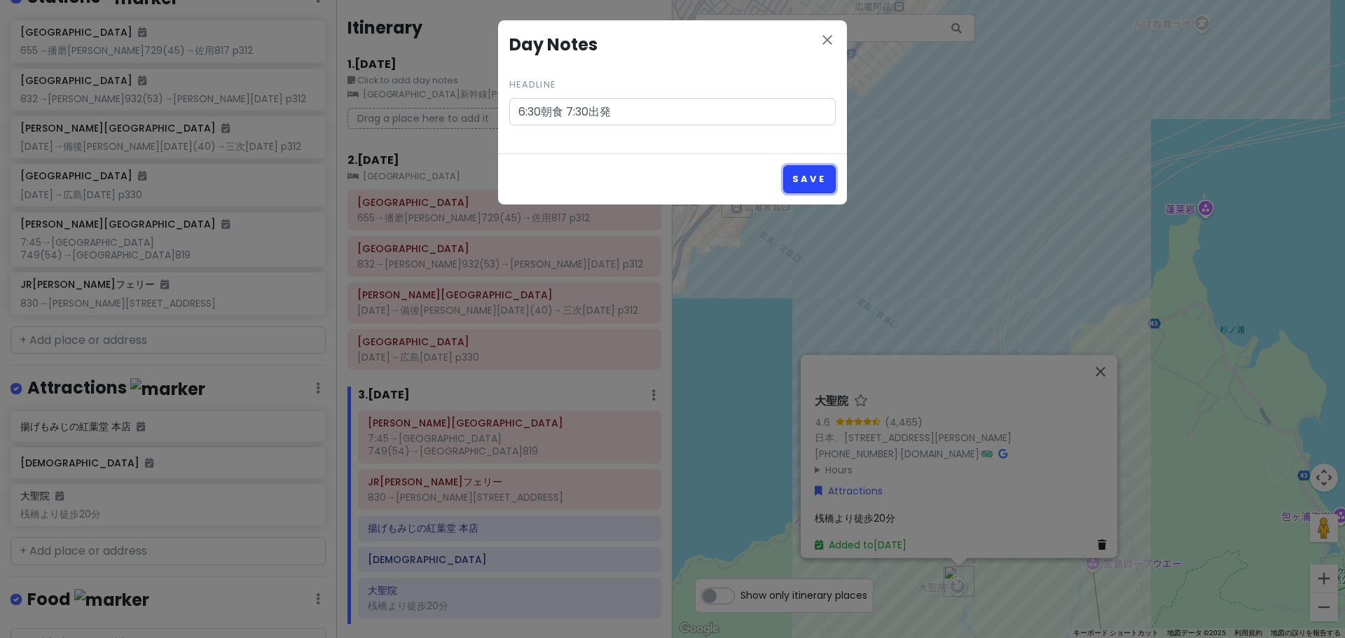
click at [790, 176] on button "Save" at bounding box center [809, 178] width 53 height 27
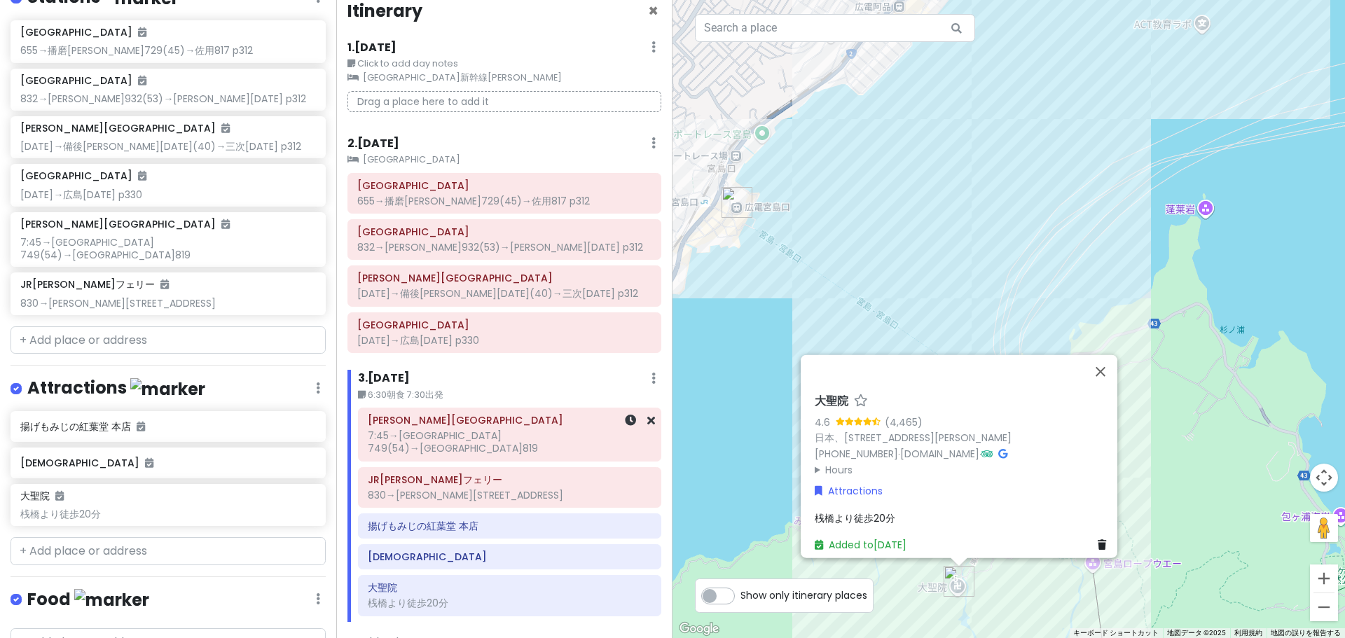
scroll to position [34, 0]
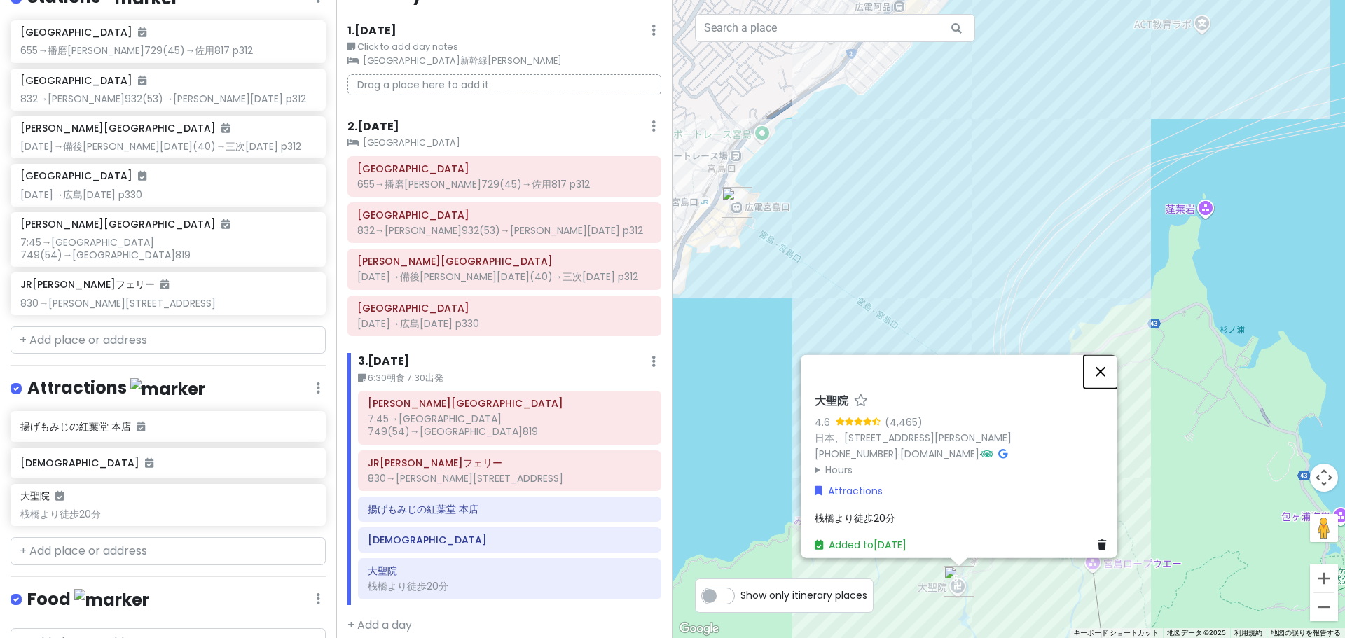
click at [1115, 367] on button "閉じる" at bounding box center [1101, 372] width 34 height 34
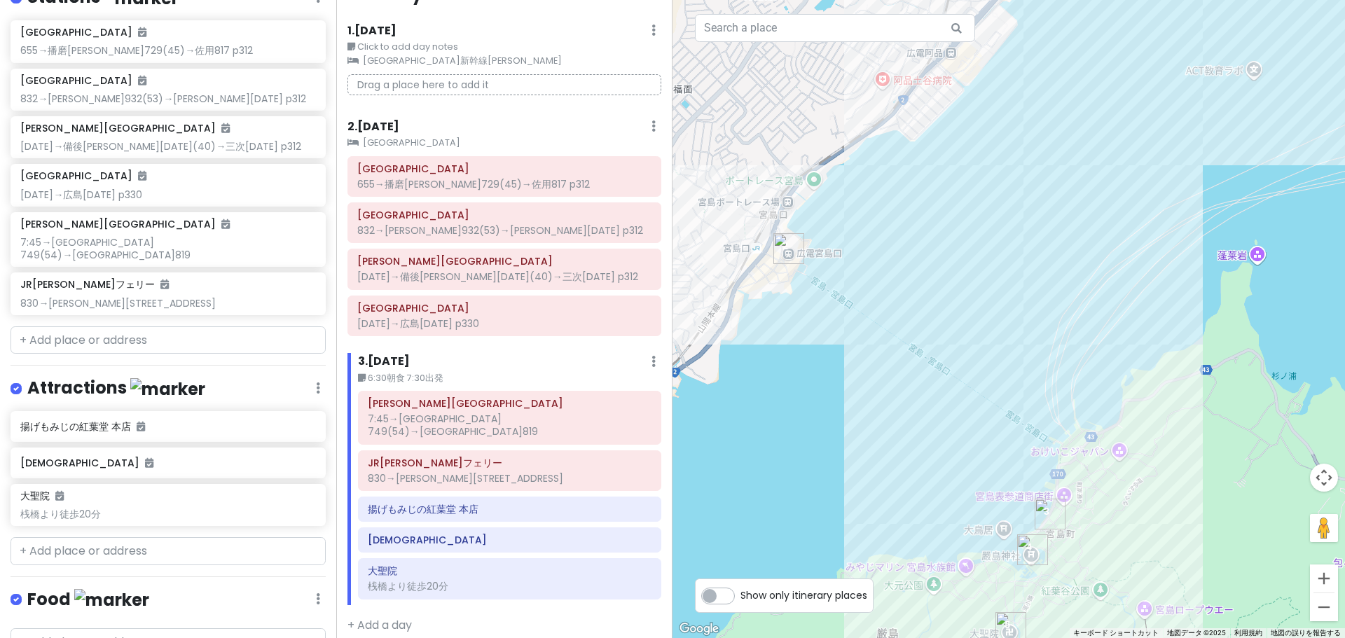
drag, startPoint x: 909, startPoint y: 208, endPoint x: 1103, endPoint y: 376, distance: 256.3
click at [1083, 359] on div at bounding box center [1009, 319] width 673 height 638
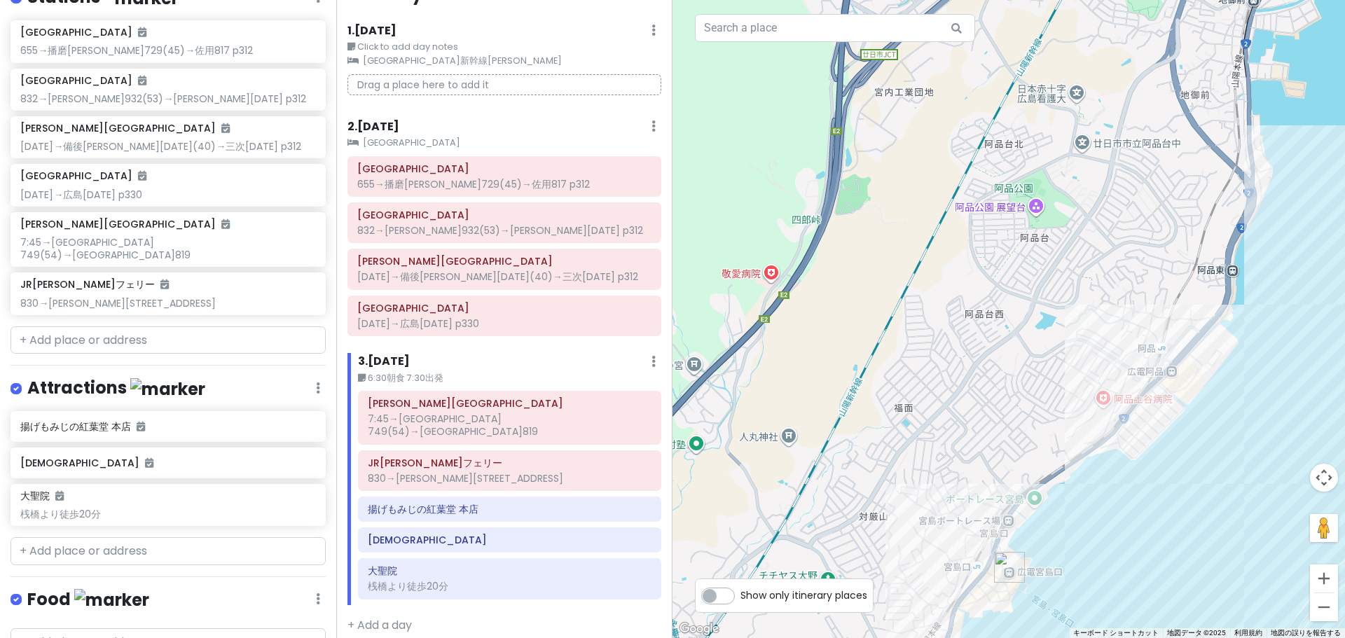
drag, startPoint x: 1134, startPoint y: 355, endPoint x: 955, endPoint y: 342, distance: 179.8
click at [955, 342] on div at bounding box center [1009, 319] width 673 height 638
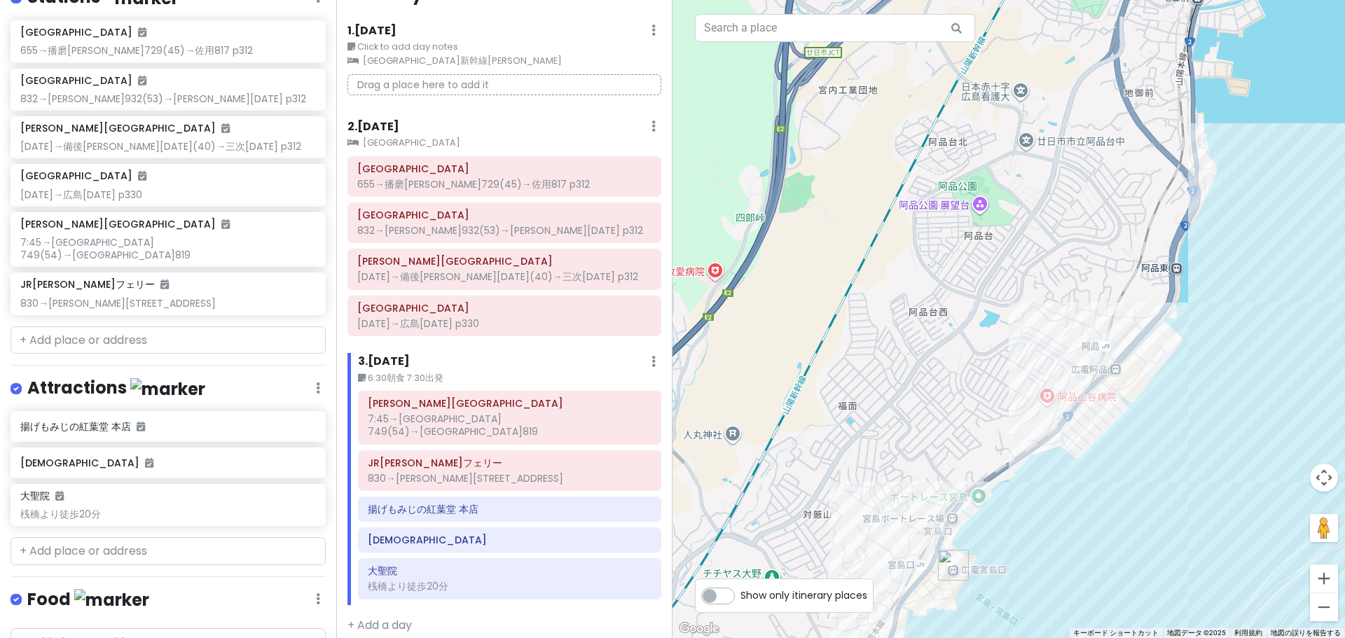
drag, startPoint x: 1200, startPoint y: 214, endPoint x: 926, endPoint y: 477, distance: 379.6
click at [933, 472] on div at bounding box center [1009, 319] width 673 height 638
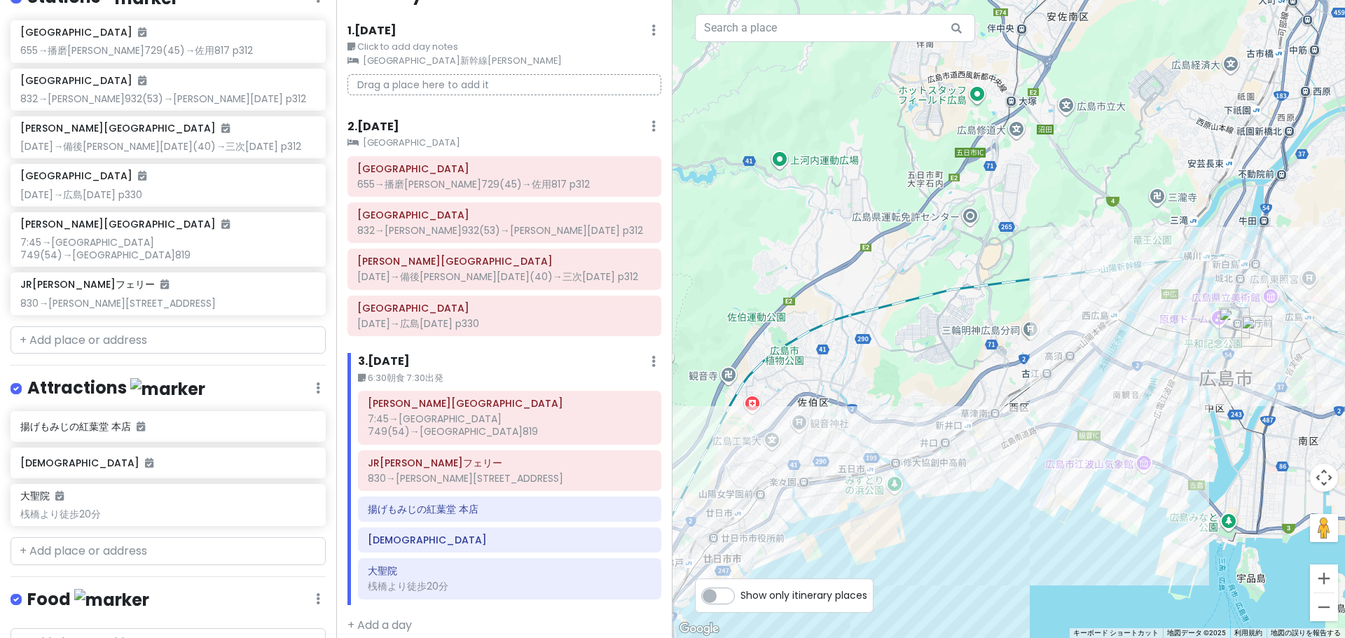
drag, startPoint x: 1224, startPoint y: 376, endPoint x: 1120, endPoint y: 416, distance: 112.0
click at [1120, 416] on div at bounding box center [1009, 319] width 673 height 638
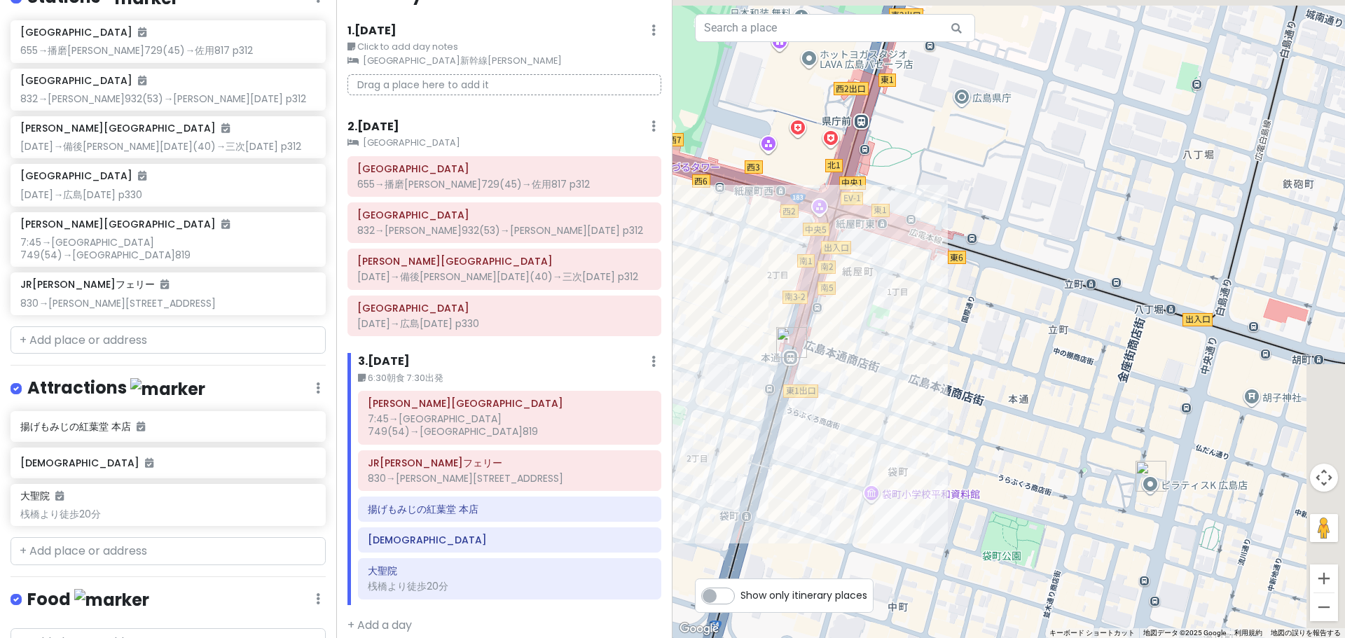
drag, startPoint x: 1249, startPoint y: 315, endPoint x: 1138, endPoint y: 448, distance: 173.1
click at [1138, 448] on div at bounding box center [1009, 319] width 673 height 638
